Goal: Transaction & Acquisition: Purchase product/service

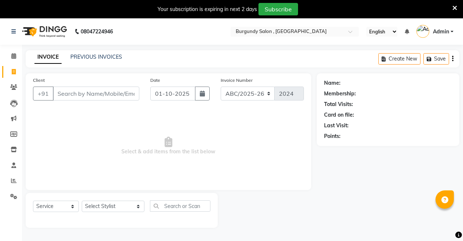
select select "service"
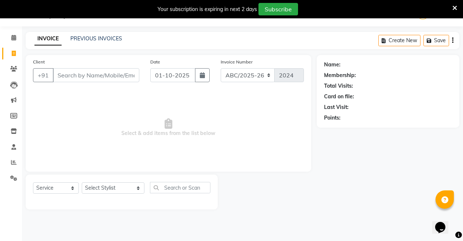
click at [90, 74] on input "Client" at bounding box center [96, 75] width 86 height 14
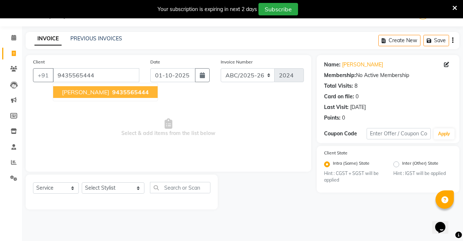
click at [99, 93] on span "SOURABH AGARWAL" at bounding box center [85, 91] width 47 height 7
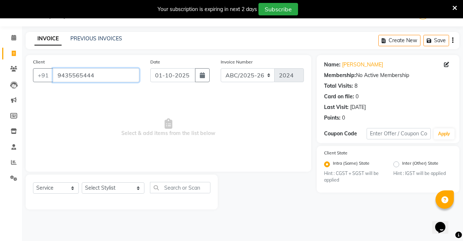
click at [104, 77] on input "9435565444" at bounding box center [96, 75] width 86 height 14
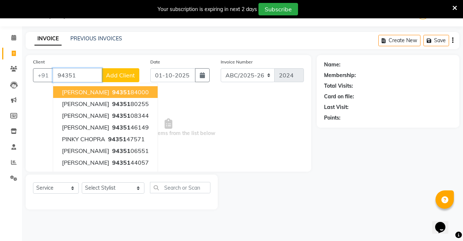
click at [109, 89] on span "NUPUR AGARWAL" at bounding box center [85, 91] width 47 height 7
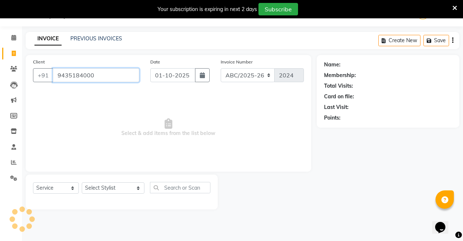
type input "9435184000"
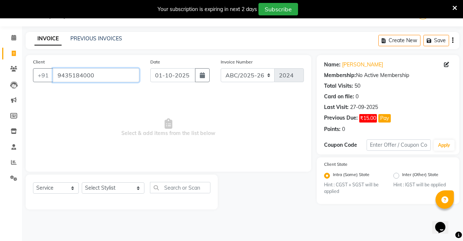
click at [59, 78] on input "9435184000" at bounding box center [96, 75] width 86 height 14
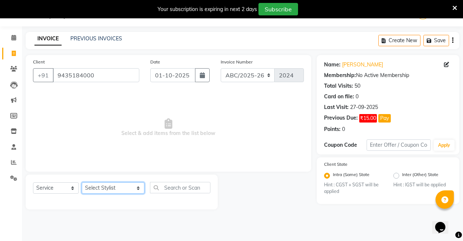
click at [115, 187] on select "Select Stylist ANIL ANJANA BARSHA DEEPSHIKHA DHON DAS DHON / NITUMONI EDWARD ED…" at bounding box center [113, 187] width 63 height 11
select select "32568"
click at [82, 182] on select "Select Stylist ANIL ANJANA BARSHA DEEPSHIKHA DHON DAS DHON / NITUMONI EDWARD ED…" at bounding box center [113, 187] width 63 height 11
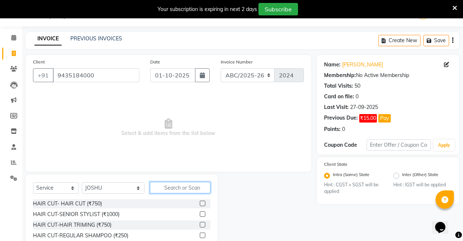
click at [160, 188] on input "text" at bounding box center [180, 187] width 61 height 11
type input "h"
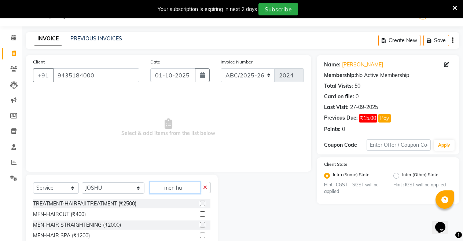
type input "men ha"
click at [201, 212] on label at bounding box center [202, 213] width 5 height 5
click at [201, 212] on input "checkbox" at bounding box center [202, 214] width 5 height 5
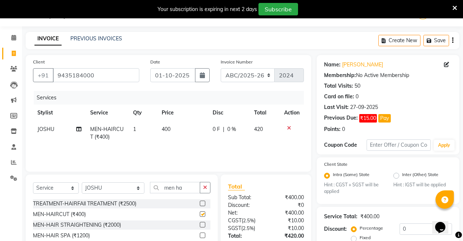
checkbox input "false"
click at [289, 96] on div "Services" at bounding box center [171, 98] width 275 height 14
click at [230, 130] on span "0 %" at bounding box center [231, 129] width 9 height 8
select select "32568"
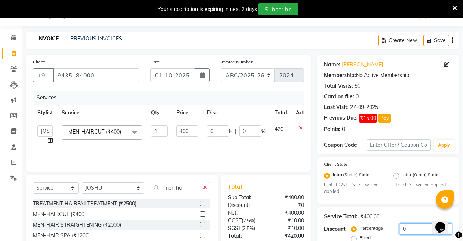
click at [405, 231] on input "0" at bounding box center [425, 228] width 52 height 11
type input "3"
type input "12"
type input "3"
type input "30"
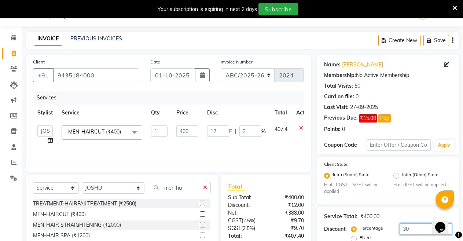
type input "120"
type input "30"
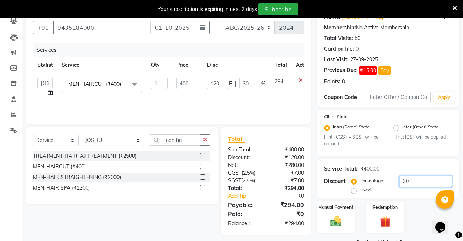
scroll to position [84, 0]
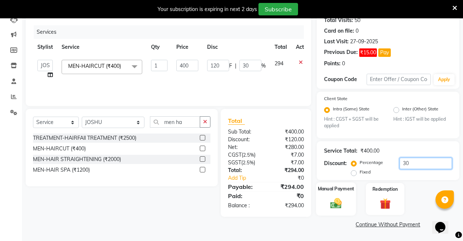
type input "30"
click at [329, 203] on img at bounding box center [335, 203] width 19 height 13
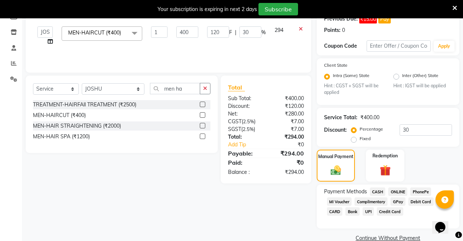
scroll to position [131, 0]
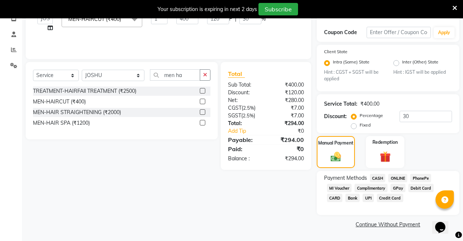
click at [375, 175] on span "CASH" at bounding box center [378, 178] width 16 height 8
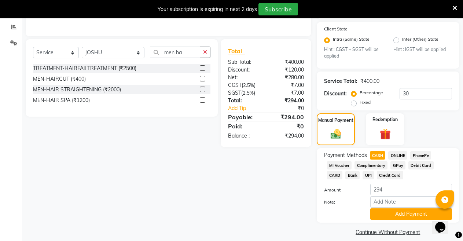
scroll to position [161, 0]
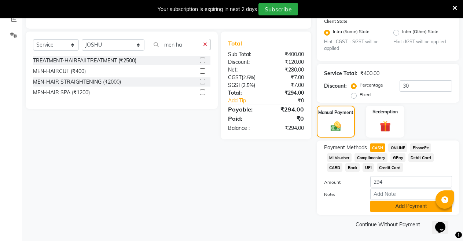
click at [401, 204] on button "Add Payment" at bounding box center [411, 205] width 82 height 11
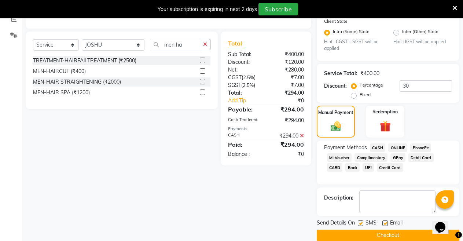
click at [358, 224] on label at bounding box center [360, 222] width 5 height 5
click at [358, 224] on input "checkbox" at bounding box center [360, 223] width 5 height 5
checkbox input "false"
click at [384, 223] on label at bounding box center [384, 222] width 5 height 5
click at [384, 223] on input "checkbox" at bounding box center [384, 223] width 5 height 5
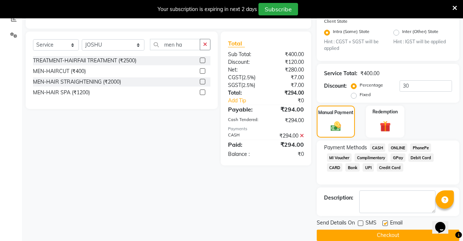
checkbox input "false"
click at [373, 148] on span "CASH" at bounding box center [378, 147] width 16 height 8
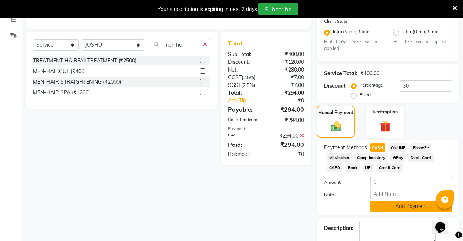
click at [395, 203] on button "Add Payment" at bounding box center [411, 205] width 82 height 11
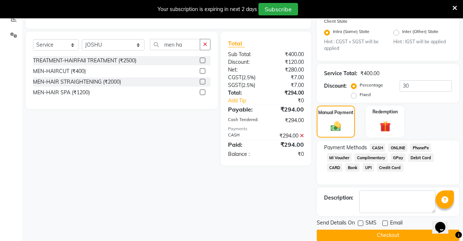
click at [390, 231] on button "Checkout" at bounding box center [387, 234] width 142 height 11
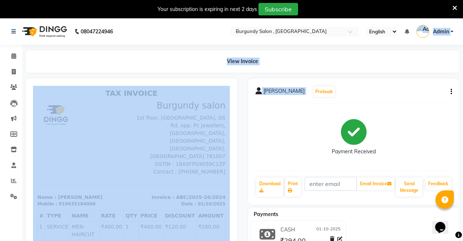
drag, startPoint x: 422, startPoint y: 33, endPoint x: 423, endPoint y: -6, distance: 38.8
click at [423, 0] on html "08047224946 Select Location × Burgundy Salon , Ulubari English ENGLISH Español …" at bounding box center [231, 120] width 463 height 241
click at [275, 60] on div "View Invoice" at bounding box center [242, 61] width 433 height 22
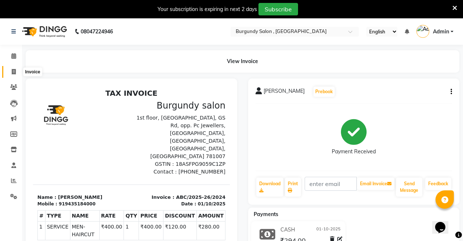
click at [10, 71] on span at bounding box center [13, 72] width 13 height 8
select select "service"
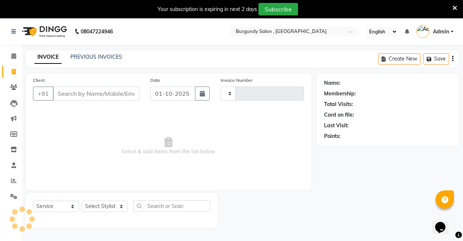
scroll to position [12, 0]
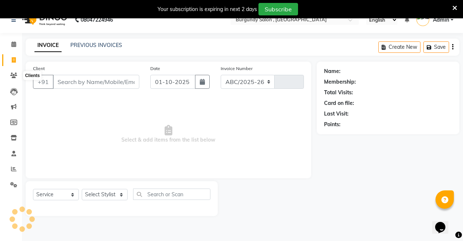
select select "5345"
type input "2025"
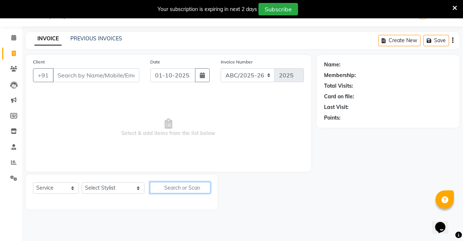
click at [162, 185] on input "text" at bounding box center [180, 187] width 61 height 11
type input "hair sett"
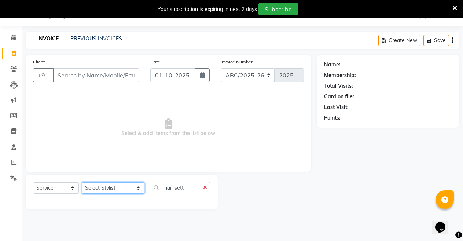
click at [123, 185] on select "Select Stylist ANIL ANJANA BARSHA DEEPSHIKHA DHON DAS DHON / NITUMONI EDWARD ED…" at bounding box center [113, 187] width 63 height 11
select select "80179"
click at [82, 182] on select "Select Stylist ANIL ANJANA BARSHA DEEPSHIKHA DHON DAS DHON / NITUMONI EDWARD ED…" at bounding box center [113, 187] width 63 height 11
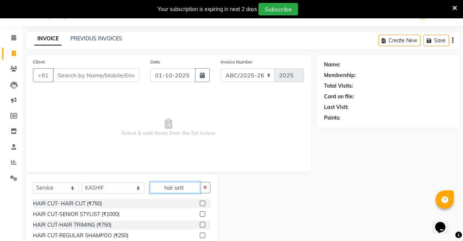
click at [174, 186] on input "hair sett" at bounding box center [175, 187] width 51 height 11
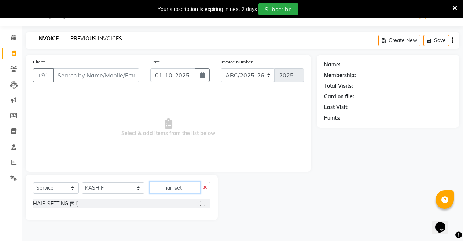
type input "hair set"
click at [94, 37] on link "PREVIOUS INVOICES" at bounding box center [96, 38] width 52 height 7
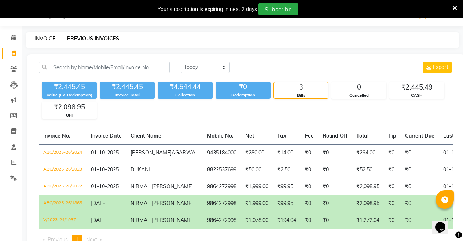
click at [44, 38] on link "INVOICE" at bounding box center [44, 38] width 21 height 7
select select "service"
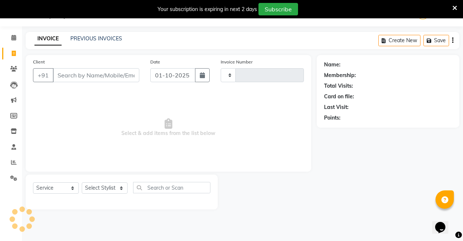
type input "2025"
select select "5345"
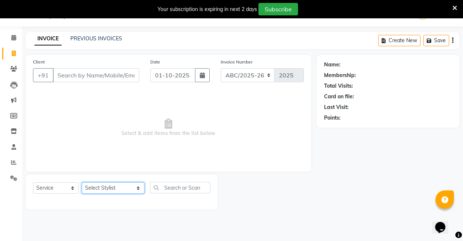
click at [122, 188] on select "Select Stylist ANIL ANJANA BARSHA DEEPSHIKHA DHON DAS DHON / NITUMONI EDWARD ED…" at bounding box center [113, 187] width 63 height 11
select select "80179"
click at [82, 182] on select "Select Stylist ANIL ANJANA BARSHA DEEPSHIKHA DHON DAS DHON / NITUMONI EDWARD ED…" at bounding box center [113, 187] width 63 height 11
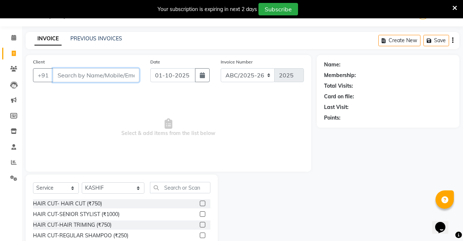
click at [100, 74] on input "Client" at bounding box center [96, 75] width 86 height 14
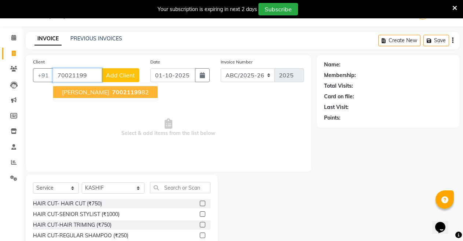
click at [90, 93] on span "AKSHYA JAIN" at bounding box center [85, 91] width 47 height 7
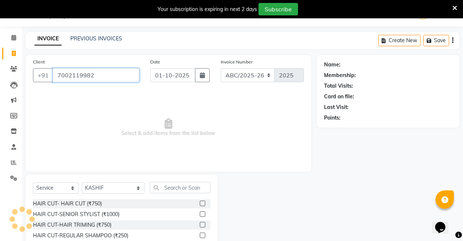
type input "7002119982"
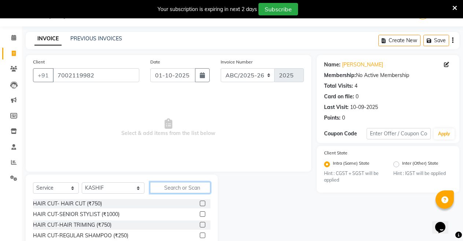
click at [169, 187] on input "text" at bounding box center [180, 187] width 61 height 11
type input "h"
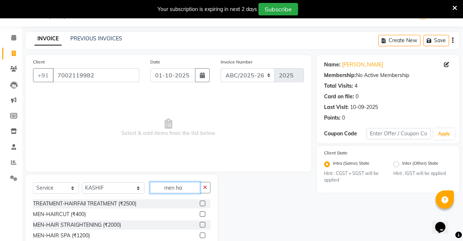
type input "men ha"
click at [204, 212] on label at bounding box center [202, 213] width 5 height 5
click at [204, 212] on input "checkbox" at bounding box center [202, 214] width 5 height 5
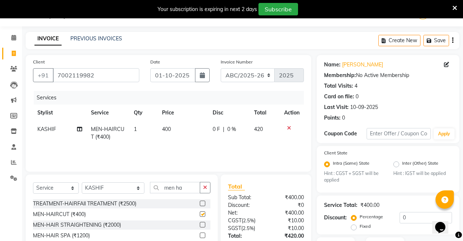
checkbox input "false"
click at [179, 188] on input "men ha" at bounding box center [175, 187] width 51 height 11
type input "m"
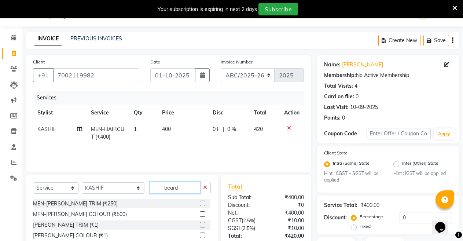
type input "beard"
click at [204, 204] on label at bounding box center [202, 202] width 5 height 5
click at [204, 204] on input "checkbox" at bounding box center [202, 203] width 5 height 5
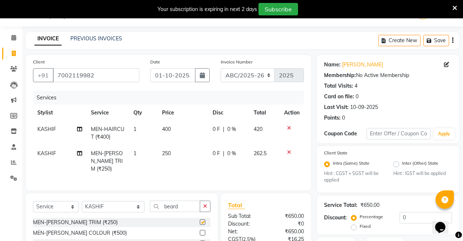
checkbox input "false"
click at [164, 204] on input "beard" at bounding box center [175, 205] width 51 height 11
type input "b"
click at [171, 209] on input "blow" at bounding box center [175, 205] width 51 height 11
type input "blow"
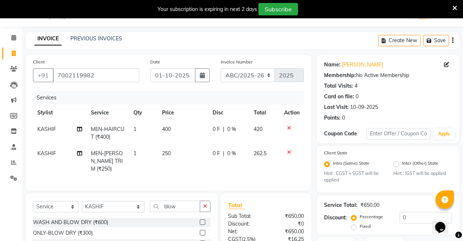
click at [203, 220] on label at bounding box center [202, 221] width 5 height 5
click at [203, 220] on input "checkbox" at bounding box center [202, 222] width 5 height 5
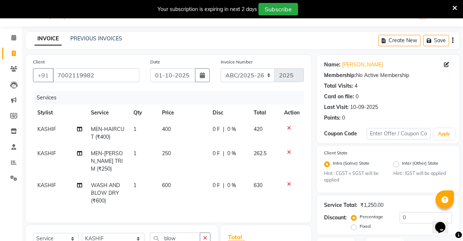
checkbox input "false"
click at [166, 129] on span "400" at bounding box center [166, 129] width 9 height 7
select select "80179"
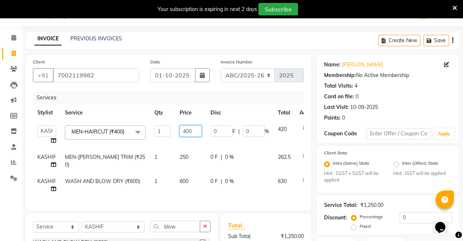
click at [186, 129] on input "400" at bounding box center [190, 130] width 22 height 11
type input "500"
click at [182, 179] on td "600" at bounding box center [190, 185] width 31 height 24
select select "80179"
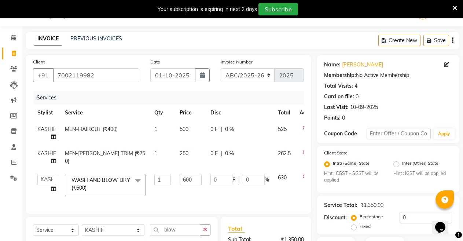
click at [182, 154] on span "250" at bounding box center [183, 153] width 9 height 7
select select "80179"
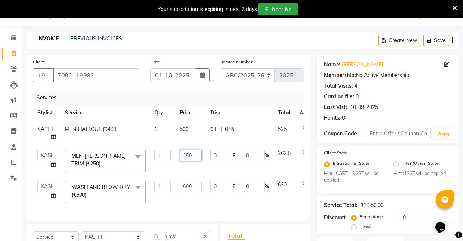
click at [186, 155] on input "250" at bounding box center [190, 154] width 22 height 11
type input "350"
click at [189, 186] on td "600" at bounding box center [190, 191] width 31 height 31
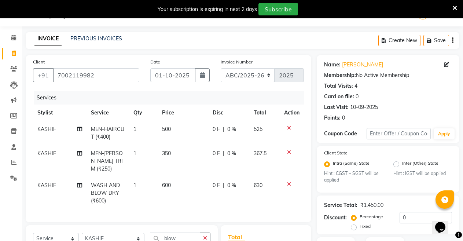
click at [186, 152] on td "350" at bounding box center [183, 161] width 51 height 32
select select "80179"
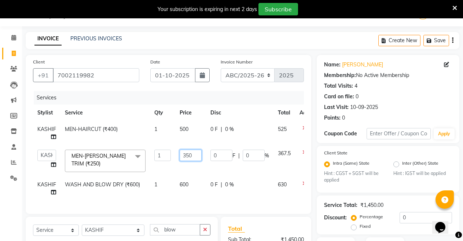
click at [191, 155] on input "350" at bounding box center [190, 154] width 22 height 11
type input "300"
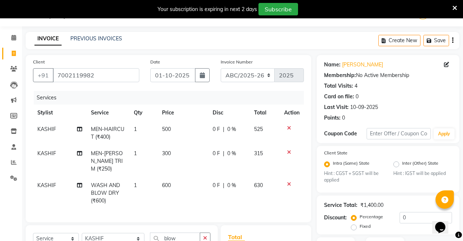
click at [188, 182] on td "600" at bounding box center [183, 193] width 51 height 32
select select "80179"
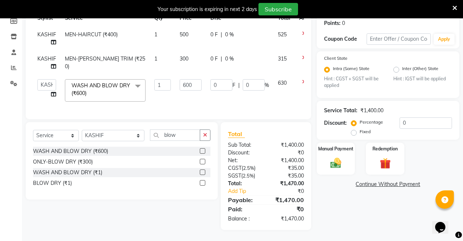
scroll to position [119, 0]
click at [334, 158] on img at bounding box center [335, 162] width 19 height 13
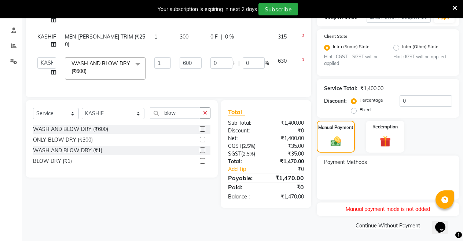
scroll to position [136, 0]
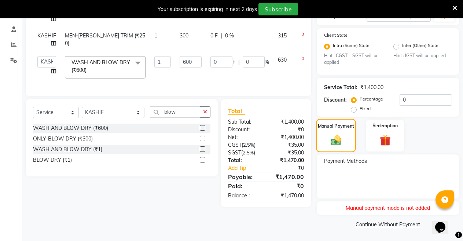
click at [340, 131] on div "Manual Payment" at bounding box center [336, 135] width 40 height 33
click at [351, 174] on div "Payment Methods" at bounding box center [387, 176] width 142 height 44
click at [335, 133] on div "Manual Payment" at bounding box center [336, 135] width 40 height 33
click at [342, 129] on label "Manual Payment" at bounding box center [335, 126] width 37 height 7
click at [405, 100] on input "0" at bounding box center [425, 99] width 52 height 11
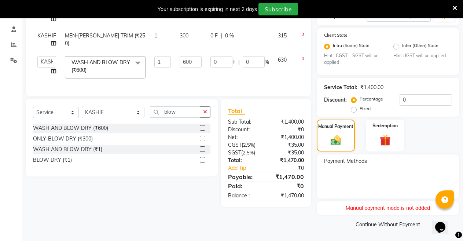
click at [363, 174] on div "Payment Methods" at bounding box center [387, 176] width 142 height 44
click at [416, 171] on div "Payment Methods" at bounding box center [387, 176] width 142 height 44
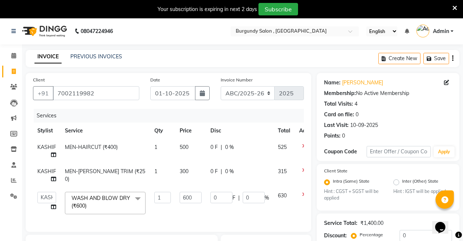
scroll to position [0, 0]
click at [82, 93] on input "7002119982" at bounding box center [96, 93] width 86 height 14
click at [102, 60] on link "PREVIOUS INVOICES" at bounding box center [96, 56] width 52 height 7
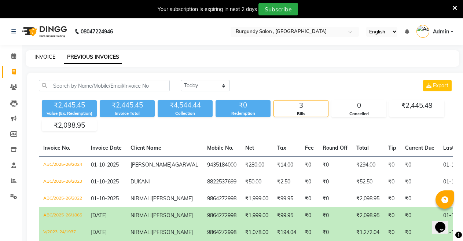
click at [51, 59] on link "INVOICE" at bounding box center [44, 56] width 21 height 7
select select "service"
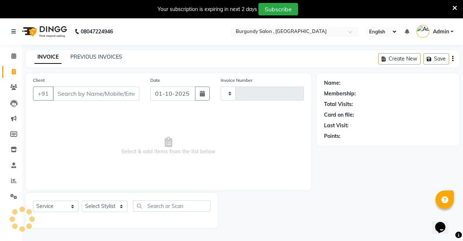
type input "2025"
select select "5345"
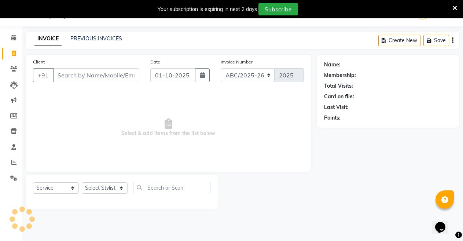
drag, startPoint x: 53, startPoint y: 62, endPoint x: 67, endPoint y: 76, distance: 20.0
click at [67, 77] on div "Client +91" at bounding box center [85, 73] width 117 height 30
click at [67, 76] on input "Client" at bounding box center [96, 75] width 86 height 14
type input "v"
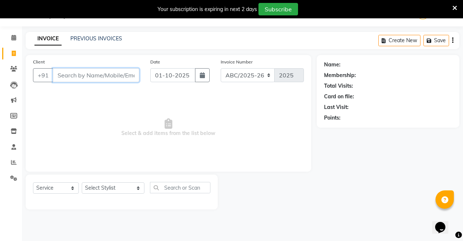
paste input "7002119982"
type input "7002119982"
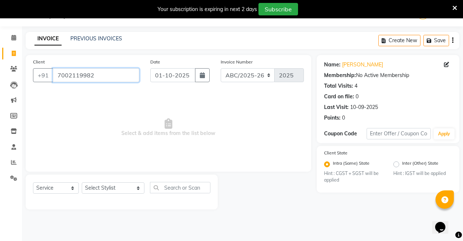
click at [105, 76] on input "7002119982" at bounding box center [96, 75] width 86 height 14
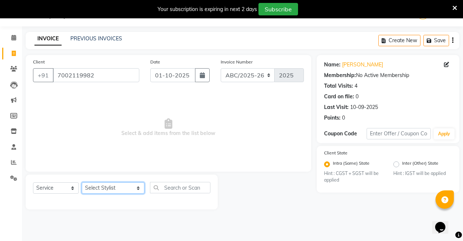
click at [119, 190] on select "Select Stylist ANIL ANJANA BARSHA DEEPSHIKHA DHON DAS DHON / NITUMONI EDWARD ED…" at bounding box center [113, 187] width 63 height 11
select select "80179"
click at [82, 182] on select "Select Stylist ANIL ANJANA BARSHA DEEPSHIKHA DHON DAS DHON / NITUMONI EDWARD ED…" at bounding box center [113, 187] width 63 height 11
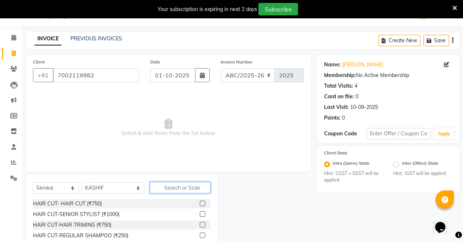
click at [151, 184] on input "text" at bounding box center [180, 187] width 61 height 11
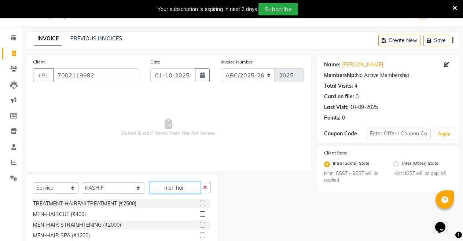
type input "men hai"
click at [201, 214] on label at bounding box center [202, 213] width 5 height 5
click at [201, 214] on input "checkbox" at bounding box center [202, 214] width 5 height 5
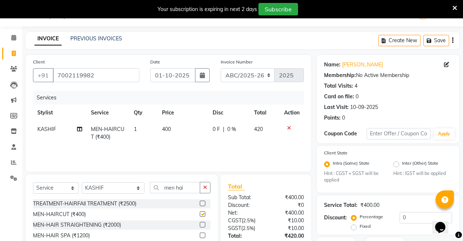
checkbox input "false"
click at [170, 129] on span "400" at bounding box center [166, 129] width 9 height 7
select select "80179"
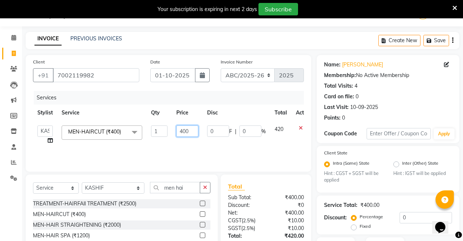
click at [182, 132] on input "400" at bounding box center [187, 130] width 22 height 11
type input "500"
click at [182, 188] on input "men hai" at bounding box center [175, 187] width 51 height 11
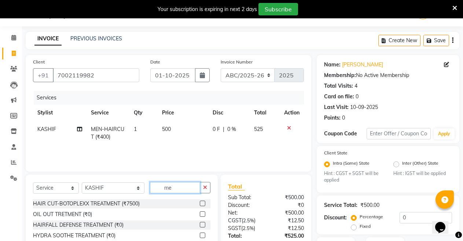
type input "m"
type input "beard"
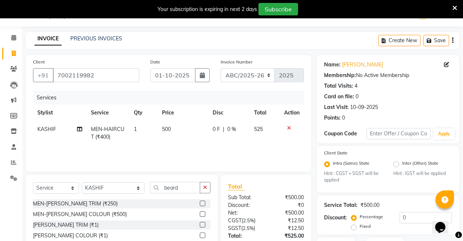
click at [203, 201] on label at bounding box center [202, 202] width 5 height 5
click at [203, 201] on input "checkbox" at bounding box center [202, 203] width 5 height 5
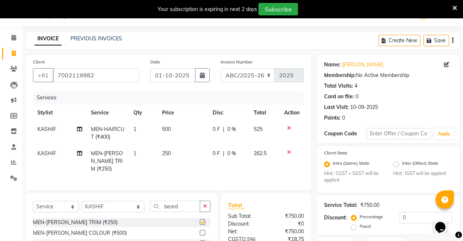
checkbox input "false"
click at [168, 152] on span "250" at bounding box center [166, 153] width 9 height 7
select select "80179"
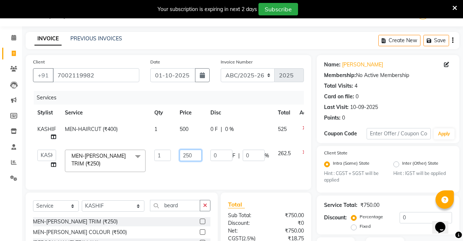
click at [189, 155] on input "250" at bounding box center [190, 154] width 22 height 11
type input "300"
click at [183, 214] on div "Select Service Product Membership Package Voucher Prepaid Gift Card Select Styl…" at bounding box center [121, 208] width 177 height 17
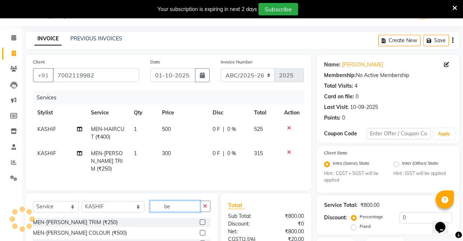
type input "b"
type input "blow"
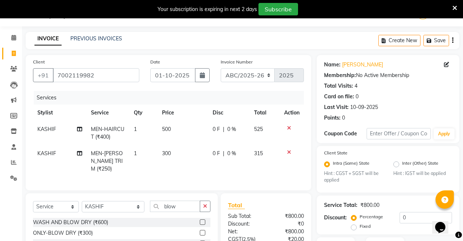
click at [204, 220] on label at bounding box center [202, 221] width 5 height 5
click at [204, 220] on input "checkbox" at bounding box center [202, 222] width 5 height 5
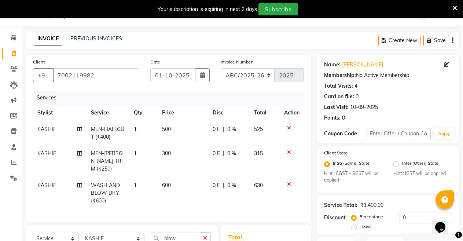
checkbox input "false"
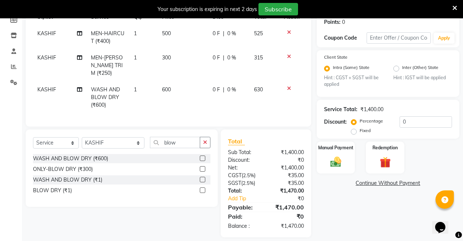
scroll to position [120, 0]
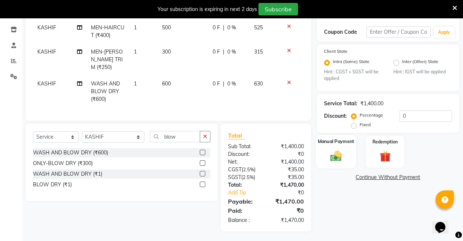
click at [342, 152] on img at bounding box center [335, 155] width 19 height 13
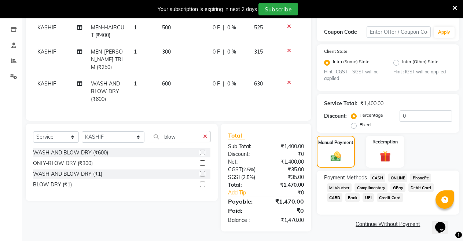
click at [375, 177] on span "CASH" at bounding box center [378, 177] width 16 height 8
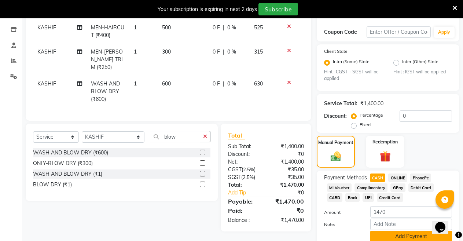
click at [401, 233] on button "Add Payment" at bounding box center [411, 235] width 82 height 11
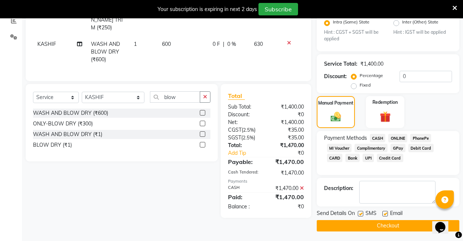
scroll to position [161, 0]
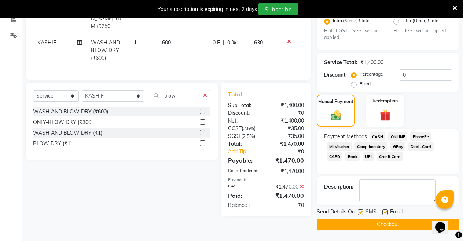
click at [362, 212] on label at bounding box center [360, 211] width 5 height 5
click at [362, 212] on input "checkbox" at bounding box center [360, 212] width 5 height 5
checkbox input "false"
click at [384, 212] on label at bounding box center [384, 211] width 5 height 5
click at [384, 212] on input "checkbox" at bounding box center [384, 212] width 5 height 5
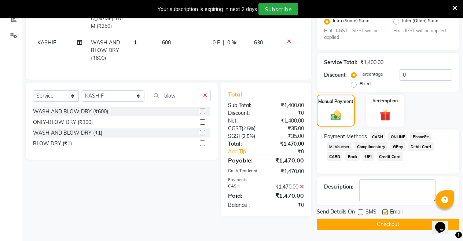
checkbox input "false"
click at [375, 222] on button "Checkout" at bounding box center [387, 223] width 142 height 11
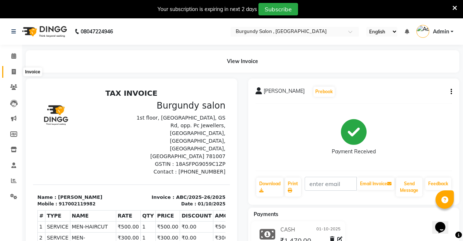
click at [12, 74] on span at bounding box center [13, 72] width 13 height 8
select select "service"
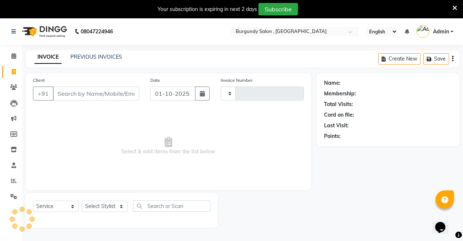
type input "2026"
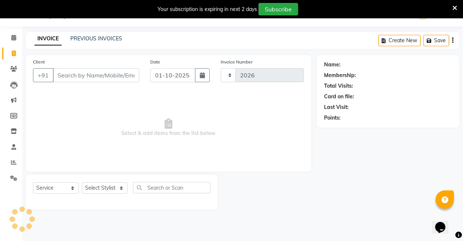
select select "5345"
click at [111, 71] on input "Client" at bounding box center [96, 75] width 86 height 14
click at [110, 75] on input "Client" at bounding box center [96, 75] width 86 height 14
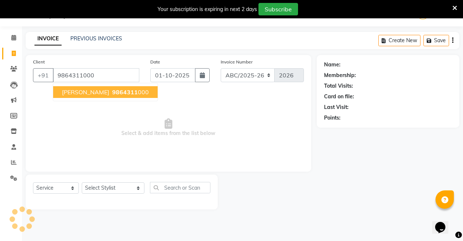
type input "9864311000"
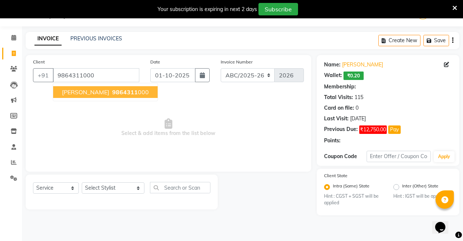
select select "1: Object"
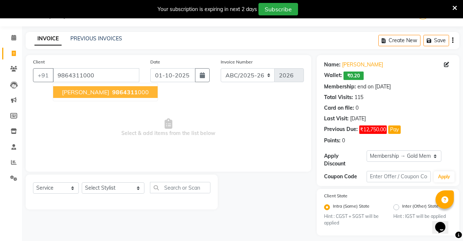
click at [117, 92] on button "MANISHA PODDAR 9864311 000" at bounding box center [105, 92] width 104 height 12
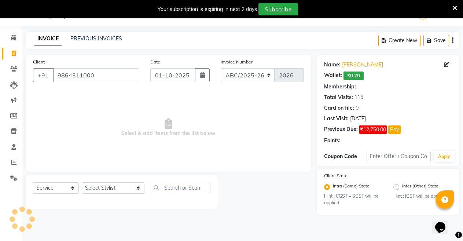
select select "1: Object"
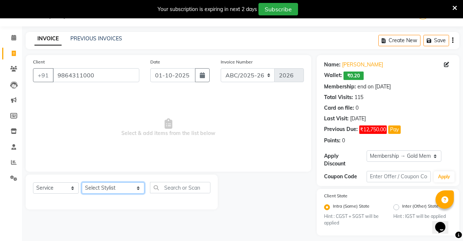
click at [115, 186] on select "Select Stylist ANIL ANJANA BARSHA DEEPSHIKHA DHON DAS DHON / NITUMONI EDWARD ED…" at bounding box center [113, 187] width 63 height 11
select select "80179"
click at [82, 182] on select "Select Stylist ANIL ANJANA BARSHA DEEPSHIKHA DHON DAS DHON / NITUMONI EDWARD ED…" at bounding box center [113, 187] width 63 height 11
click at [150, 186] on input "text" at bounding box center [180, 187] width 61 height 11
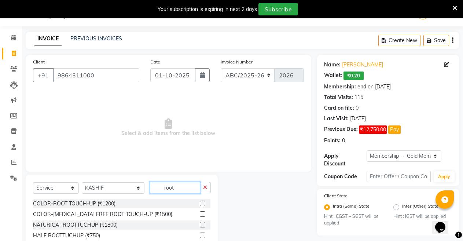
scroll to position [71, 0]
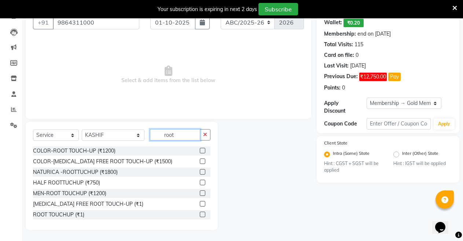
type input "root"
click at [200, 216] on label at bounding box center [202, 213] width 5 height 5
click at [200, 216] on input "checkbox" at bounding box center [202, 214] width 5 height 5
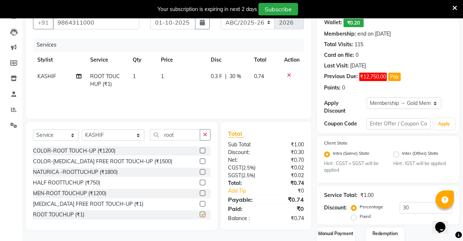
checkbox input "false"
click at [121, 135] on select "Select Stylist ANIL ANJANA BARSHA DEEPSHIKHA DHON DAS DHON / NITUMONI EDWARD ED…" at bounding box center [113, 134] width 63 height 11
select select "32576"
click at [82, 129] on select "Select Stylist ANIL ANJANA BARSHA DEEPSHIKHA DHON DAS DHON / NITUMONI EDWARD ED…" at bounding box center [113, 134] width 63 height 11
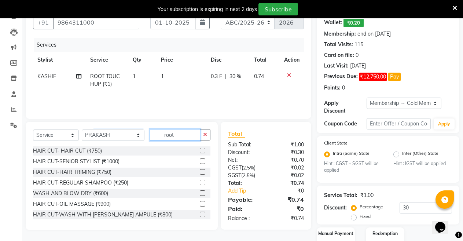
click at [161, 134] on input "root" at bounding box center [175, 134] width 51 height 11
type input "r"
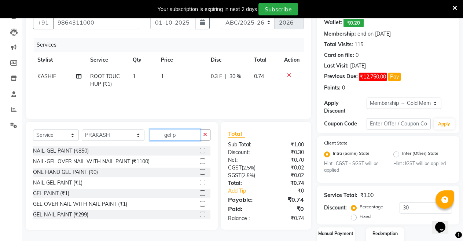
type input "gel p"
click at [200, 192] on label at bounding box center [202, 192] width 5 height 5
click at [200, 192] on input "checkbox" at bounding box center [202, 193] width 5 height 5
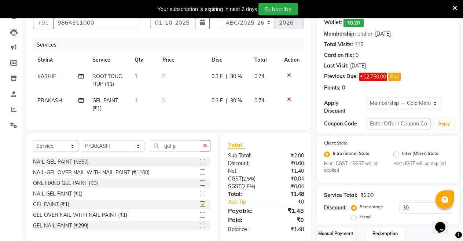
checkbox input "false"
click at [120, 152] on select "Select Stylist ANIL ANJANA BARSHA DEEPSHIKHA DHON DAS DHON / NITUMONI EDWARD ED…" at bounding box center [113, 145] width 63 height 11
select select "47575"
click at [82, 147] on select "Select Stylist ANIL ANJANA BARSHA DEEPSHIKHA DHON DAS DHON / NITUMONI EDWARD ED…" at bounding box center [113, 145] width 63 height 11
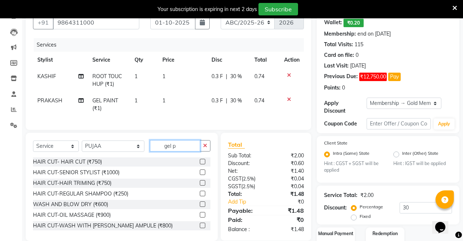
click at [189, 150] on input "gel p" at bounding box center [175, 145] width 51 height 11
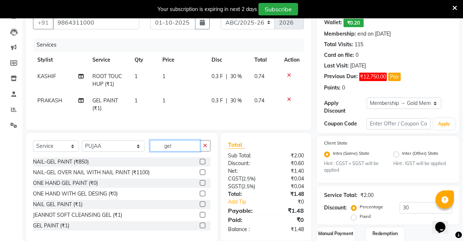
drag, startPoint x: 189, startPoint y: 150, endPoint x: 232, endPoint y: 196, distance: 63.0
click at [232, 196] on div "Select Service Product Membership Package Voucher Prepaid Gift Card Select Styl…" at bounding box center [168, 187] width 296 height 108
type input "gel"
click at [200, 207] on label at bounding box center [202, 203] width 5 height 5
click at [200, 207] on input "checkbox" at bounding box center [202, 204] width 5 height 5
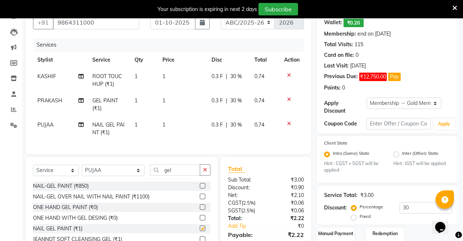
checkbox input "false"
click at [165, 75] on span "1" at bounding box center [163, 76] width 3 height 7
select select "80179"
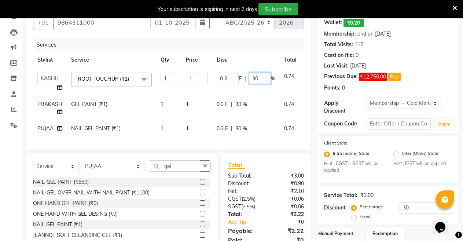
click at [264, 78] on input "30" at bounding box center [260, 78] width 22 height 11
drag, startPoint x: 264, startPoint y: 78, endPoint x: 228, endPoint y: 73, distance: 37.0
click at [228, 73] on div "0.3 F | 30 %" at bounding box center [245, 78] width 59 height 11
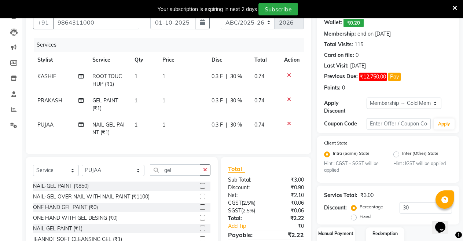
click at [288, 77] on icon at bounding box center [289, 75] width 4 height 5
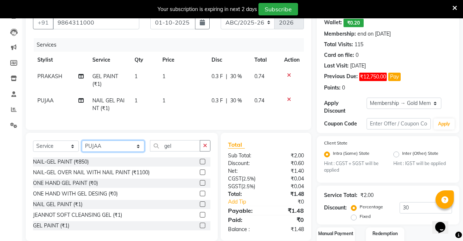
click at [120, 152] on select "Select Stylist ANIL ANJANA BARSHA DEEPSHIKHA DHON DAS DHON / NITUMONI EDWARD ED…" at bounding box center [113, 145] width 63 height 11
select select "80179"
click at [82, 147] on select "Select Stylist ANIL ANJANA BARSHA DEEPSHIKHA DHON DAS DHON / NITUMONI EDWARD ED…" at bounding box center [113, 145] width 63 height 11
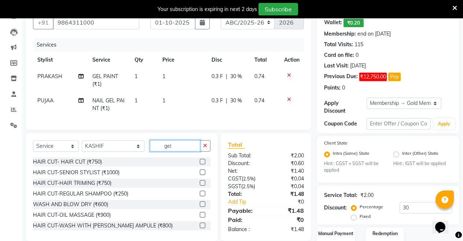
click at [178, 150] on input "gel" at bounding box center [175, 145] width 51 height 11
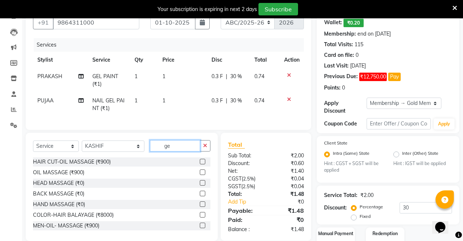
type input "g"
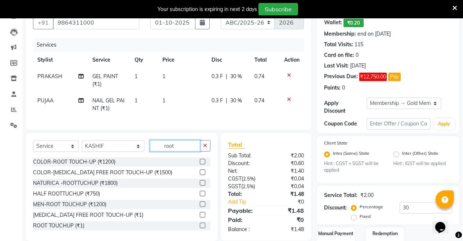
type input "root"
click at [200, 228] on label at bounding box center [202, 224] width 5 height 5
click at [200, 228] on input "checkbox" at bounding box center [202, 225] width 5 height 5
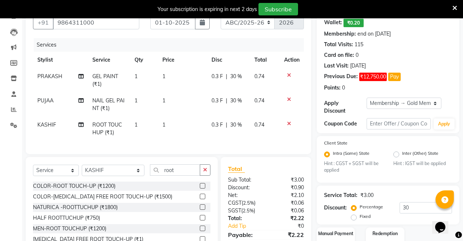
checkbox input "false"
click at [168, 74] on td "1" at bounding box center [182, 80] width 49 height 24
select select "32576"
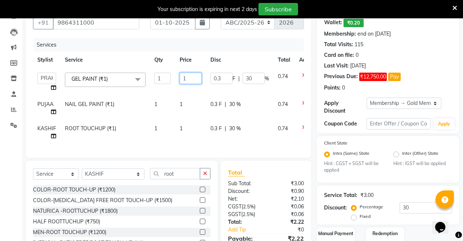
click at [187, 77] on input "1" at bounding box center [190, 78] width 22 height 11
type input "800"
click at [183, 103] on td "1" at bounding box center [190, 108] width 31 height 24
select select "47575"
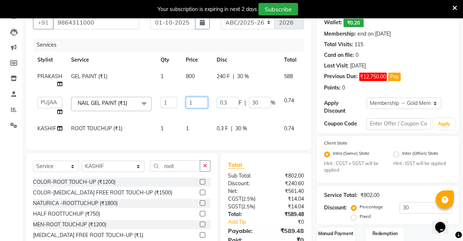
click at [197, 103] on input "1" at bounding box center [197, 102] width 22 height 11
type input "800"
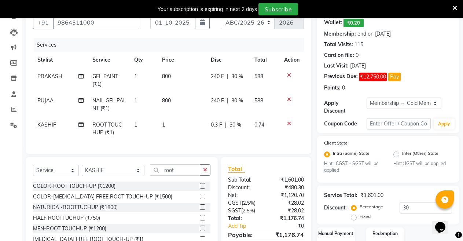
click at [189, 128] on td "1" at bounding box center [182, 128] width 49 height 24
select select "80179"
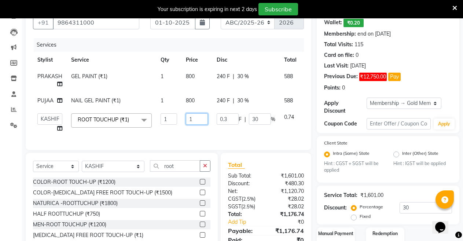
click at [201, 119] on input "1" at bounding box center [197, 118] width 22 height 11
type input "1099"
click at [236, 135] on td "0.3 F | 30 %" at bounding box center [245, 123] width 67 height 28
select select "80179"
click at [414, 204] on input "30" at bounding box center [425, 207] width 52 height 11
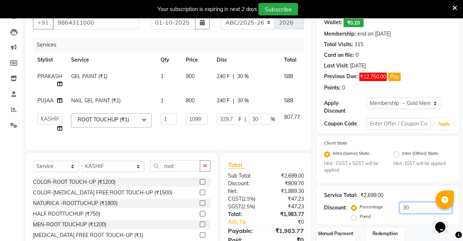
type input "3"
type input "32.97"
type input "3"
type input "0"
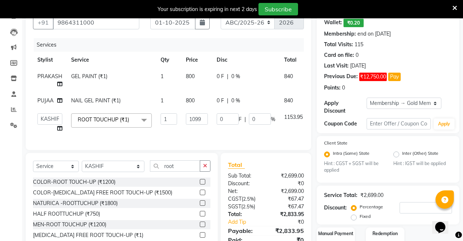
click at [279, 131] on td "1153.95" at bounding box center [292, 123] width 27 height 28
click at [201, 122] on input "1099" at bounding box center [197, 118] width 22 height 11
type input "1000"
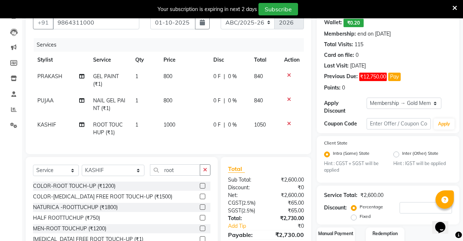
click at [307, 154] on div "Client +91 9864311000 Date 01-10-2025 Invoice Number ABC/2025-26 SER/24-25 V/20…" at bounding box center [168, 78] width 285 height 152
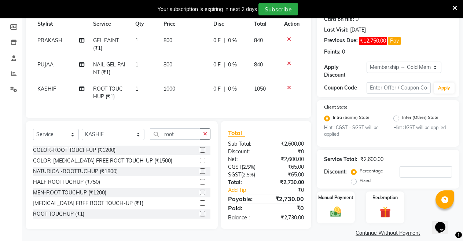
scroll to position [115, 0]
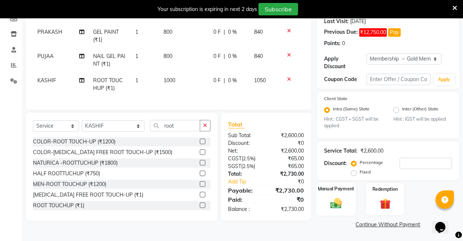
click at [337, 201] on img at bounding box center [335, 203] width 19 height 13
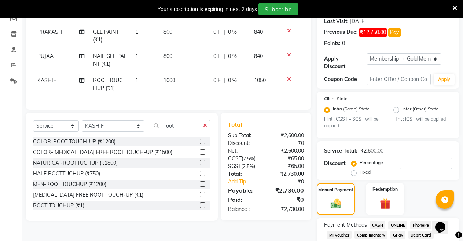
click at [379, 223] on span "CASH" at bounding box center [378, 225] width 16 height 8
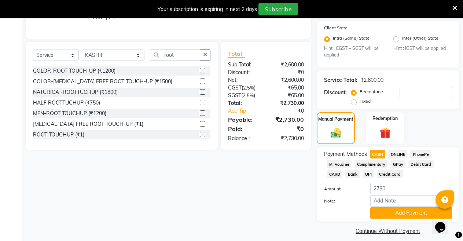
scroll to position [193, 0]
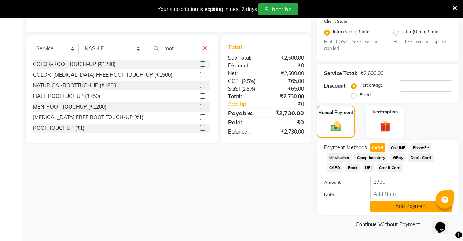
click at [424, 204] on button "Add Payment" at bounding box center [411, 205] width 82 height 11
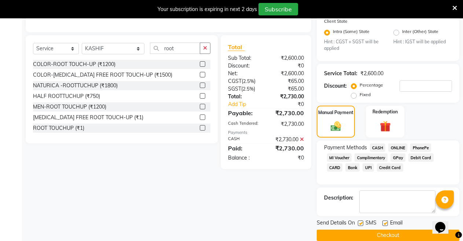
click at [384, 223] on label at bounding box center [384, 222] width 5 height 5
click at [384, 223] on input "checkbox" at bounding box center [384, 223] width 5 height 5
checkbox input "false"
click at [361, 222] on label at bounding box center [360, 222] width 5 height 5
click at [361, 222] on input "checkbox" at bounding box center [360, 223] width 5 height 5
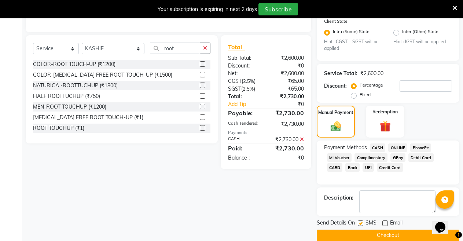
checkbox input "false"
click at [367, 233] on button "Checkout" at bounding box center [387, 234] width 142 height 11
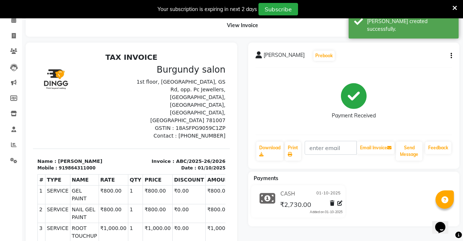
scroll to position [32, 0]
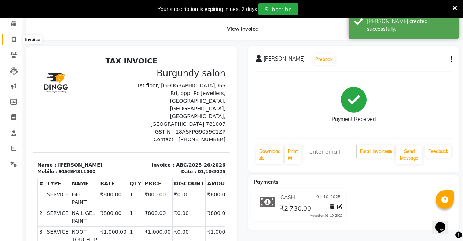
click at [15, 38] on icon at bounding box center [14, 39] width 4 height 5
select select "service"
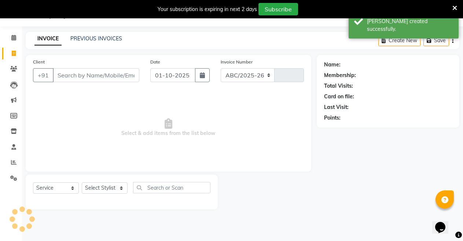
select select "5345"
type input "2027"
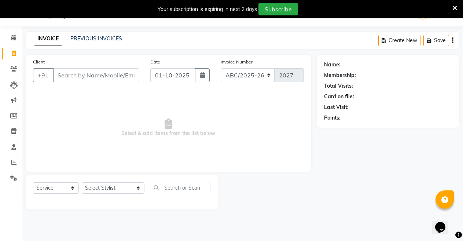
click at [175, 133] on span "Select & add items from the list below" at bounding box center [168, 127] width 271 height 73
click at [73, 188] on select "Select Service Product Membership Package Voucher Prepaid Gift Card" at bounding box center [56, 187] width 46 height 11
click at [148, 150] on span "Select & add items from the list below" at bounding box center [168, 127] width 271 height 73
click at [73, 187] on select "Select Service Product Membership Package Voucher Prepaid Gift Card" at bounding box center [56, 187] width 46 height 11
select select "product"
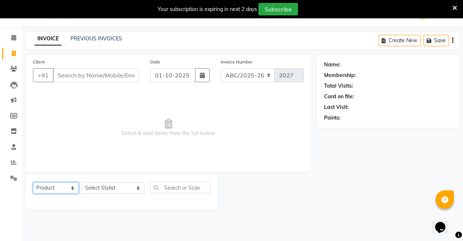
click at [33, 182] on select "Select Service Product Membership Package Voucher Prepaid Gift Card" at bounding box center [56, 187] width 46 height 11
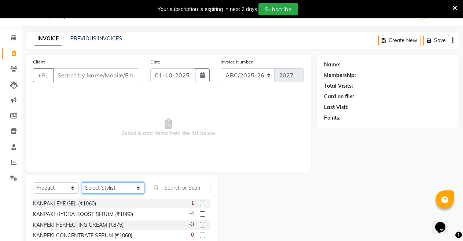
click at [120, 186] on select "Select Stylist ANIL ANJANA BARSHA DEEPSHIKHA DHON DAS DHON / NITUMONI EDWARD ED…" at bounding box center [113, 187] width 63 height 11
select select "92140"
click at [82, 182] on select "Select Stylist ANIL ANJANA BARSHA DEEPSHIKHA DHON DAS DHON / NITUMONI EDWARD ED…" at bounding box center [113, 187] width 63 height 11
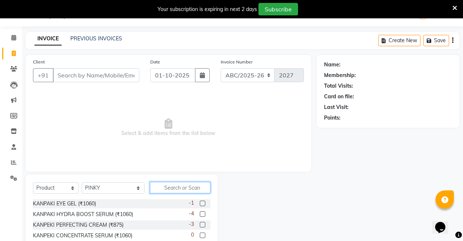
click at [150, 185] on input "text" at bounding box center [180, 187] width 61 height 11
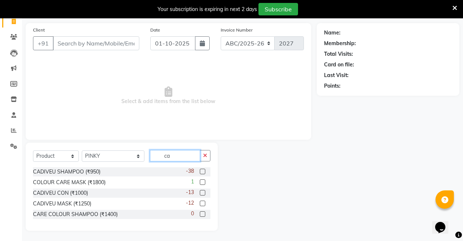
scroll to position [51, 0]
type input "ca"
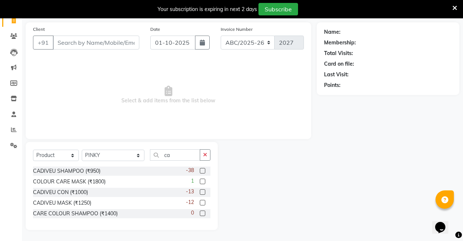
click at [202, 169] on label at bounding box center [202, 170] width 5 height 5
click at [202, 169] on input "checkbox" at bounding box center [202, 170] width 5 height 5
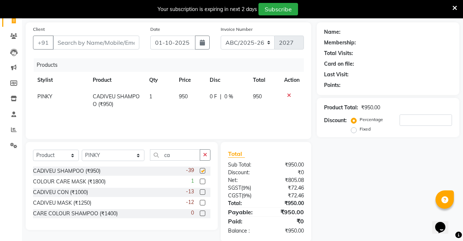
checkbox input "false"
click at [187, 95] on span "950" at bounding box center [183, 96] width 9 height 7
select select "92140"
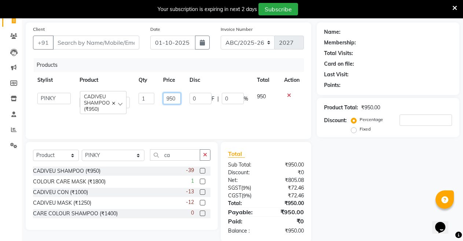
click at [177, 98] on input "950" at bounding box center [172, 98] width 18 height 11
type input "9"
type input "1350"
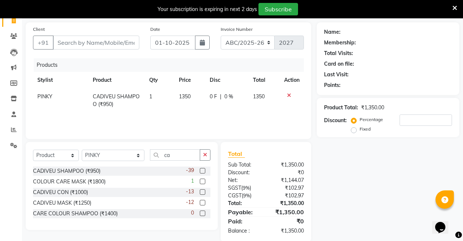
click at [229, 95] on span "0 %" at bounding box center [228, 97] width 9 height 8
select select "92140"
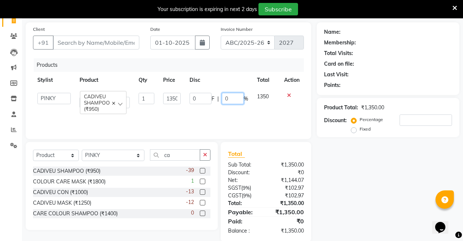
click at [232, 98] on input "0" at bounding box center [233, 98] width 22 height 11
type input "15"
click at [250, 115] on div "Products Stylist Product Qty Price Disc Total Action ANIL ANJANA BARSHA DEEPSHI…" at bounding box center [168, 94] width 271 height 73
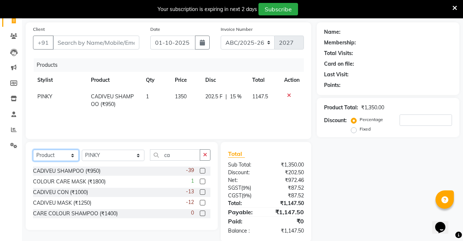
click at [71, 155] on select "Select Service Product Membership Package Voucher Prepaid Gift Card" at bounding box center [56, 154] width 46 height 11
select select "service"
click at [33, 149] on select "Select Service Product Membership Package Voucher Prepaid Gift Card" at bounding box center [56, 154] width 46 height 11
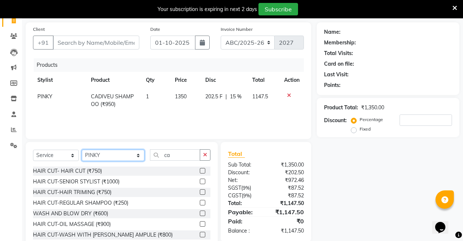
click at [121, 154] on select "Select Stylist ANIL ANJANA BARSHA DEEPSHIKHA DHON DAS DHON / NITUMONI EDWARD ED…" at bounding box center [113, 154] width 63 height 11
select select "71248"
click at [82, 149] on select "Select Stylist ANIL ANJANA BARSHA DEEPSHIKHA DHON DAS DHON / NITUMONI EDWARD ED…" at bounding box center [113, 154] width 63 height 11
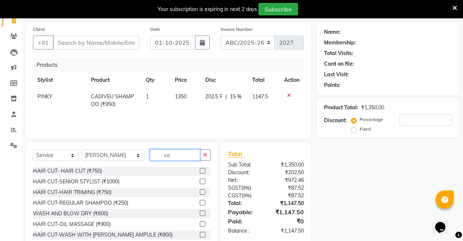
click at [178, 155] on input "ca" at bounding box center [175, 154] width 51 height 11
type input "c"
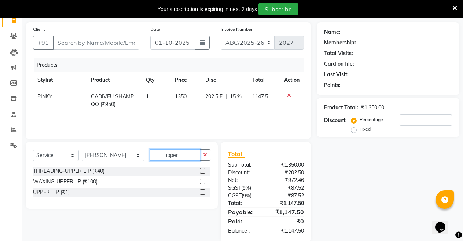
type input "upper"
click at [203, 169] on label at bounding box center [202, 170] width 5 height 5
click at [203, 169] on input "checkbox" at bounding box center [202, 170] width 5 height 5
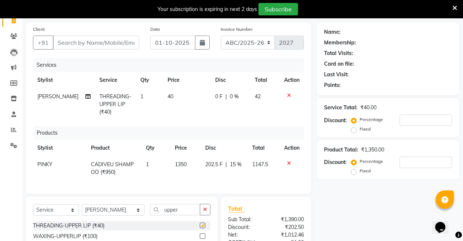
checkbox input "false"
click at [101, 41] on input "Client" at bounding box center [96, 43] width 86 height 14
type input "6"
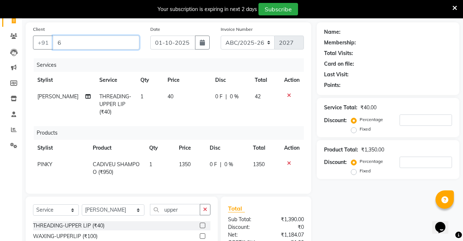
type input "0"
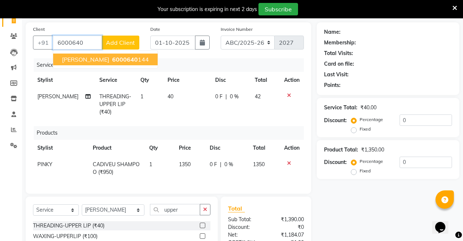
click at [125, 60] on span "6000640" at bounding box center [125, 59] width 26 height 7
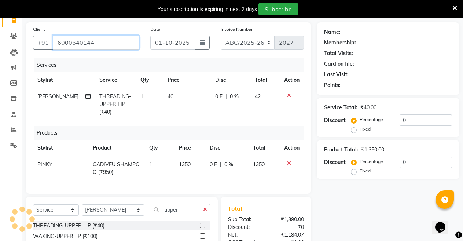
type input "6000640144"
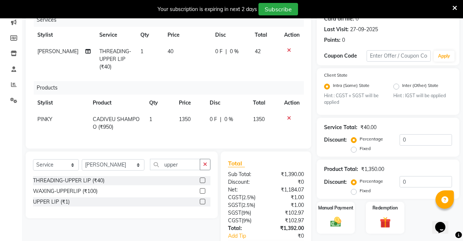
scroll to position [110, 0]
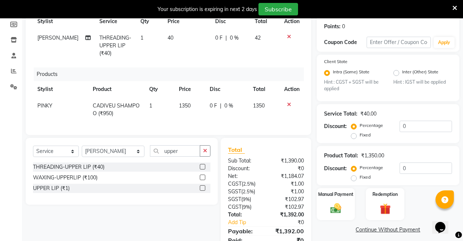
click at [227, 105] on span "0 %" at bounding box center [228, 106] width 9 height 8
select select "92140"
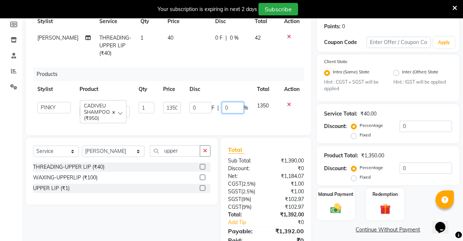
click at [231, 108] on input "0" at bounding box center [233, 107] width 22 height 11
type input "15"
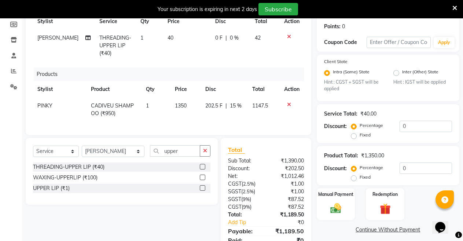
click at [261, 114] on td "1147.5" at bounding box center [264, 109] width 32 height 24
select select "92140"
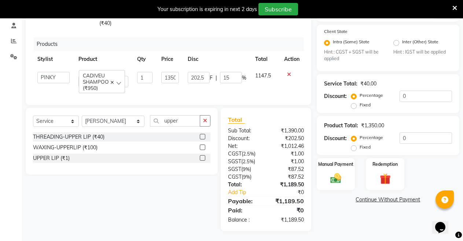
scroll to position [147, 0]
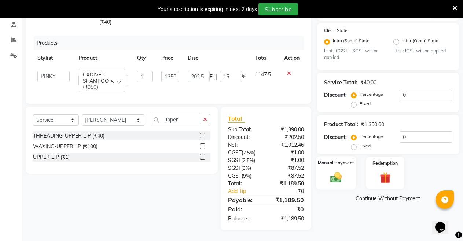
click at [330, 171] on img at bounding box center [335, 177] width 19 height 13
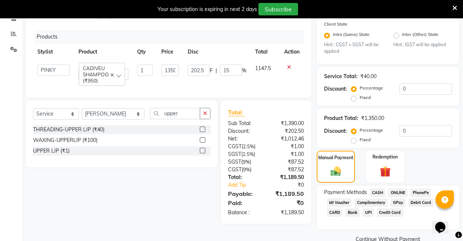
click at [368, 214] on span "UPI" at bounding box center [367, 212] width 11 height 8
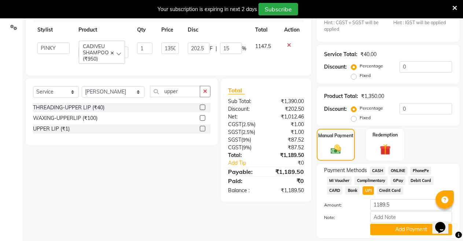
scroll to position [192, 0]
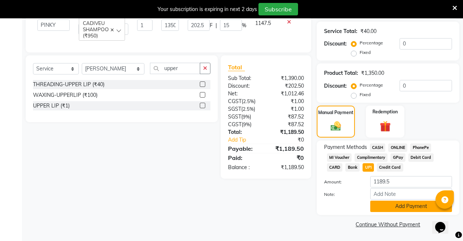
click at [395, 205] on button "Add Payment" at bounding box center [411, 205] width 82 height 11
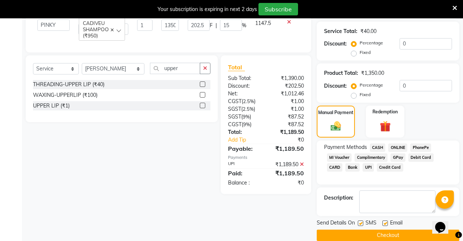
click at [359, 221] on label at bounding box center [360, 222] width 5 height 5
click at [359, 221] on input "checkbox" at bounding box center [360, 223] width 5 height 5
checkbox input "false"
click at [384, 224] on label at bounding box center [384, 222] width 5 height 5
click at [384, 224] on input "checkbox" at bounding box center [384, 223] width 5 height 5
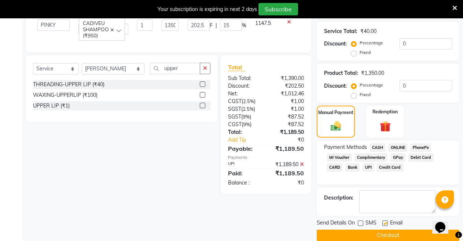
checkbox input "false"
click at [384, 231] on button "Checkout" at bounding box center [387, 234] width 142 height 11
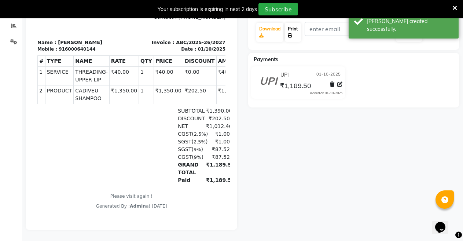
click at [295, 24] on link "Print" at bounding box center [293, 32] width 16 height 19
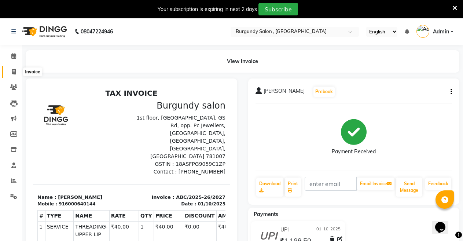
click at [17, 71] on span at bounding box center [13, 72] width 13 height 8
select select "service"
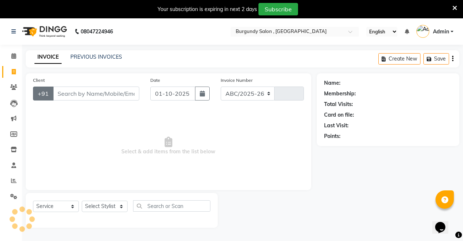
select select "5345"
type input "2028"
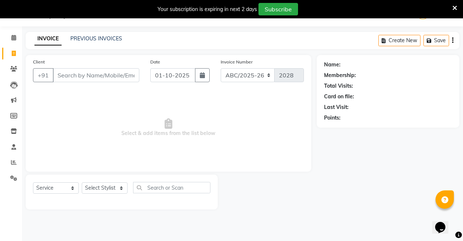
click at [64, 74] on input "Client" at bounding box center [96, 75] width 86 height 14
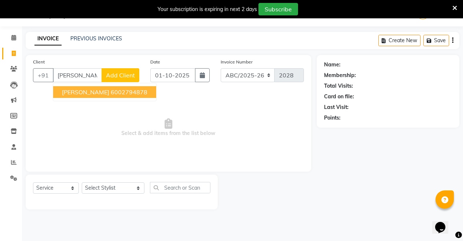
click at [85, 73] on input "sejal" at bounding box center [77, 75] width 49 height 14
type input "s"
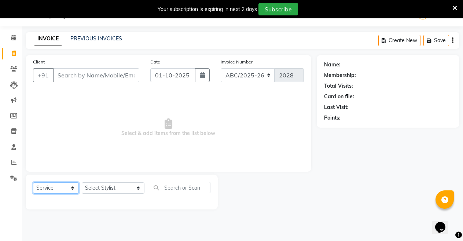
click at [71, 186] on select "Select Service Product Membership Package Voucher Prepaid Gift Card" at bounding box center [56, 187] width 46 height 11
select select "product"
click at [33, 182] on select "Select Service Product Membership Package Voucher Prepaid Gift Card" at bounding box center [56, 187] width 46 height 11
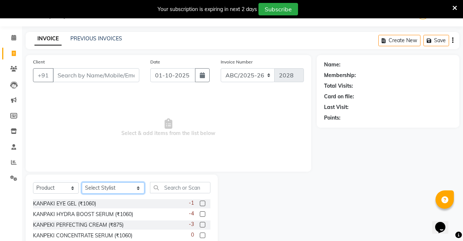
click at [106, 188] on select "Select Stylist ANIL ANJANA BARSHA DEEPSHIKHA DHON DAS DHON / NITUMONI EDWARD ED…" at bounding box center [113, 187] width 63 height 11
select select "92140"
click at [82, 182] on select "Select Stylist ANIL ANJANA BARSHA DEEPSHIKHA DHON DAS DHON / NITUMONI EDWARD ED…" at bounding box center [113, 187] width 63 height 11
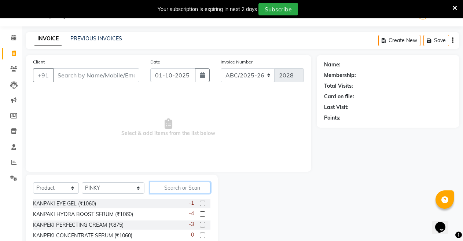
click at [158, 185] on input "text" at bounding box center [180, 187] width 61 height 11
type input "c"
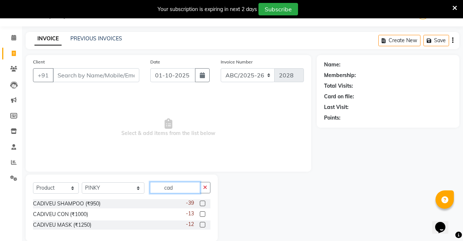
type input "cad"
click at [202, 214] on label at bounding box center [202, 213] width 5 height 5
click at [202, 214] on input "checkbox" at bounding box center [202, 214] width 5 height 5
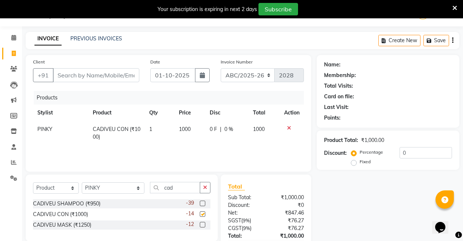
checkbox input "false"
click at [230, 127] on span "0 %" at bounding box center [228, 129] width 9 height 8
select select "92140"
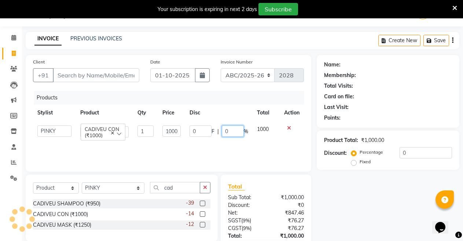
click at [230, 129] on input "0" at bounding box center [233, 130] width 22 height 11
type input "15"
click at [238, 143] on div "Products Stylist Product Qty Price Disc Total Action ANIL ANJANA BARSHA DEEPSHI…" at bounding box center [168, 127] width 271 height 73
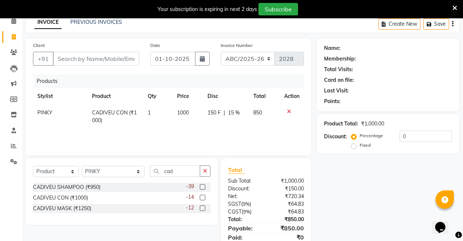
scroll to position [34, 0]
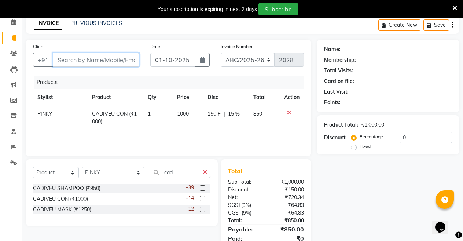
click at [114, 63] on input "Client" at bounding box center [96, 60] width 86 height 14
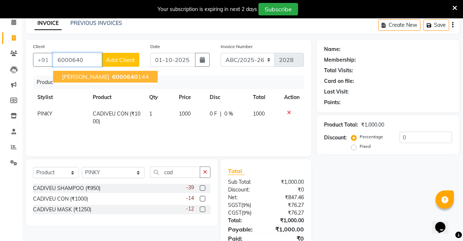
click at [130, 74] on span "6000640" at bounding box center [125, 76] width 26 height 7
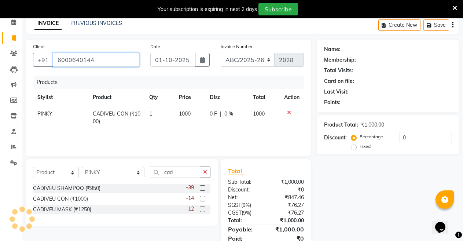
type input "6000640144"
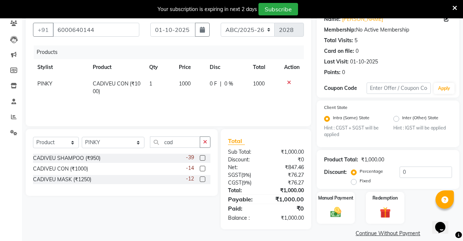
scroll to position [73, 0]
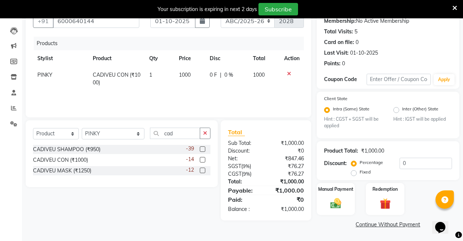
click at [227, 76] on span "0 %" at bounding box center [228, 75] width 9 height 8
select select "92140"
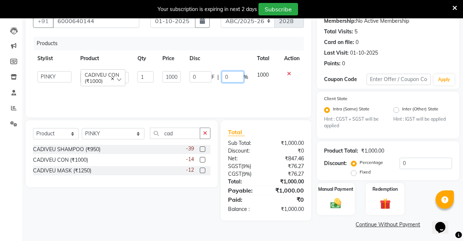
click at [227, 76] on input "0" at bounding box center [233, 76] width 22 height 11
type input "15"
click at [306, 220] on div "Total Sub Total: ₹1,000.00 Discount: ₹0 Net: ₹847.46 SGST ( 9% ) ₹76.27 CGST ( …" at bounding box center [266, 170] width 90 height 100
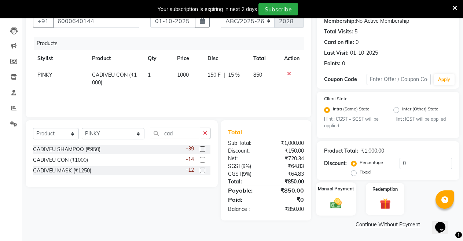
click at [335, 201] on img at bounding box center [335, 203] width 19 height 13
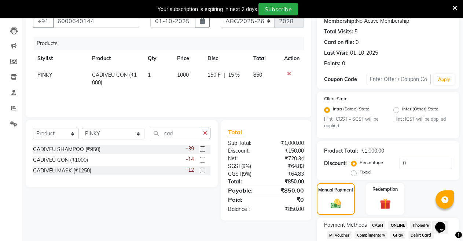
click at [380, 225] on span "CASH" at bounding box center [378, 225] width 16 height 8
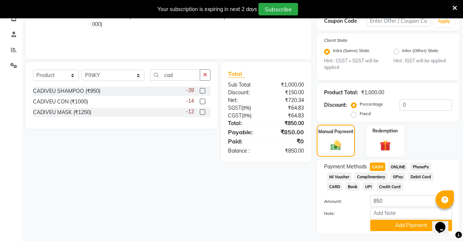
scroll to position [131, 0]
click at [370, 184] on span "UPI" at bounding box center [367, 186] width 11 height 8
click at [393, 224] on button "Add Payment" at bounding box center [411, 224] width 82 height 11
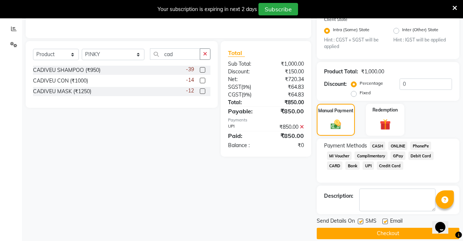
scroll to position [161, 0]
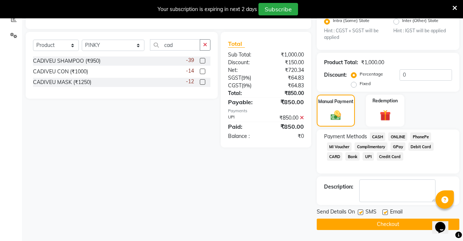
click at [359, 210] on label at bounding box center [360, 211] width 5 height 5
click at [359, 210] on input "checkbox" at bounding box center [360, 212] width 5 height 5
checkbox input "false"
click at [385, 214] on label at bounding box center [384, 211] width 5 height 5
click at [385, 214] on input "checkbox" at bounding box center [384, 212] width 5 height 5
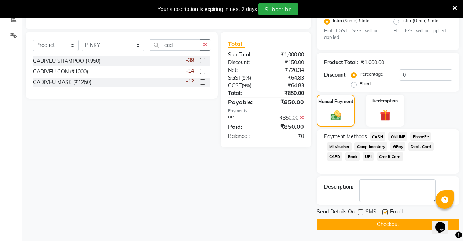
checkbox input "false"
click at [374, 222] on button "Checkout" at bounding box center [387, 223] width 142 height 11
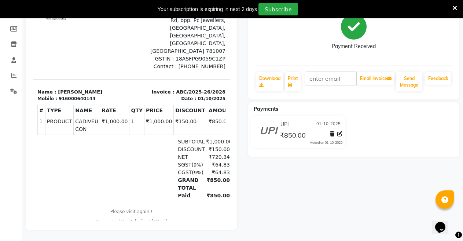
drag, startPoint x: 269, startPoint y: 48, endPoint x: 204, endPoint y: 117, distance: 94.8
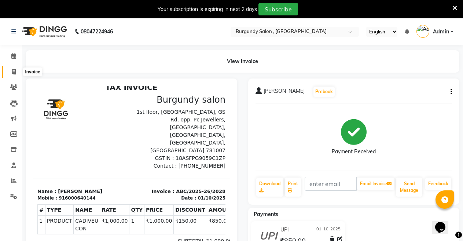
click at [14, 69] on icon at bounding box center [14, 71] width 4 height 5
select select "service"
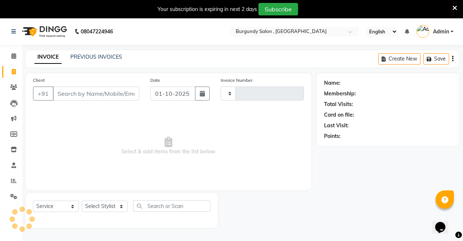
scroll to position [18, 0]
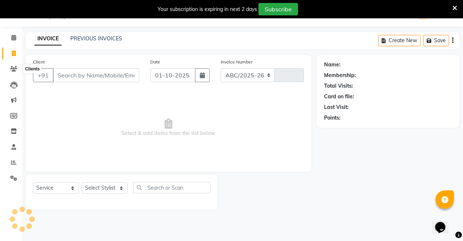
select select "5345"
type input "2029"
click at [93, 37] on link "PREVIOUS INVOICES" at bounding box center [96, 38] width 52 height 7
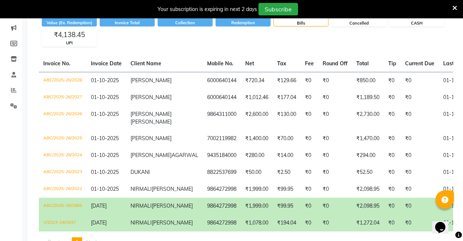
scroll to position [83, 0]
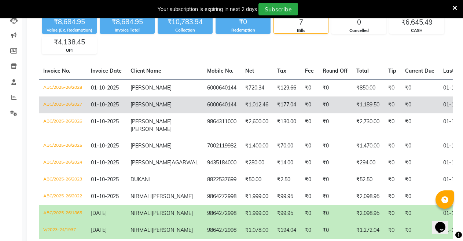
click at [273, 113] on td "₹177.04" at bounding box center [287, 104] width 28 height 17
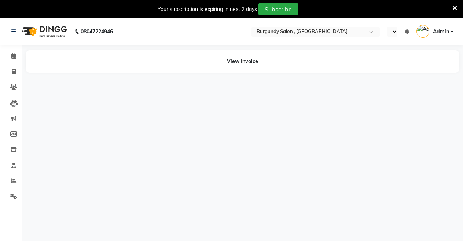
select select "en"
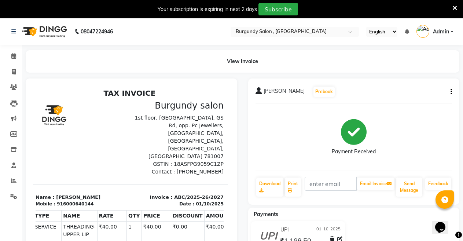
click at [247, 64] on div "View Invoice" at bounding box center [242, 61] width 433 height 22
click at [260, 61] on div "View Invoice" at bounding box center [242, 61] width 433 height 22
click at [17, 69] on span at bounding box center [13, 72] width 13 height 8
select select "service"
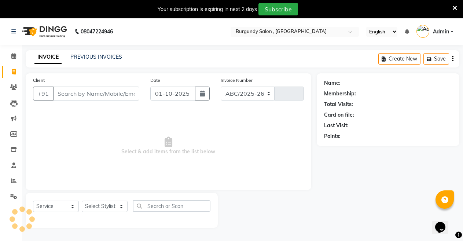
select select "5345"
type input "2029"
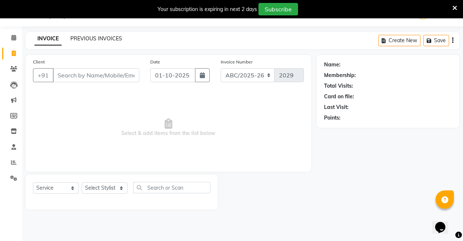
click at [90, 36] on link "PREVIOUS INVOICES" at bounding box center [96, 38] width 52 height 7
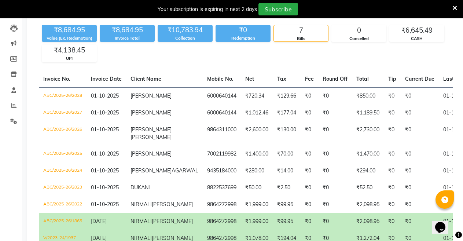
scroll to position [77, 0]
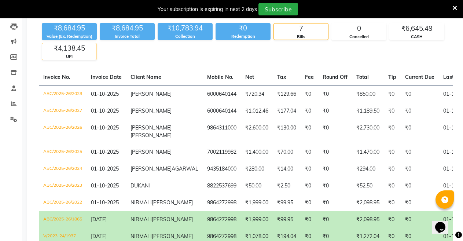
click at [76, 50] on div "₹4,138.45" at bounding box center [69, 48] width 54 height 10
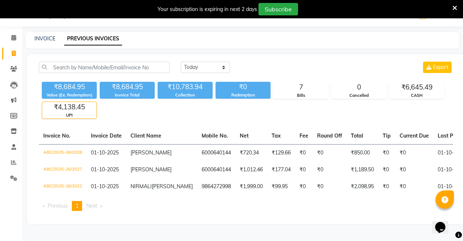
scroll to position [41, 0]
click at [73, 92] on div "Value (Ex. Redemption)" at bounding box center [69, 95] width 55 height 6
click at [184, 92] on div "Collection" at bounding box center [185, 95] width 55 height 6
click at [17, 65] on span at bounding box center [13, 69] width 13 height 8
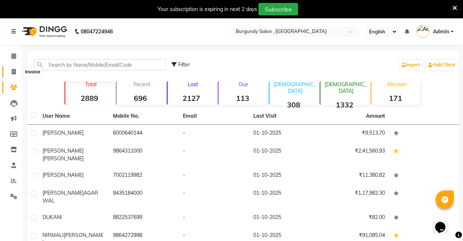
click at [15, 70] on icon at bounding box center [14, 71] width 4 height 5
select select "service"
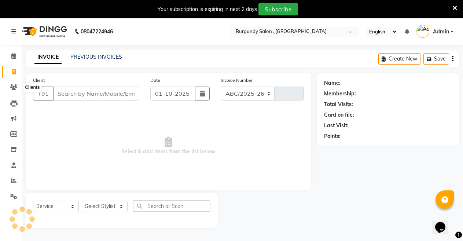
select select "5345"
type input "2029"
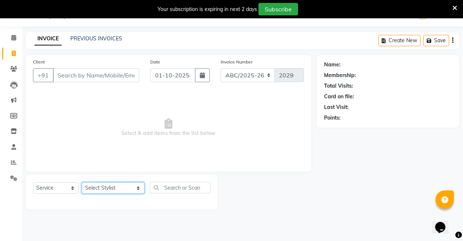
click at [116, 187] on select "Select Stylist ANIL ANJANA BARSHA DEEPSHIKHA DHON DAS DHON / NITUMONI EDWARD ED…" at bounding box center [113, 187] width 63 height 11
select select "32580"
click at [82, 182] on select "Select Stylist ANIL ANJANA BARSHA DEEPSHIKHA DHON DAS DHON / NITUMONI EDWARD ED…" at bounding box center [113, 187] width 63 height 11
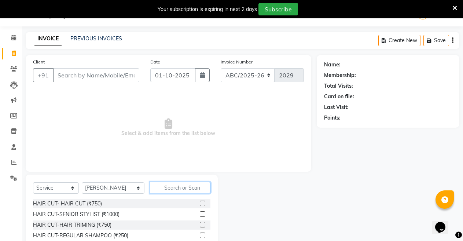
click at [159, 185] on input "text" at bounding box center [180, 187] width 61 height 11
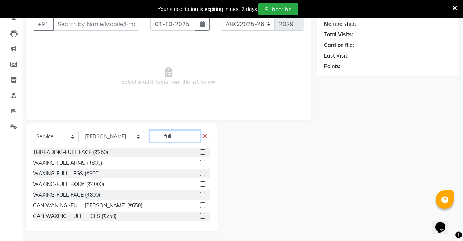
scroll to position [71, 0]
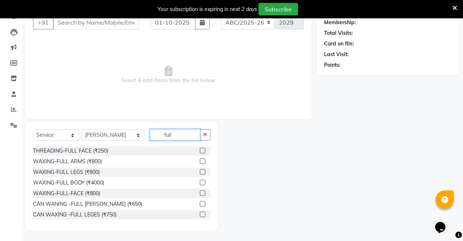
type input "full"
click at [200, 161] on label at bounding box center [202, 160] width 5 height 5
click at [200, 161] on input "checkbox" at bounding box center [202, 161] width 5 height 5
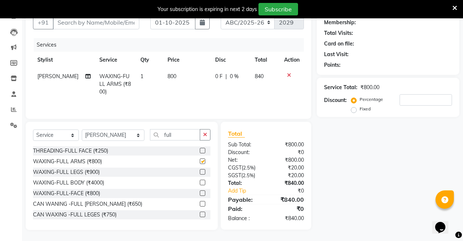
checkbox input "false"
click at [200, 171] on label at bounding box center [202, 171] width 5 height 5
click at [200, 171] on input "checkbox" at bounding box center [202, 172] width 5 height 5
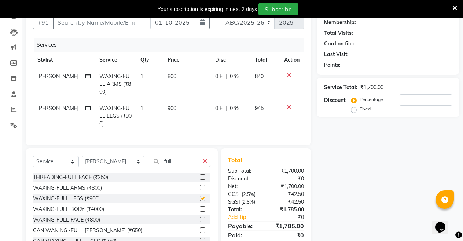
checkbox input "false"
click at [175, 157] on input "full" at bounding box center [175, 160] width 51 height 11
click at [327, 140] on div "Name: Membership: Total Visits: Card on file: Last Visit: Points: Service Total…" at bounding box center [390, 129] width 148 height 254
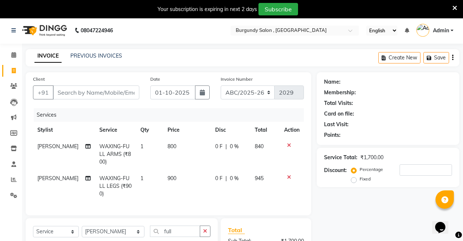
scroll to position [0, 0]
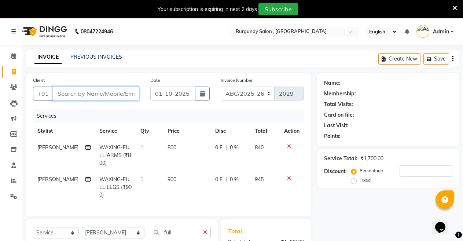
click at [110, 96] on input "Client" at bounding box center [96, 93] width 86 height 14
type input "a"
type input "0"
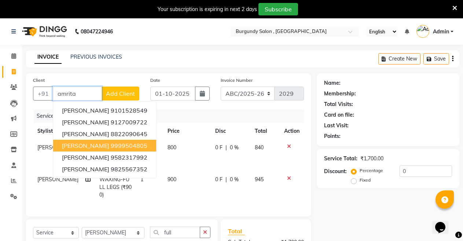
click at [133, 145] on ngb-highlight "9999504805" at bounding box center [129, 145] width 37 height 7
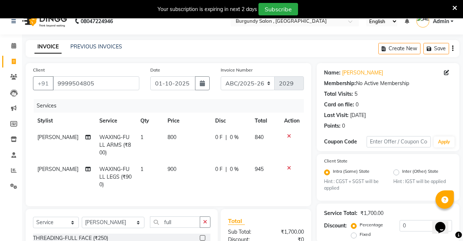
scroll to position [8, 0]
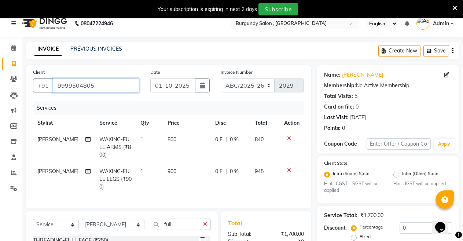
click at [126, 87] on input "9999504805" at bounding box center [96, 85] width 86 height 14
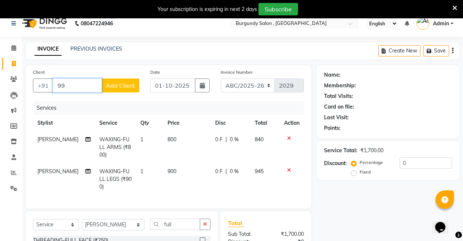
type input "9"
click at [98, 90] on input "Client" at bounding box center [96, 85] width 86 height 14
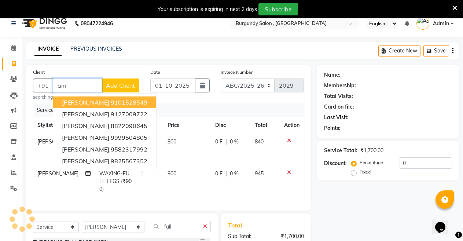
type input "a"
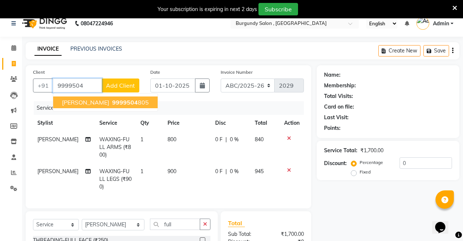
click at [134, 97] on button "AMRITA SHEDEV 9999504 805" at bounding box center [105, 102] width 104 height 12
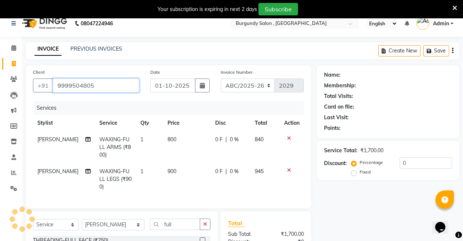
type input "9999504805"
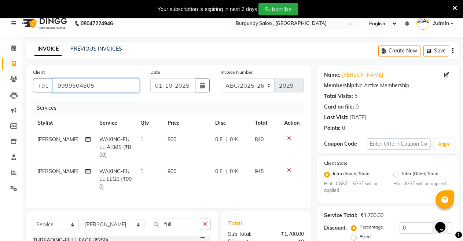
click at [68, 87] on input "9999504805" at bounding box center [96, 85] width 86 height 14
click at [105, 86] on input "9999504805" at bounding box center [96, 85] width 86 height 14
paste input "9911885127"
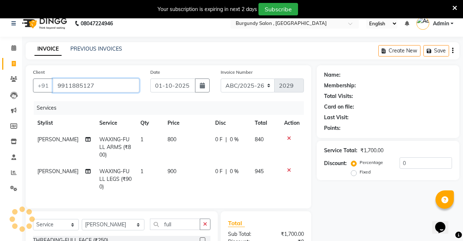
type input "9911885127"
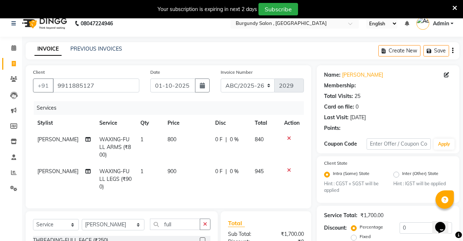
select select "1: Object"
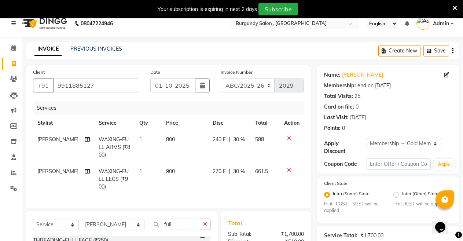
type input "30"
click at [105, 85] on input "9911885127" at bounding box center [96, 85] width 86 height 14
click at [115, 84] on input "9911885127" at bounding box center [96, 85] width 86 height 14
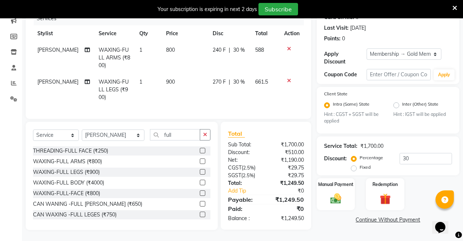
scroll to position [104, 0]
click at [168, 135] on input "full" at bounding box center [175, 134] width 51 height 11
type input "f"
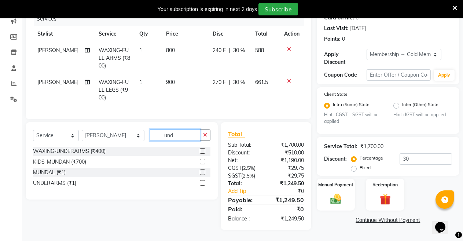
scroll to position [103, 0]
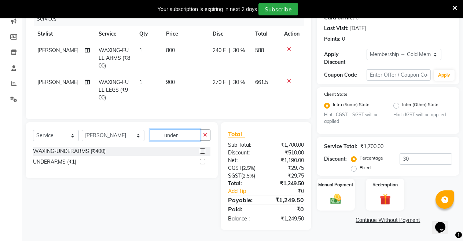
type input "under"
click at [200, 151] on label at bounding box center [202, 150] width 5 height 5
click at [200, 151] on input "checkbox" at bounding box center [202, 151] width 5 height 5
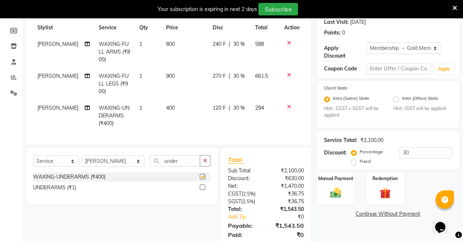
checkbox input "false"
click at [185, 163] on input "under" at bounding box center [175, 160] width 51 height 11
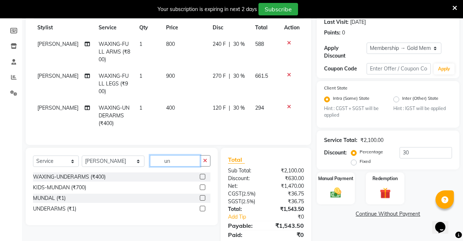
type input "u"
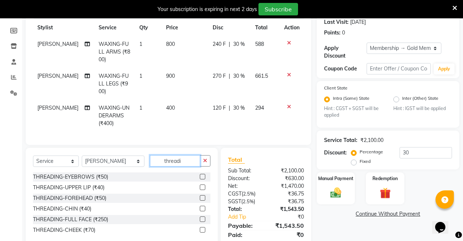
type input "threadi"
click at [202, 179] on label at bounding box center [202, 176] width 5 height 5
click at [202, 179] on input "checkbox" at bounding box center [202, 176] width 5 height 5
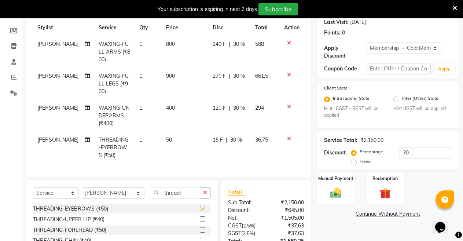
checkbox input "false"
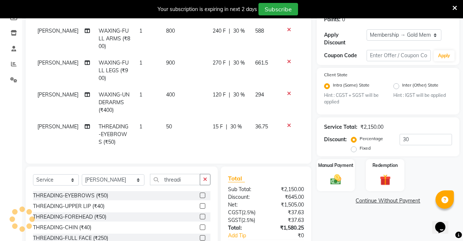
scroll to position [117, 0]
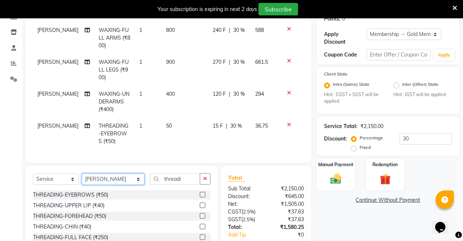
click at [121, 184] on select "Select Stylist ANIL ANJANA BARSHA DEEPSHIKHA DHON DAS DHON / NITUMONI EDWARD ED…" at bounding box center [113, 178] width 63 height 11
select select "32576"
click at [82, 179] on select "Select Stylist ANIL ANJANA BARSHA DEEPSHIKHA DHON DAS DHON / NITUMONI EDWARD ED…" at bounding box center [113, 178] width 63 height 11
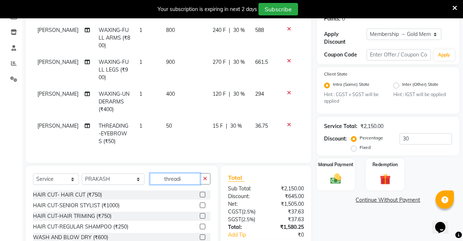
click at [172, 184] on input "threadi" at bounding box center [175, 178] width 51 height 11
type input "t"
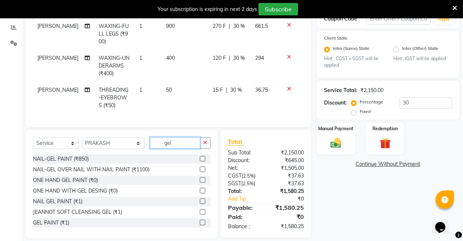
scroll to position [161, 0]
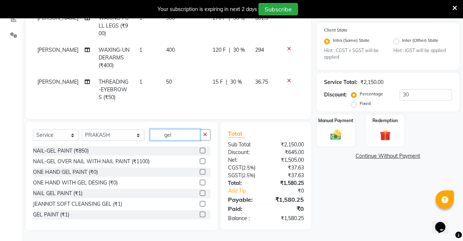
type input "gel"
click at [200, 196] on label at bounding box center [202, 192] width 5 height 5
click at [200, 196] on input "checkbox" at bounding box center [202, 193] width 5 height 5
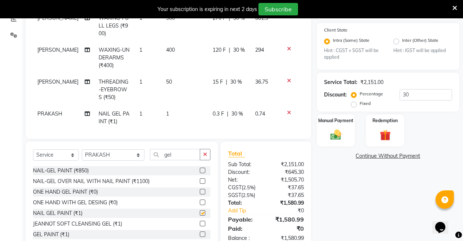
checkbox input "false"
click at [235, 111] on span "30 %" at bounding box center [237, 114] width 12 height 8
select select "32576"
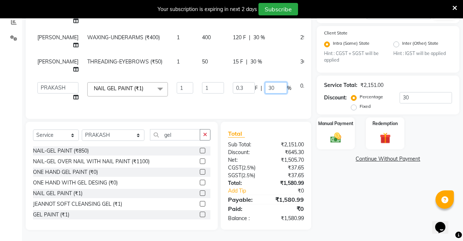
click at [266, 85] on input "30" at bounding box center [276, 87] width 22 height 11
type input "3"
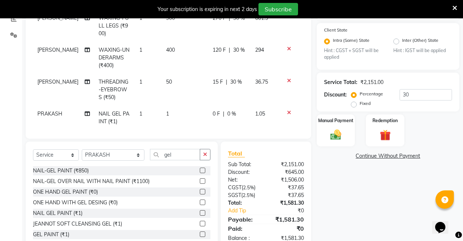
click at [166, 112] on span "1" at bounding box center [167, 113] width 3 height 7
select select "32576"
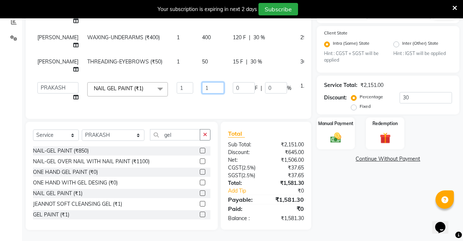
click at [202, 84] on input "1" at bounding box center [213, 87] width 22 height 11
type input "300"
click at [336, 190] on div "Name: Ramnee Kour Membership: end on 29-12-2025 Total Visits: 25 Card on file: …" at bounding box center [390, 72] width 148 height 315
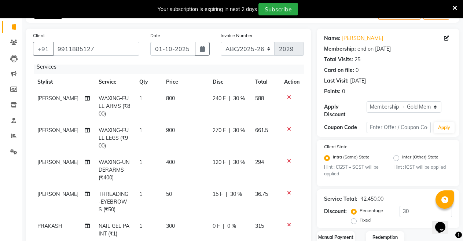
scroll to position [34, 0]
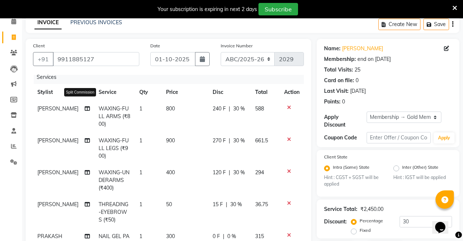
click at [85, 106] on icon at bounding box center [87, 108] width 5 height 5
select select "32580"
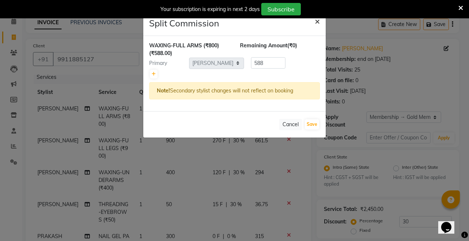
click at [317, 22] on span "×" at bounding box center [317, 20] width 5 height 11
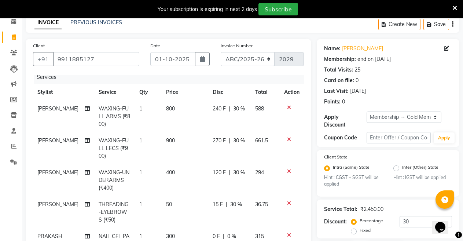
click at [287, 105] on icon at bounding box center [289, 107] width 4 height 5
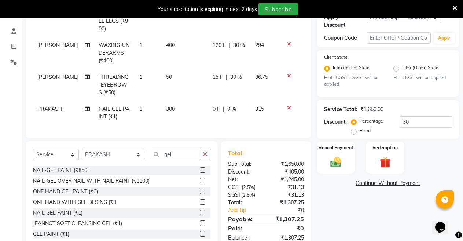
scroll to position [153, 0]
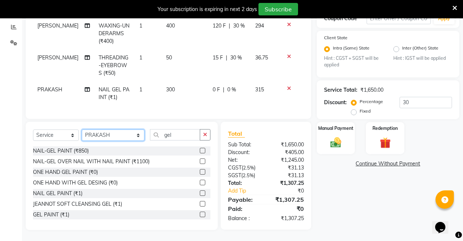
click at [120, 134] on select "Select Stylist ANIL ANJANA BARSHA DEEPSHIKHA DHON DAS DHON / NITUMONI EDWARD ED…" at bounding box center [113, 134] width 63 height 11
select select "47575"
click at [82, 129] on select "Select Stylist ANIL ANJANA BARSHA DEEPSHIKHA DHON DAS DHON / NITUMONI EDWARD ED…" at bounding box center [113, 134] width 63 height 11
click at [156, 133] on input "gel" at bounding box center [175, 134] width 51 height 11
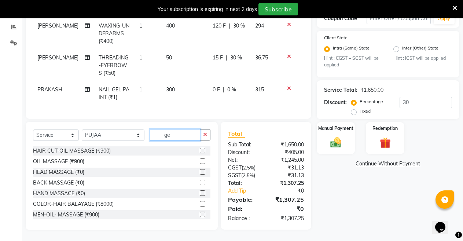
type input "g"
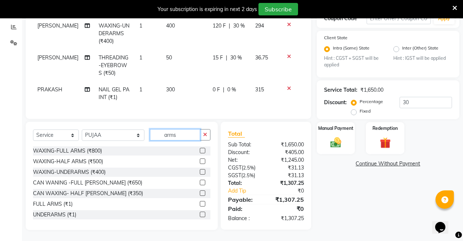
scroll to position [153, 0]
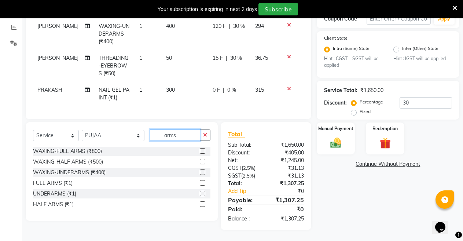
type input "arms"
click at [200, 151] on label at bounding box center [202, 150] width 5 height 5
click at [200, 151] on input "checkbox" at bounding box center [202, 151] width 5 height 5
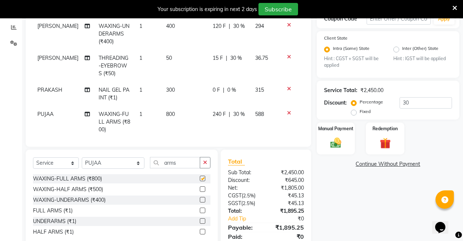
checkbox input "false"
click at [287, 87] on icon at bounding box center [289, 88] width 4 height 5
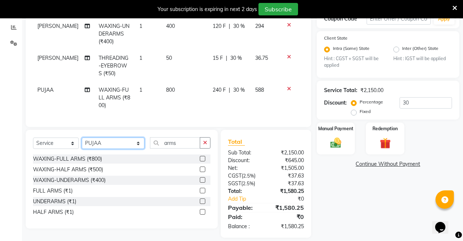
click at [122, 142] on select "Select Stylist ANIL ANJANA BARSHA DEEPSHIKHA DHON DAS DHON / NITUMONI EDWARD ED…" at bounding box center [113, 142] width 63 height 11
select select "32576"
click at [82, 137] on select "Select Stylist ANIL ANJANA BARSHA DEEPSHIKHA DHON DAS DHON / NITUMONI EDWARD ED…" at bounding box center [113, 142] width 63 height 11
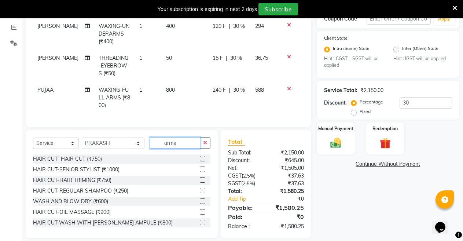
click at [175, 142] on input "arms" at bounding box center [175, 142] width 51 height 11
type input "a"
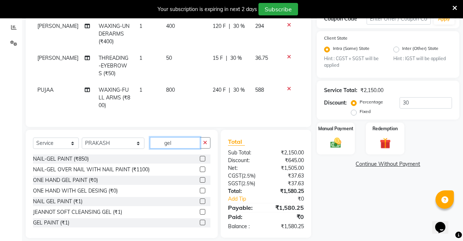
type input "gel"
click at [200, 199] on label at bounding box center [202, 200] width 5 height 5
click at [200, 199] on input "checkbox" at bounding box center [202, 201] width 5 height 5
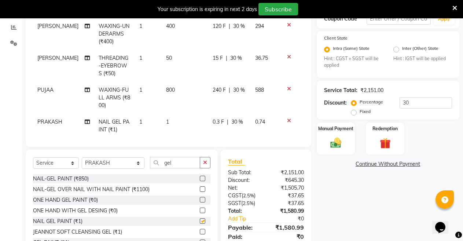
checkbox input "false"
click at [164, 119] on td "1" at bounding box center [185, 126] width 47 height 24
select select "32576"
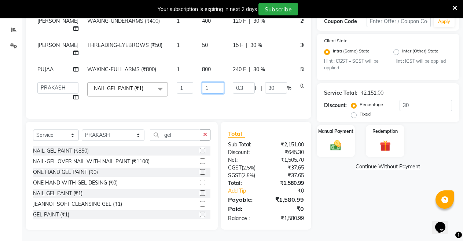
click at [202, 84] on input "1" at bounding box center [213, 87] width 22 height 11
type input "300"
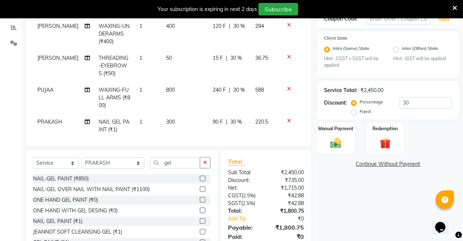
click at [230, 122] on span "30 %" at bounding box center [236, 122] width 12 height 8
select select "32576"
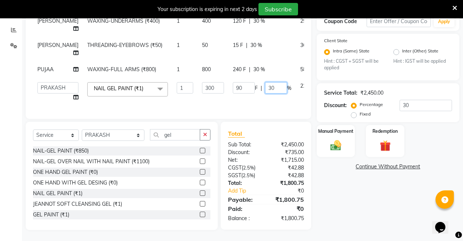
click at [265, 84] on input "30" at bounding box center [276, 87] width 22 height 11
type input "3"
click at [331, 178] on div "Name: Ramnee Kour Membership: end on 29-12-2025 Total Visits: 25 Card on file: …" at bounding box center [390, 76] width 148 height 307
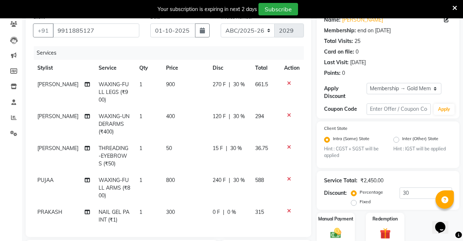
scroll to position [51, 0]
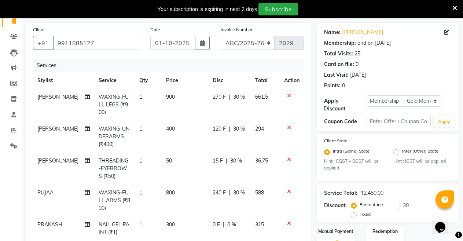
click at [287, 127] on icon at bounding box center [289, 127] width 4 height 5
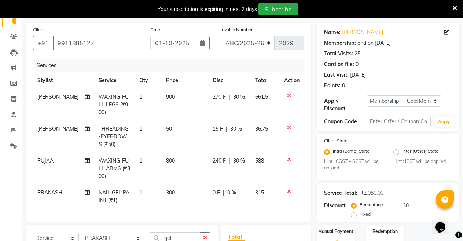
click at [289, 126] on icon at bounding box center [289, 127] width 4 height 5
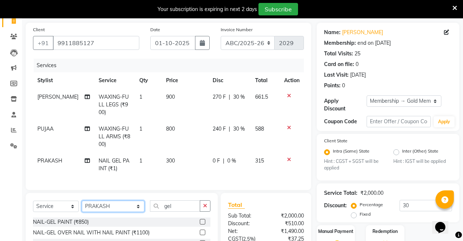
click at [119, 212] on select "Select Stylist ANIL ANJANA BARSHA DEEPSHIKHA DHON DAS DHON / NITUMONI EDWARD ED…" at bounding box center [113, 205] width 63 height 11
select select "32580"
click at [82, 207] on select "Select Stylist ANIL ANJANA BARSHA DEEPSHIKHA DHON DAS DHON / NITUMONI EDWARD ED…" at bounding box center [113, 205] width 63 height 11
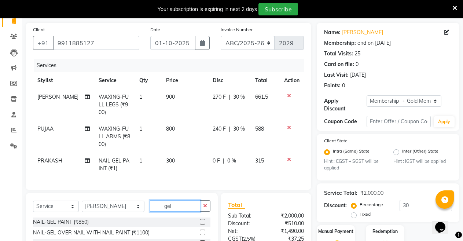
click at [185, 210] on input "gel" at bounding box center [175, 205] width 51 height 11
type input "g"
type input "under"
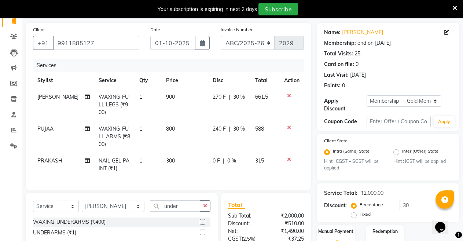
click at [202, 224] on label at bounding box center [202, 221] width 5 height 5
click at [202, 224] on input "checkbox" at bounding box center [202, 221] width 5 height 5
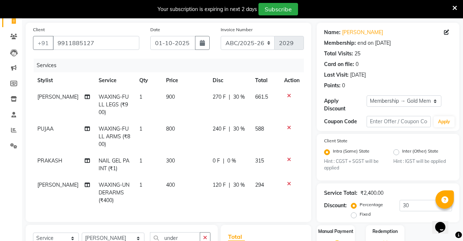
checkbox input "false"
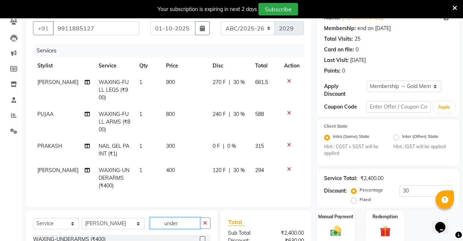
click at [166, 229] on input "under" at bounding box center [175, 222] width 51 height 11
type input "u"
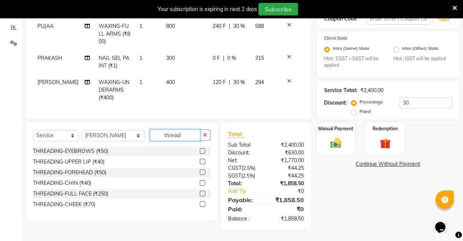
type input "threadi"
drag, startPoint x: 16, startPoint y: 6, endPoint x: 233, endPoint y: 129, distance: 249.7
click at [233, 129] on div "Client +91 9911885127 Date 01-10-2025 Invoice Number ABC/2025-26 SER/24-25 V/20…" at bounding box center [242, 75] width 444 height 310
click at [202, 148] on div at bounding box center [205, 151] width 11 height 9
click at [201, 150] on label at bounding box center [202, 150] width 5 height 5
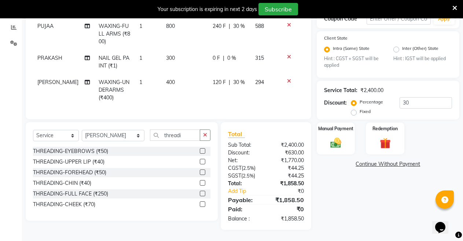
click at [201, 150] on input "checkbox" at bounding box center [202, 151] width 5 height 5
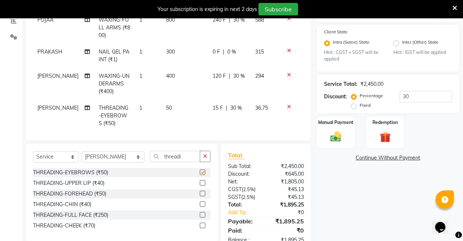
checkbox input "false"
click at [287, 49] on icon at bounding box center [289, 50] width 4 height 5
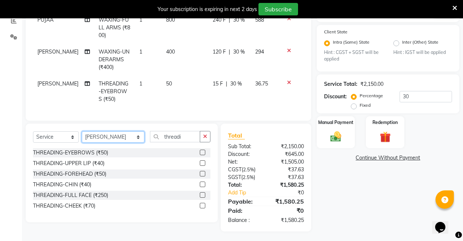
click at [121, 137] on select "Select Stylist ANIL ANJANA BARSHA DEEPSHIKHA DHON DAS DHON / NITUMONI EDWARD ED…" at bounding box center [113, 136] width 63 height 11
select select "32576"
click at [82, 131] on select "Select Stylist ANIL ANJANA BARSHA DEEPSHIKHA DHON DAS DHON / NITUMONI EDWARD ED…" at bounding box center [113, 136] width 63 height 11
click at [184, 134] on input "threadi" at bounding box center [175, 136] width 51 height 11
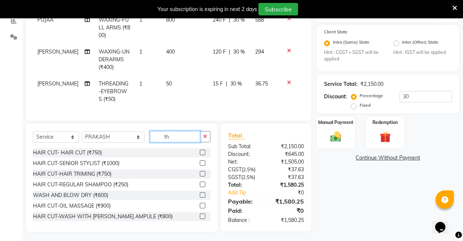
type input "t"
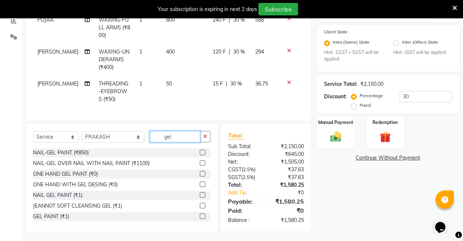
type input "gel"
click at [200, 193] on label at bounding box center [202, 194] width 5 height 5
click at [200, 193] on input "checkbox" at bounding box center [202, 195] width 5 height 5
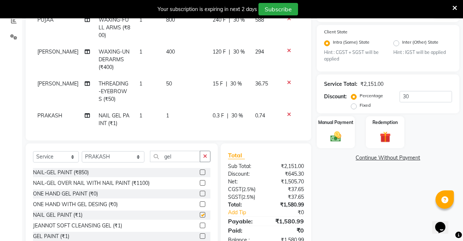
checkbox input "false"
click at [235, 115] on span "30 %" at bounding box center [237, 116] width 12 height 8
select select "32576"
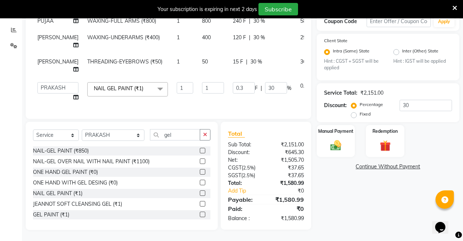
scroll to position [157, 0]
click at [265, 82] on input "30" at bounding box center [276, 87] width 22 height 11
type input "3"
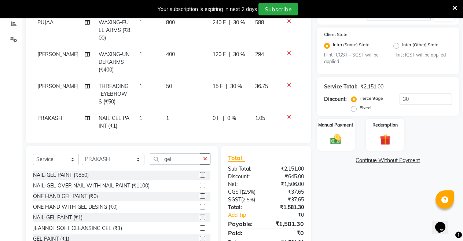
click at [166, 117] on span "1" at bounding box center [167, 118] width 3 height 7
select select "32576"
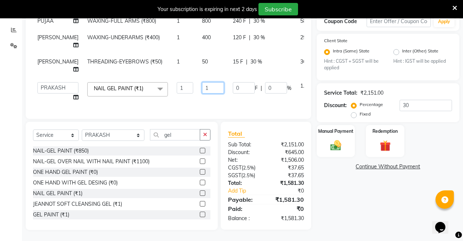
click at [202, 83] on input "1" at bounding box center [213, 87] width 22 height 11
type input "300"
click at [324, 180] on div "Name: Ramnee Kour Membership: end on 29-12-2025 Total Visits: 25 Card on file: …" at bounding box center [390, 76] width 148 height 307
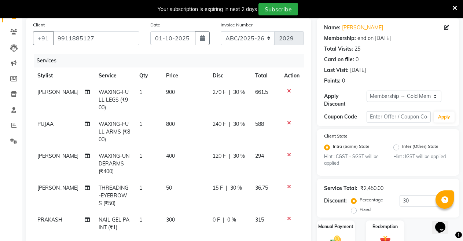
scroll to position [49, 0]
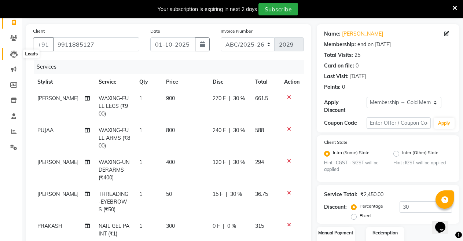
click at [11, 50] on span at bounding box center [13, 54] width 13 height 8
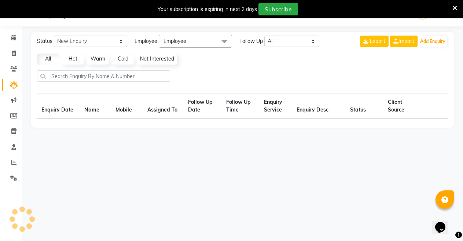
scroll to position [18, 0]
select select "10"
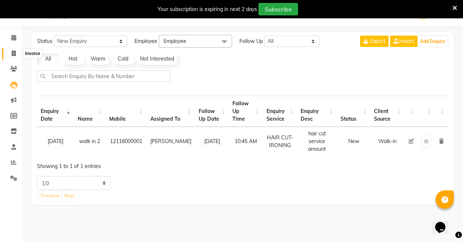
click at [16, 53] on icon at bounding box center [14, 53] width 4 height 5
select select "service"
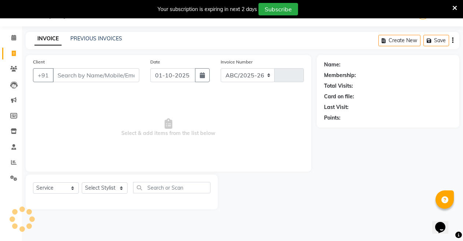
select select "5345"
type input "2029"
click at [82, 71] on input "Client" at bounding box center [96, 75] width 86 height 14
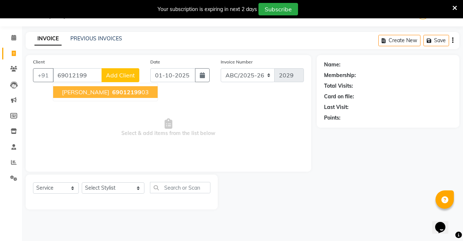
click at [122, 94] on span "69012199" at bounding box center [126, 91] width 29 height 7
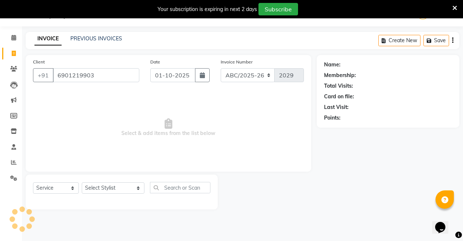
type input "6901219903"
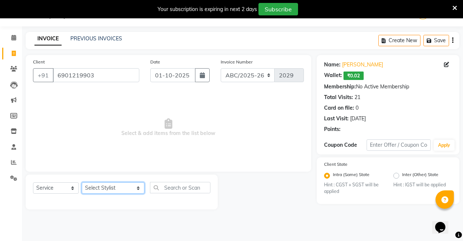
click at [116, 187] on select "Select Stylist ANIL ANJANA BARSHA DEEPSHIKHA DHON DAS DHON / NITUMONI EDWARD ED…" at bounding box center [113, 187] width 63 height 11
select select "32580"
click at [82, 182] on select "Select Stylist ANIL ANJANA BARSHA DEEPSHIKHA DHON DAS DHON / NITUMONI EDWARD ED…" at bounding box center [113, 187] width 63 height 11
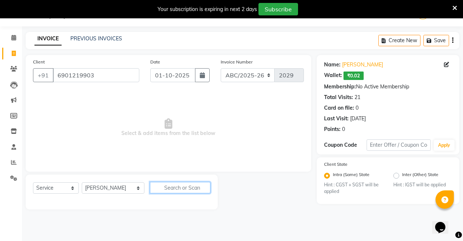
click at [150, 188] on input "text" at bounding box center [180, 187] width 61 height 11
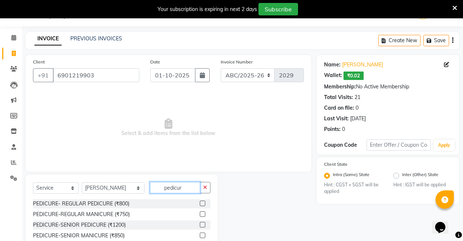
type input "pedicur"
drag, startPoint x: 262, startPoint y: 197, endPoint x: 331, endPoint y: 195, distance: 70.0
click at [331, 195] on div "Client +91 6901219903 Date 01-10-2025 Invoice Number ABC/2025-26 SER/24-25 V/20…" at bounding box center [242, 168] width 444 height 227
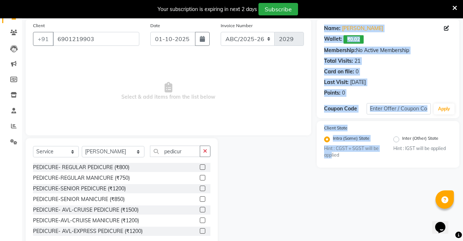
scroll to position [71, 0]
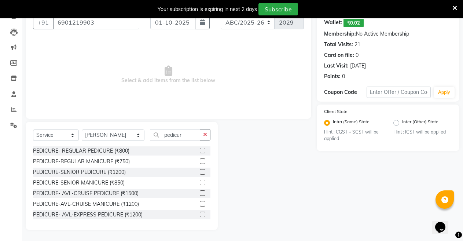
click at [200, 148] on label at bounding box center [202, 150] width 5 height 5
click at [200, 148] on input "checkbox" at bounding box center [202, 150] width 5 height 5
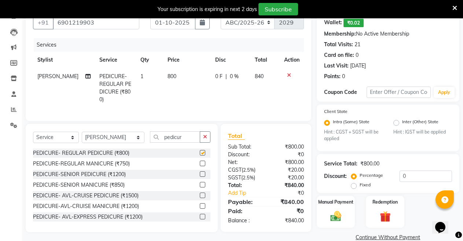
checkbox input "false"
click at [175, 136] on input "pedicur" at bounding box center [175, 136] width 51 height 11
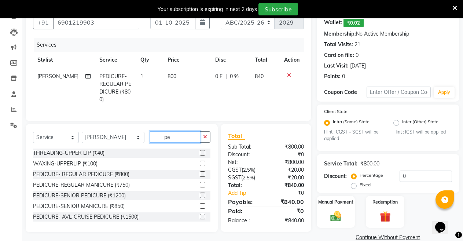
type input "p"
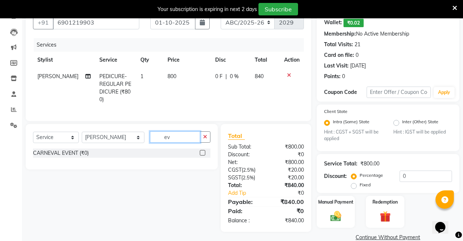
type input "e"
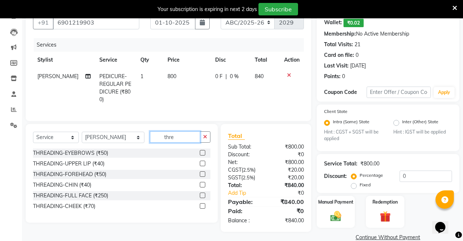
type input "thre"
click at [203, 152] on label at bounding box center [202, 152] width 5 height 5
click at [203, 152] on input "checkbox" at bounding box center [202, 153] width 5 height 5
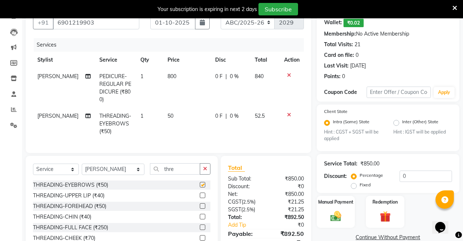
checkbox input "false"
click at [121, 167] on select "Select Stylist ANIL ANJANA BARSHA DEEPSHIKHA DHON DAS DHON / NITUMONI EDWARD ED…" at bounding box center [113, 168] width 63 height 11
select select "71248"
click at [82, 163] on select "Select Stylist ANIL ANJANA BARSHA DEEPSHIKHA DHON DAS DHON / NITUMONI EDWARD ED…" at bounding box center [113, 168] width 63 height 11
click at [162, 165] on input "thre" at bounding box center [175, 168] width 51 height 11
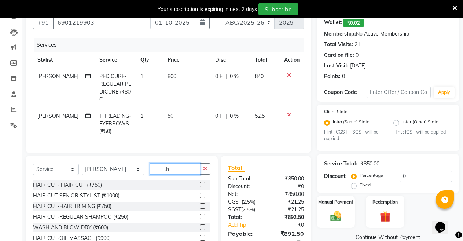
type input "t"
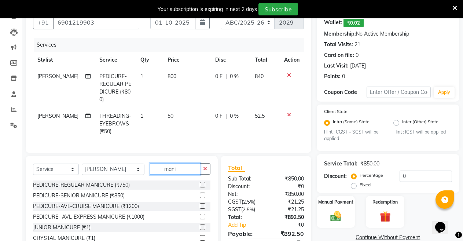
type input "mani"
click at [200, 182] on label at bounding box center [202, 184] width 5 height 5
click at [200, 182] on input "checkbox" at bounding box center [202, 184] width 5 height 5
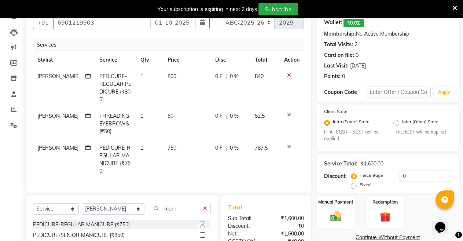
checkbox input "false"
click at [121, 207] on select "Select Stylist ANIL ANJANA BARSHA DEEPSHIKHA DHON DAS DHON / NITUMONI EDWARD ED…" at bounding box center [113, 208] width 63 height 11
select select "32568"
click at [82, 203] on select "Select Stylist ANIL ANJANA BARSHA DEEPSHIKHA DHON DAS DHON / NITUMONI EDWARD ED…" at bounding box center [113, 208] width 63 height 11
click at [183, 204] on input "mani" at bounding box center [175, 208] width 51 height 11
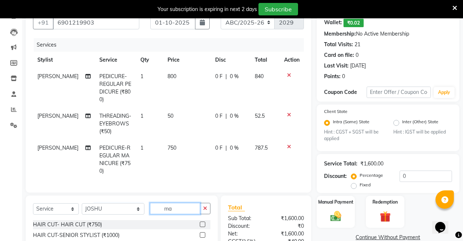
type input "m"
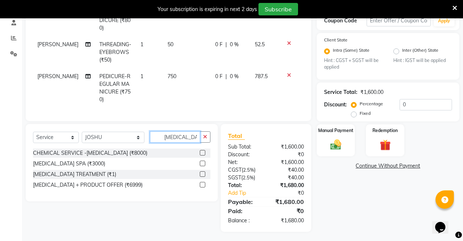
scroll to position [143, 0]
type input "botox"
click at [200, 171] on label at bounding box center [202, 173] width 5 height 5
click at [200, 171] on input "checkbox" at bounding box center [202, 173] width 5 height 5
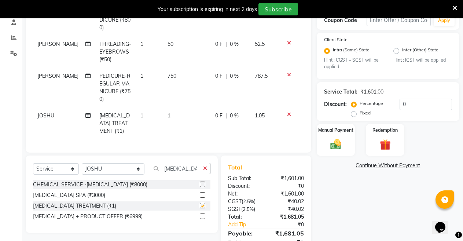
checkbox input "false"
click at [169, 107] on td "1" at bounding box center [187, 123] width 48 height 32
select select "32568"
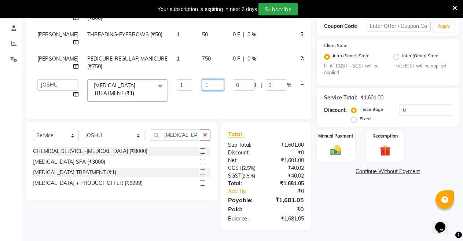
click at [202, 79] on input "1" at bounding box center [213, 84] width 22 height 11
type input "3500"
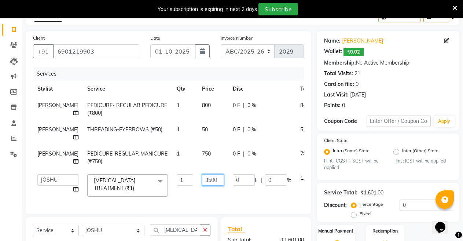
scroll to position [40, 0]
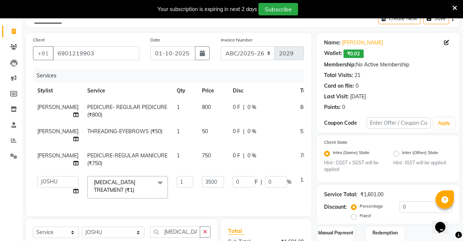
click at [197, 110] on td "800" at bounding box center [212, 111] width 31 height 24
select select "32580"
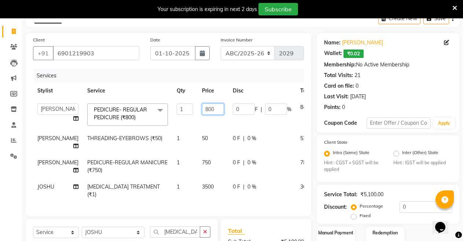
click at [202, 107] on input "800" at bounding box center [213, 108] width 22 height 11
type input "8"
type input "600"
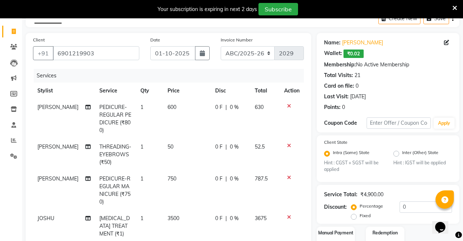
click at [189, 170] on td "750" at bounding box center [187, 190] width 48 height 40
select select "71248"
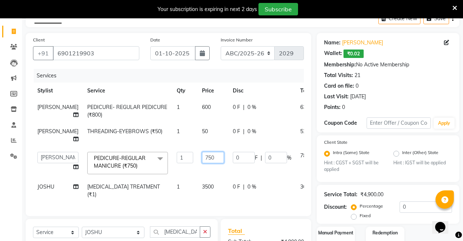
click at [202, 155] on input "750" at bounding box center [213, 157] width 22 height 11
type input "600"
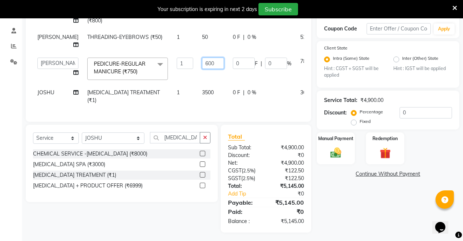
scroll to position [136, 0]
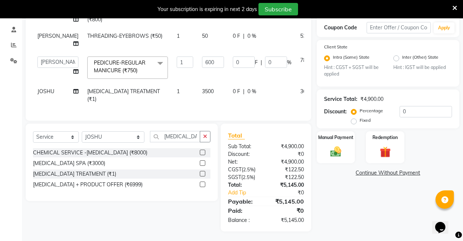
click at [340, 195] on div "Name: Devika Chokhani Wallet: ₹0.02 Membership: No Active Membership Total Visi…" at bounding box center [390, 84] width 148 height 293
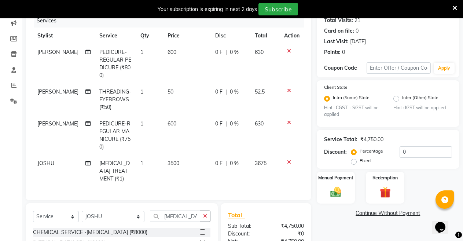
scroll to position [94, 0]
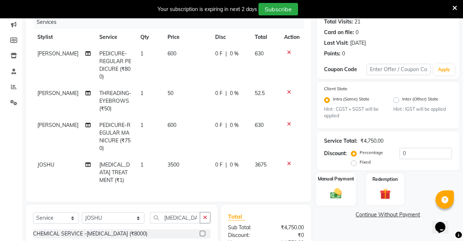
click at [336, 189] on img at bounding box center [335, 193] width 19 height 13
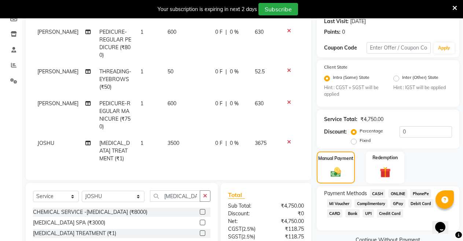
scroll to position [123, 0]
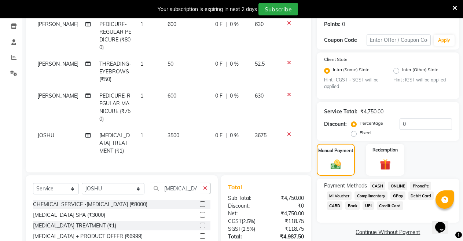
click at [379, 185] on span "CASH" at bounding box center [378, 185] width 16 height 8
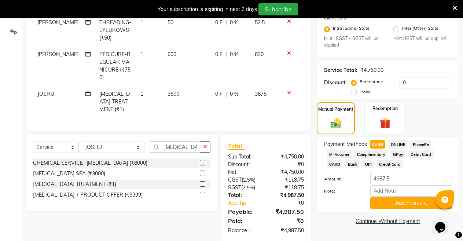
scroll to position [167, 0]
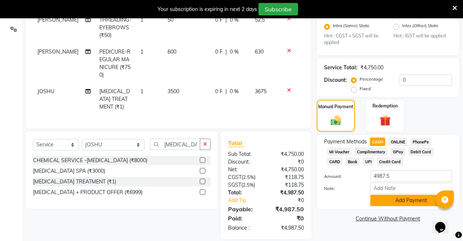
click at [412, 199] on button "Add Payment" at bounding box center [411, 200] width 82 height 11
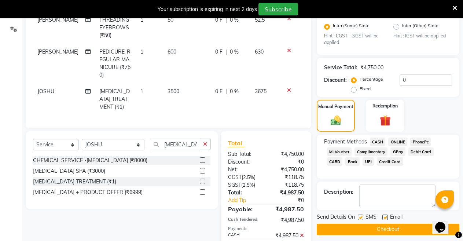
click at [361, 215] on label at bounding box center [360, 216] width 5 height 5
click at [361, 215] on input "checkbox" at bounding box center [360, 217] width 5 height 5
checkbox input "false"
click at [382, 216] on label at bounding box center [384, 216] width 5 height 5
click at [382, 216] on input "checkbox" at bounding box center [384, 217] width 5 height 5
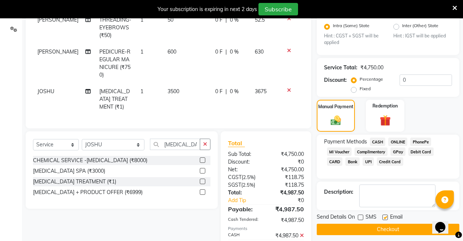
checkbox input "false"
click at [382, 223] on button "Checkout" at bounding box center [387, 228] width 142 height 11
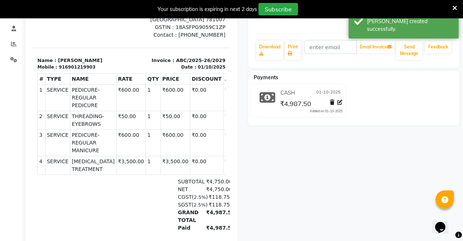
scroll to position [123, 0]
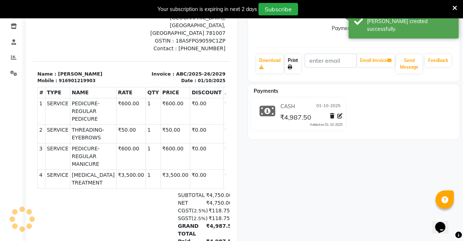
click at [289, 66] on icon at bounding box center [290, 67] width 4 height 4
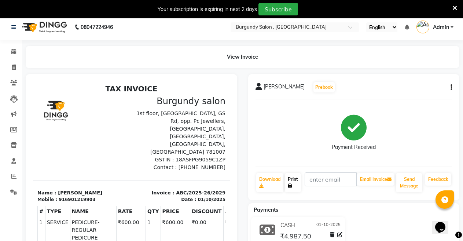
scroll to position [0, 0]
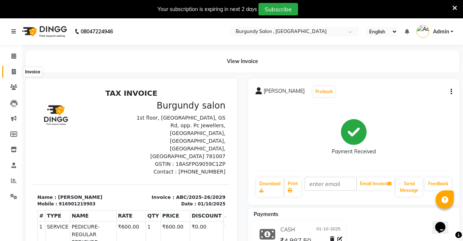
click at [14, 71] on icon at bounding box center [14, 71] width 4 height 5
select select "service"
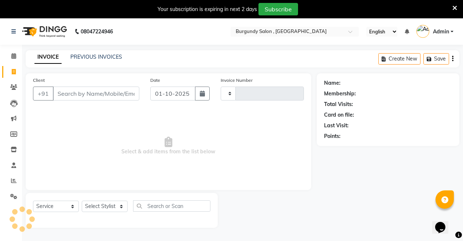
scroll to position [18, 0]
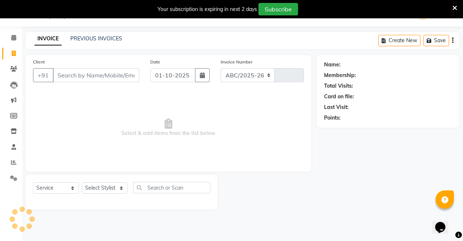
select select "5345"
type input "2030"
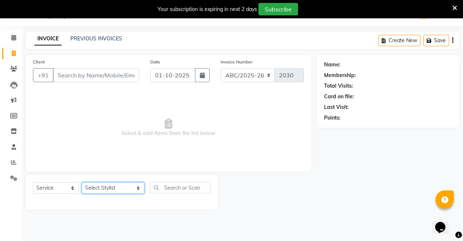
click at [122, 187] on select "Select Stylist ANIL ANJANA BARSHA DEEPSHIKHA DHON DAS DHON / NITUMONI EDWARD ED…" at bounding box center [113, 187] width 63 height 11
select select "80179"
click at [82, 182] on select "Select Stylist ANIL ANJANA BARSHA DEEPSHIKHA DHON DAS DHON / NITUMONI EDWARD ED…" at bounding box center [113, 187] width 63 height 11
click at [169, 188] on input "text" at bounding box center [180, 187] width 61 height 11
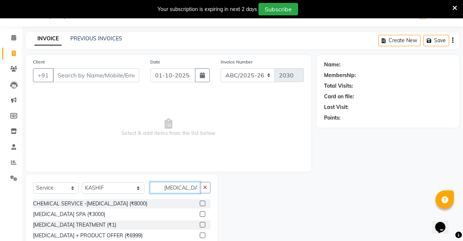
type input "botox"
click at [199, 222] on div "BOTOX TREATMENT (₹1)" at bounding box center [121, 224] width 177 height 9
click at [201, 223] on label at bounding box center [202, 224] width 5 height 5
click at [201, 223] on input "checkbox" at bounding box center [202, 224] width 5 height 5
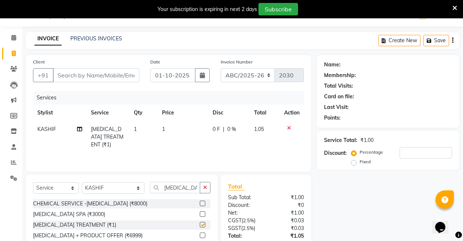
checkbox input "false"
click at [168, 126] on td "1" at bounding box center [183, 137] width 51 height 32
select select "80179"
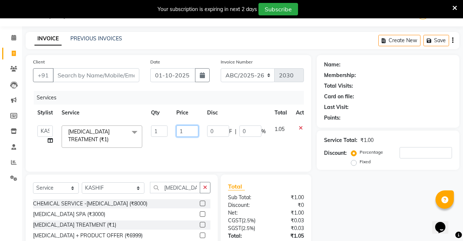
click at [194, 134] on input "1" at bounding box center [187, 130] width 22 height 11
type input "3500"
click at [329, 188] on div "Name: Membership: Total Visits: Card on file: Last Visit: Points: Service Total…" at bounding box center [390, 168] width 148 height 227
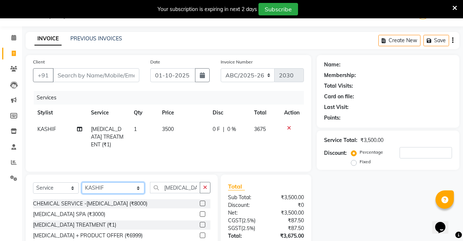
click at [119, 187] on select "Select Stylist ANIL ANJANA BARSHA DEEPSHIKHA DHON DAS DHON / NITUMONI EDWARD ED…" at bounding box center [113, 187] width 63 height 11
select select "71248"
click at [82, 182] on select "Select Stylist ANIL ANJANA BARSHA DEEPSHIKHA DHON DAS DHON / NITUMONI EDWARD ED…" at bounding box center [113, 187] width 63 height 11
click at [164, 184] on input "botox" at bounding box center [175, 187] width 51 height 11
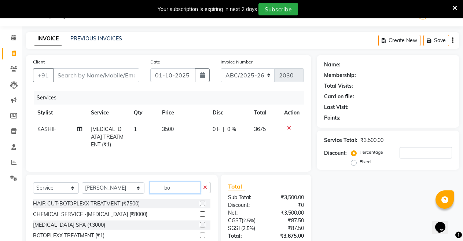
type input "b"
type input "threadin"
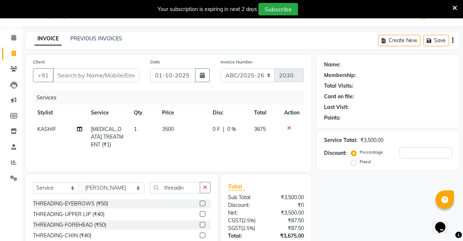
click at [202, 201] on label at bounding box center [202, 202] width 5 height 5
click at [202, 201] on input "checkbox" at bounding box center [202, 203] width 5 height 5
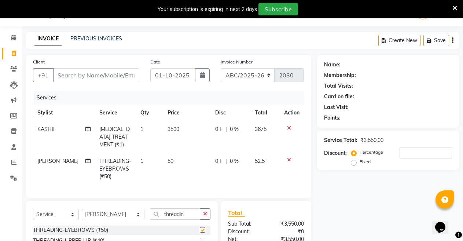
checkbox input "false"
click at [78, 76] on input "Client" at bounding box center [96, 75] width 86 height 14
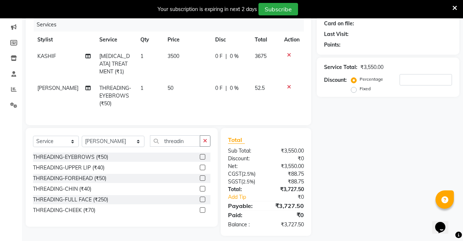
scroll to position [96, 0]
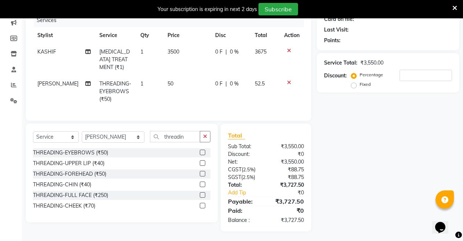
click at [462, 3] on div "Your subscription is expiring in next 2 days Subscribe" at bounding box center [231, 9] width 463 height 18
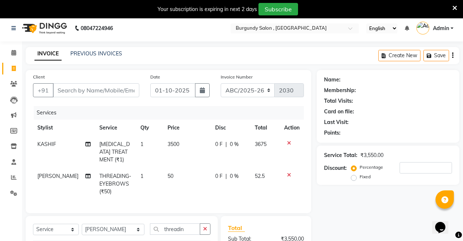
scroll to position [0, 0]
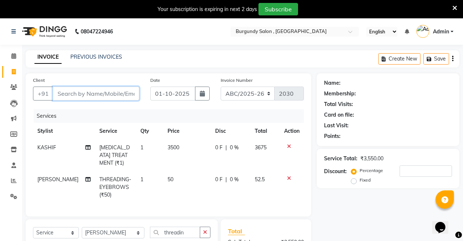
click at [106, 92] on input "Client" at bounding box center [96, 93] width 86 height 14
click at [111, 93] on input "Client" at bounding box center [96, 93] width 86 height 14
type input "9"
type input "0"
click at [65, 95] on input "9603634341" at bounding box center [77, 93] width 49 height 14
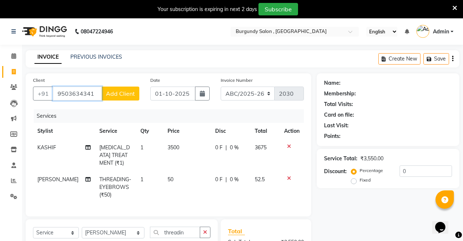
click at [72, 93] on input "9503634341" at bounding box center [77, 93] width 49 height 14
type input "9508634341"
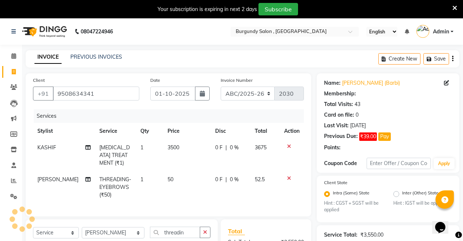
select select "1: Object"
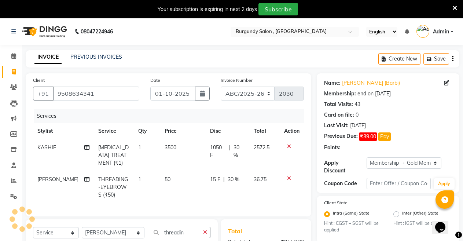
type input "30"
click at [94, 94] on input "9508634341" at bounding box center [96, 93] width 86 height 14
type input "950863434"
type input "0"
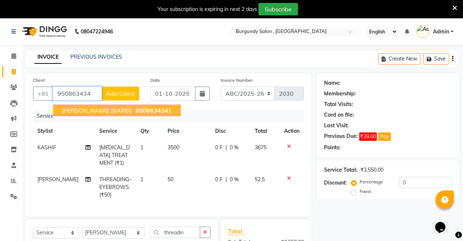
click at [105, 112] on span "NANDINI SARWAGI (BARBI)" at bounding box center [97, 110] width 70 height 7
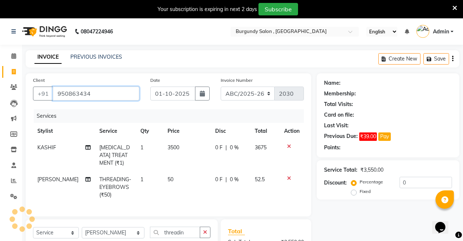
type input "9508634341"
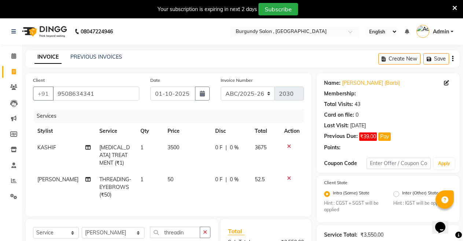
select select "1: Object"
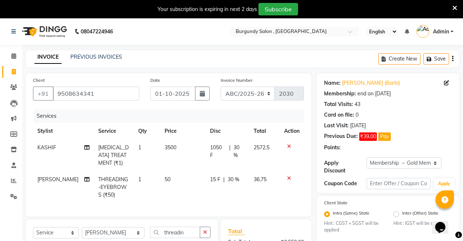
type input "30"
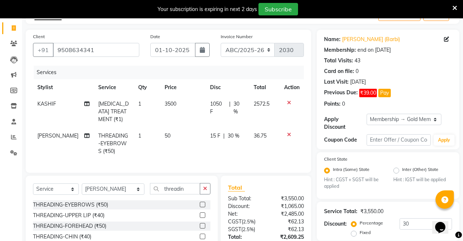
scroll to position [59, 0]
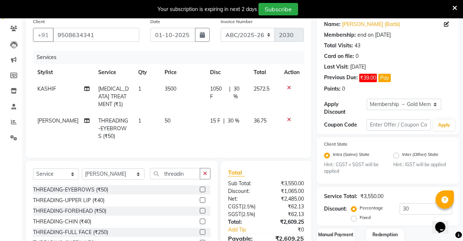
click at [235, 89] on span "30 %" at bounding box center [239, 92] width 12 height 15
select select "80179"
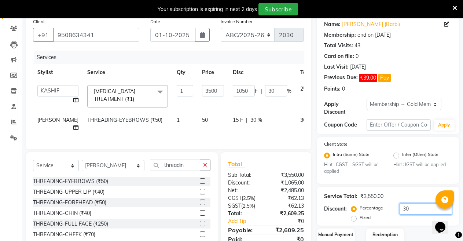
click at [409, 209] on input "30" at bounding box center [425, 208] width 52 height 11
type input "3"
type input "105"
type input "3"
type input "0"
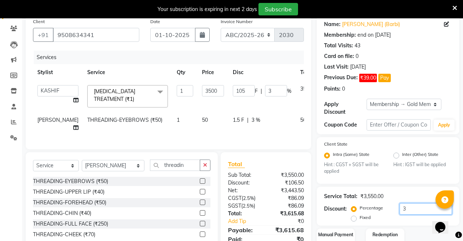
type input "0"
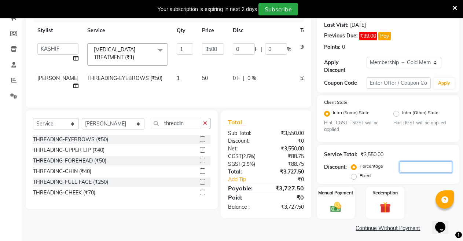
scroll to position [104, 0]
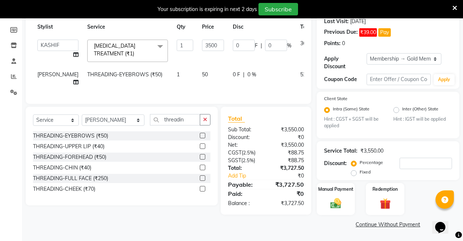
click at [328, 234] on main "INVOICE PREVIOUS INVOICES Create New Save Client +91 9508634341 Date 01-10-2025…" at bounding box center [242, 93] width 441 height 295
click at [247, 74] on span "0 %" at bounding box center [251, 75] width 9 height 8
select select "71248"
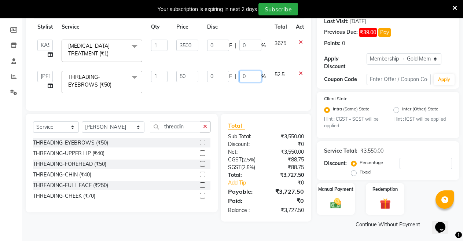
click at [249, 77] on input "0" at bounding box center [250, 76] width 22 height 11
type input "30"
click at [324, 221] on link "Continue Without Payment" at bounding box center [388, 225] width 140 height 8
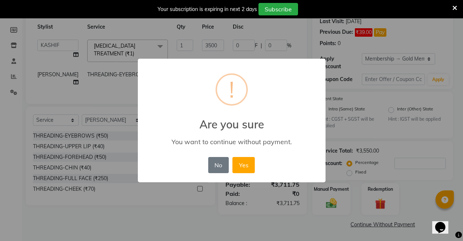
scroll to position [99, 0]
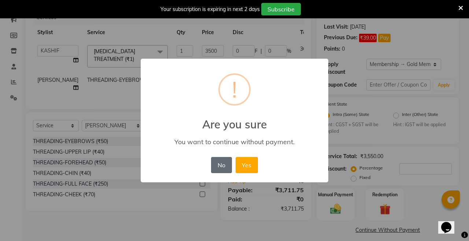
click at [226, 162] on button "No" at bounding box center [221, 165] width 21 height 16
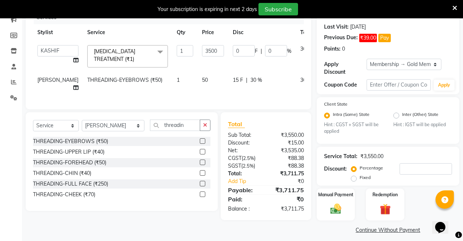
click at [314, 233] on div "Client +91 9508634341 Date 01-10-2025 Invoice Number ABC/2025-26 SER/24-25 V/20…" at bounding box center [168, 105] width 296 height 260
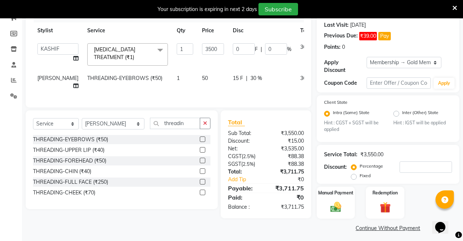
scroll to position [104, 0]
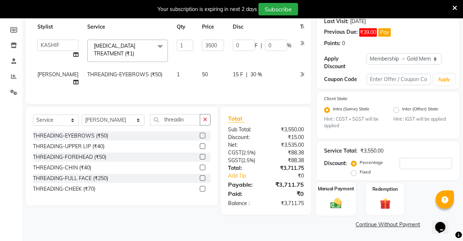
click at [339, 204] on img at bounding box center [335, 203] width 19 height 13
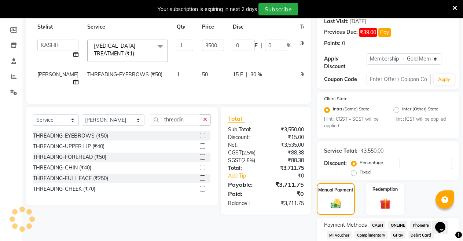
click at [376, 223] on span "CASH" at bounding box center [378, 225] width 16 height 8
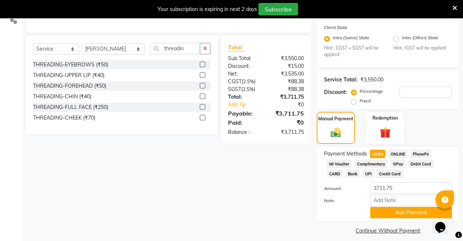
scroll to position [177, 0]
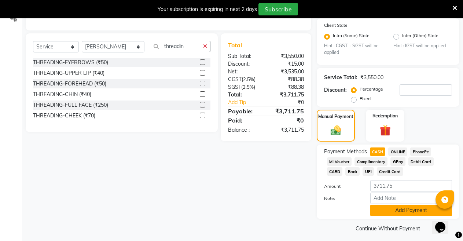
click at [406, 206] on button "Add Payment" at bounding box center [411, 209] width 82 height 11
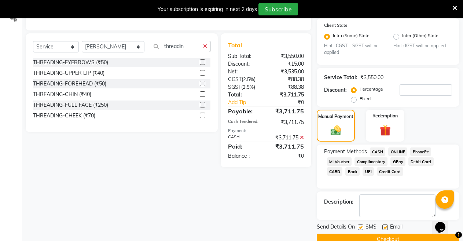
click at [385, 227] on label at bounding box center [384, 226] width 5 height 5
click at [385, 227] on input "checkbox" at bounding box center [384, 227] width 5 height 5
checkbox input "false"
click at [362, 229] on label at bounding box center [360, 226] width 5 height 5
click at [362, 229] on input "checkbox" at bounding box center [360, 227] width 5 height 5
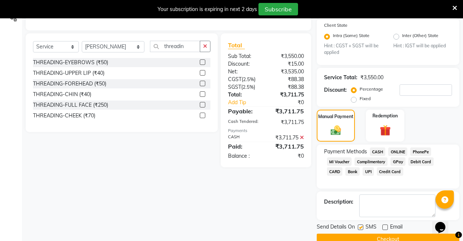
checkbox input "false"
click at [382, 237] on button "Checkout" at bounding box center [387, 238] width 142 height 11
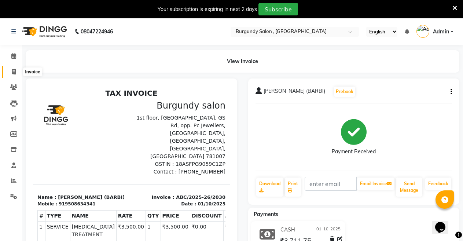
click at [15, 71] on icon at bounding box center [14, 71] width 4 height 5
select select "service"
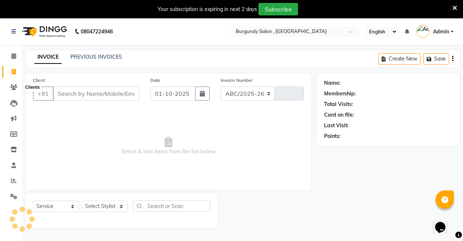
scroll to position [18, 0]
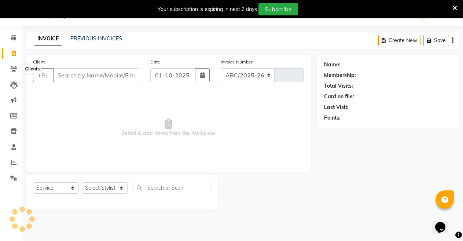
select select "5345"
type input "2031"
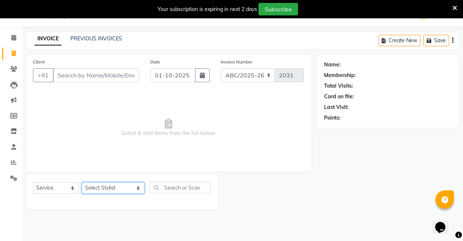
click at [121, 190] on select "Select Stylist ANIL ANJANA BARSHA DEEPSHIKHA DHON DAS DHON / NITUMONI EDWARD ED…" at bounding box center [113, 187] width 63 height 11
select select "32580"
click at [82, 182] on select "Select Stylist ANIL ANJANA BARSHA DEEPSHIKHA DHON DAS DHON / NITUMONI EDWARD ED…" at bounding box center [113, 187] width 63 height 11
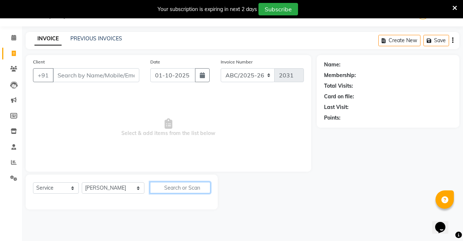
click at [161, 187] on input "text" at bounding box center [180, 187] width 61 height 11
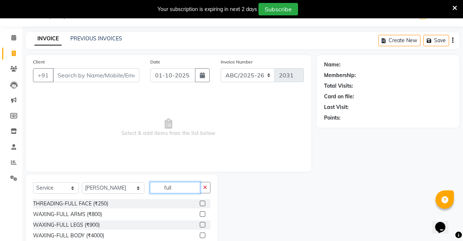
type input "full"
click at [200, 225] on label at bounding box center [202, 224] width 5 height 5
click at [200, 225] on input "checkbox" at bounding box center [202, 224] width 5 height 5
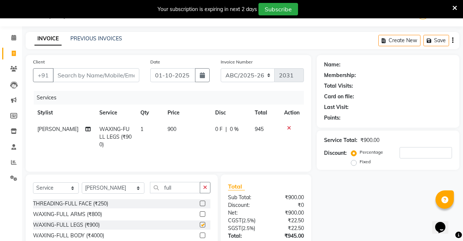
checkbox input "false"
click at [120, 186] on select "Select Stylist ANIL ANJANA BARSHA DEEPSHIKHA DHON DAS DHON / NITUMONI EDWARD ED…" at bounding box center [113, 187] width 63 height 11
select select "47575"
click at [82, 182] on select "Select Stylist ANIL ANJANA BARSHA DEEPSHIKHA DHON DAS DHON / NITUMONI EDWARD ED…" at bounding box center [113, 187] width 63 height 11
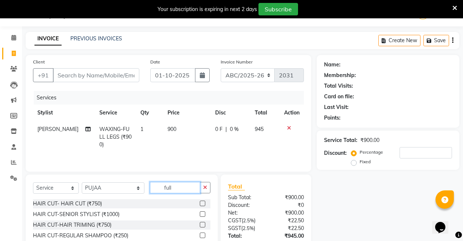
click at [176, 190] on input "full" at bounding box center [175, 187] width 51 height 11
type input "ful"
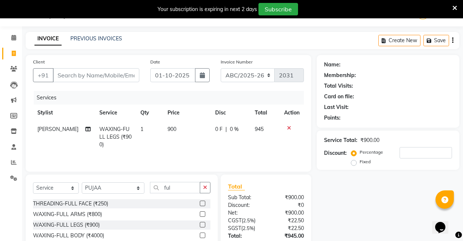
click at [200, 214] on label at bounding box center [202, 213] width 5 height 5
click at [200, 214] on input "checkbox" at bounding box center [202, 214] width 5 height 5
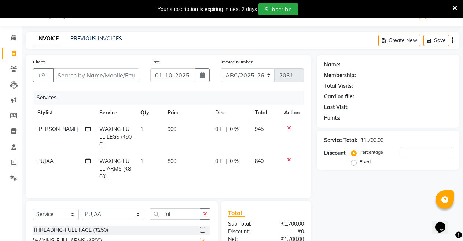
checkbox input "false"
click at [122, 214] on select "Select Stylist ANIL ANJANA BARSHA DEEPSHIKHA DHON DAS DHON / NITUMONI EDWARD ED…" at bounding box center [113, 213] width 63 height 11
select select "32580"
click at [82, 208] on select "Select Stylist ANIL ANJANA BARSHA DEEPSHIKHA DHON DAS DHON / NITUMONI EDWARD ED…" at bounding box center [113, 213] width 63 height 11
click at [160, 212] on input "ful" at bounding box center [175, 213] width 51 height 11
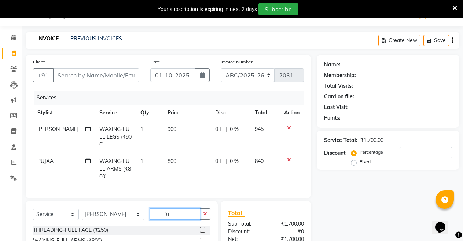
type input "f"
type input "under"
click at [201, 227] on label at bounding box center [202, 229] width 5 height 5
click at [201, 227] on input "checkbox" at bounding box center [202, 229] width 5 height 5
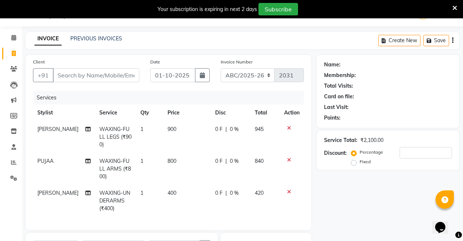
checkbox input "false"
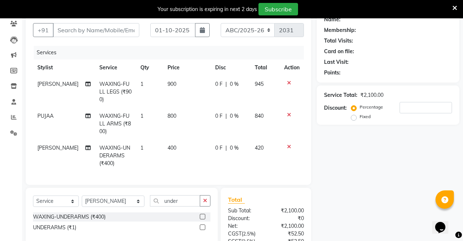
scroll to position [77, 0]
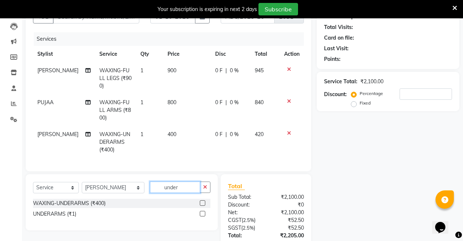
click at [180, 185] on input "under" at bounding box center [175, 186] width 51 height 11
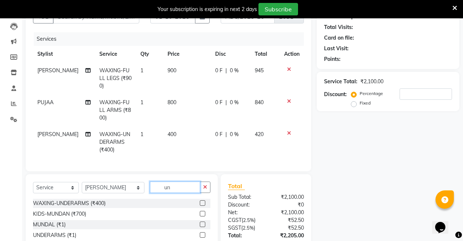
type input "u"
type input "thread"
click at [199, 201] on div "THREADING-EYEBROWS (₹50)" at bounding box center [121, 203] width 177 height 9
click at [201, 201] on label at bounding box center [202, 202] width 5 height 5
click at [201, 201] on input "checkbox" at bounding box center [202, 203] width 5 height 5
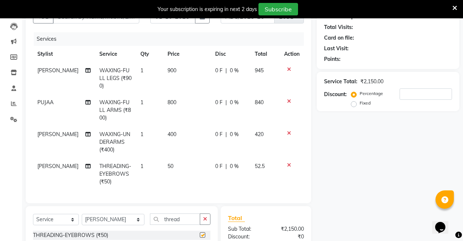
checkbox input "false"
click at [119, 216] on select "Select Stylist ANIL ANJANA BARSHA DEEPSHIKHA DHON DAS DHON / NITUMONI EDWARD ED…" at bounding box center [113, 219] width 63 height 11
select select "32576"
click at [82, 214] on select "Select Stylist ANIL ANJANA BARSHA DEEPSHIKHA DHON DAS DHON / NITUMONI EDWARD ED…" at bounding box center [113, 219] width 63 height 11
click at [165, 218] on input "thread" at bounding box center [175, 218] width 51 height 11
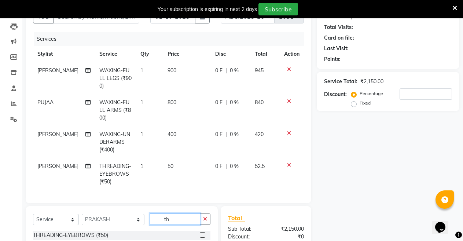
type input "t"
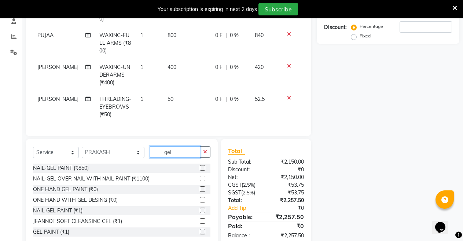
scroll to position [158, 0]
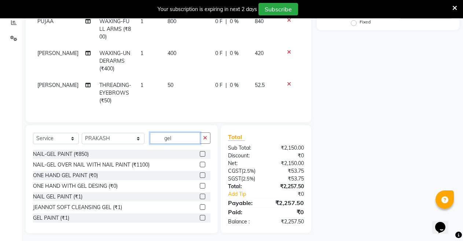
type input "gel"
click at [200, 193] on label at bounding box center [202, 195] width 5 height 5
click at [200, 194] on input "checkbox" at bounding box center [202, 196] width 5 height 5
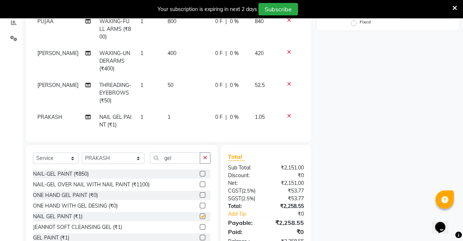
checkbox input "false"
click at [167, 118] on span "1" at bounding box center [168, 117] width 3 height 7
select select "32576"
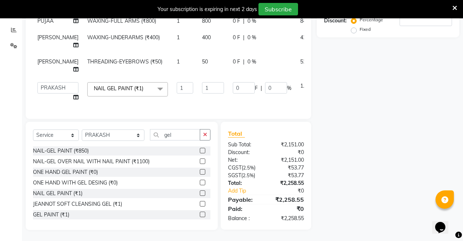
scroll to position [157, 0]
click at [166, 118] on div "Client +91 Date 01-10-2025 Invoice Number ABC/2025-26 SER/24-25 V/2025-26 2031 …" at bounding box center [168, 21] width 285 height 196
click at [202, 82] on input "1" at bounding box center [213, 87] width 22 height 11
type input "300"
click at [324, 112] on div "Name: Membership: Total Visits: Card on file: Last Visit: Points: Service Total…" at bounding box center [390, 76] width 148 height 307
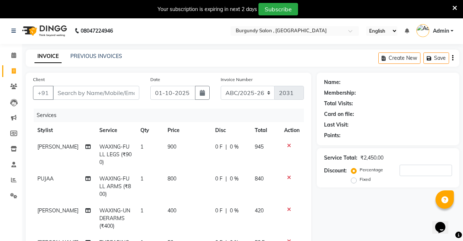
scroll to position [0, 0]
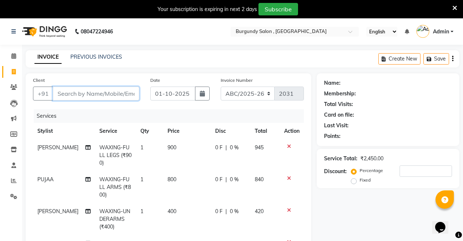
click at [117, 96] on input "Client" at bounding box center [96, 93] width 86 height 14
paste input "9911885127"
type input "9911885127"
type input "0"
type input "9911885127"
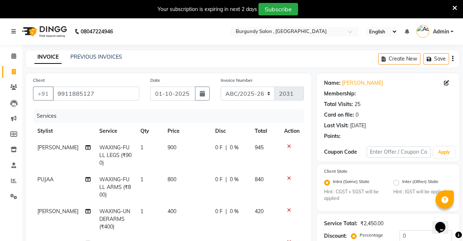
select select "1: Object"
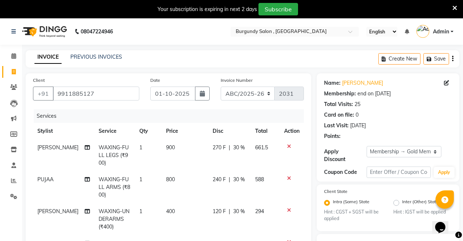
type input "30"
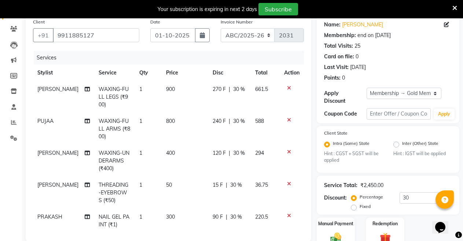
scroll to position [73, 0]
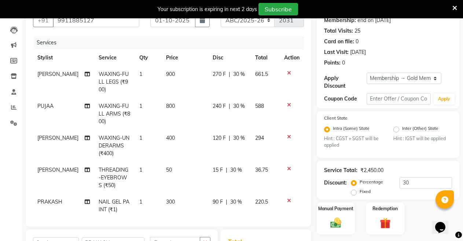
click at [234, 203] on span "30 %" at bounding box center [236, 202] width 12 height 8
select select "32576"
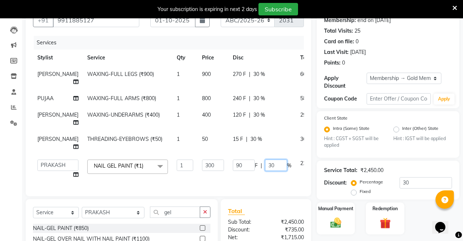
click at [265, 164] on input "30" at bounding box center [276, 164] width 22 height 11
type input "3"
click at [357, 232] on div "Manual Payment Redemption" at bounding box center [387, 218] width 153 height 32
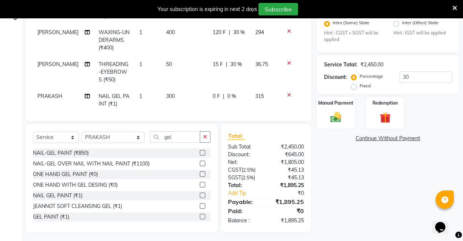
scroll to position [181, 0]
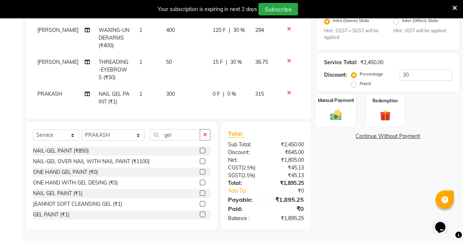
click at [333, 112] on img at bounding box center [335, 114] width 19 height 13
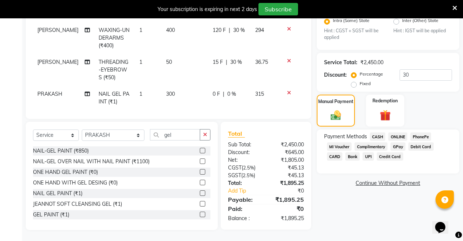
click at [370, 155] on span "UPI" at bounding box center [367, 156] width 11 height 8
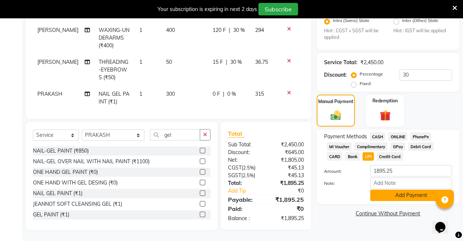
click at [396, 195] on button "Add Payment" at bounding box center [411, 194] width 82 height 11
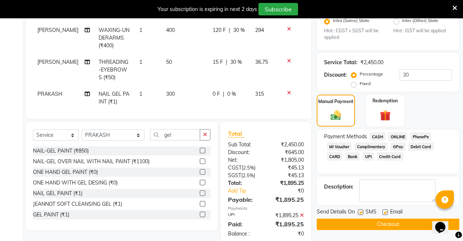
click at [362, 211] on label at bounding box center [360, 211] width 5 height 5
click at [362, 211] on input "checkbox" at bounding box center [360, 212] width 5 height 5
checkbox input "false"
click at [385, 212] on label at bounding box center [384, 211] width 5 height 5
click at [385, 212] on input "checkbox" at bounding box center [384, 212] width 5 height 5
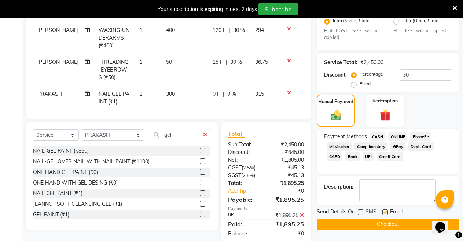
checkbox input "false"
click at [380, 221] on button "Checkout" at bounding box center [387, 223] width 142 height 11
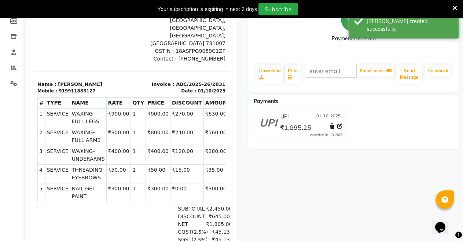
scroll to position [107, 0]
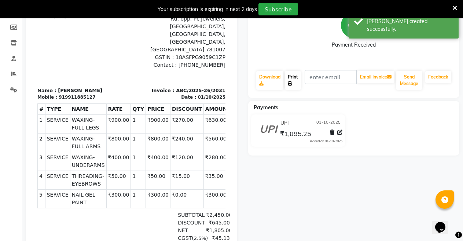
click at [291, 80] on link "Print" at bounding box center [293, 80] width 16 height 19
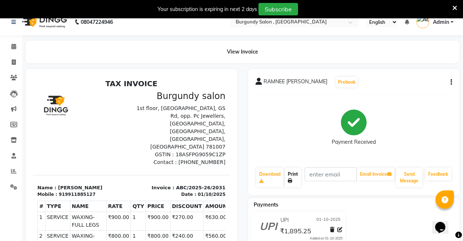
scroll to position [4, 0]
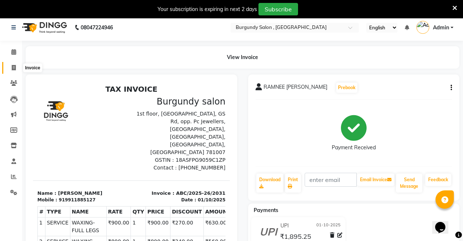
click at [11, 67] on span at bounding box center [13, 68] width 13 height 8
select select "service"
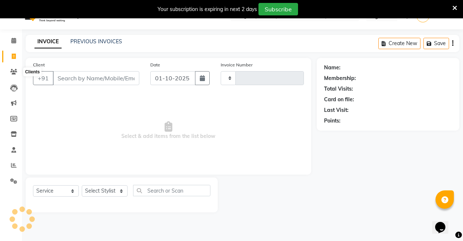
type input "2032"
select select "5345"
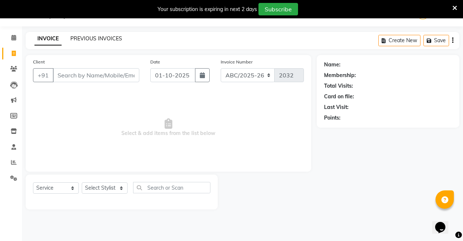
click at [82, 40] on link "PREVIOUS INVOICES" at bounding box center [96, 38] width 52 height 7
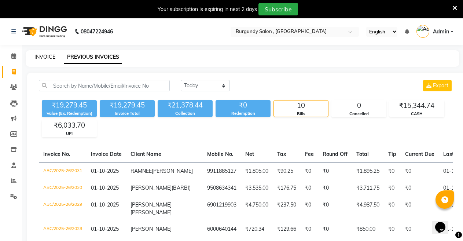
click at [48, 55] on link "INVOICE" at bounding box center [44, 56] width 21 height 7
select select "service"
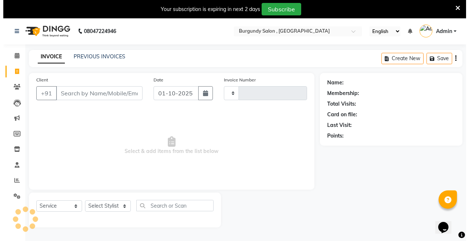
scroll to position [18, 0]
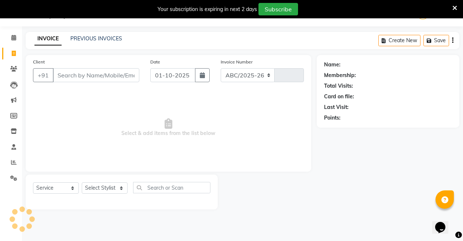
select select "5345"
type input "2032"
click at [100, 73] on input "Client" at bounding box center [96, 75] width 86 height 14
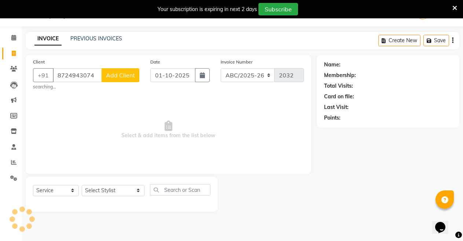
type input "8724943074"
click at [136, 95] on span "Select & add items from the list below" at bounding box center [168, 127] width 271 height 73
click at [128, 74] on span "Add Client" at bounding box center [120, 74] width 29 height 7
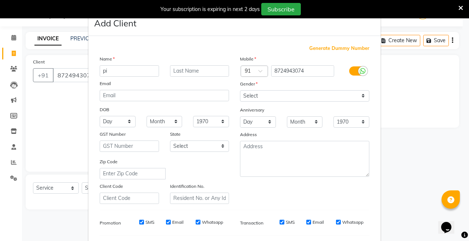
type input "p"
type input "PINKY"
click at [173, 68] on input "text" at bounding box center [199, 70] width 59 height 11
type input "d"
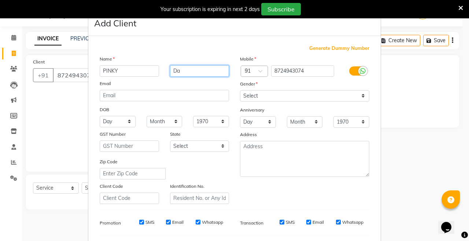
type input "D"
type input "DAS"
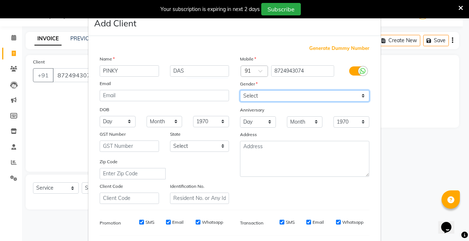
click at [362, 94] on select "Select Male Female Other Prefer Not To Say" at bounding box center [304, 95] width 129 height 11
select select "female"
click at [240, 90] on select "Select Male Female Other Prefer Not To Say" at bounding box center [304, 95] width 129 height 11
click at [68, 133] on ngb-modal-window "Add Client Generate Dummy Number Name PINKY DAS Email DOB Day 01 02 03 04 05 06…" at bounding box center [234, 120] width 469 height 241
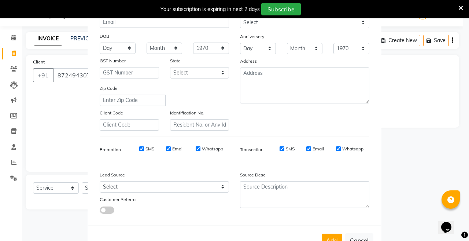
scroll to position [97, 0]
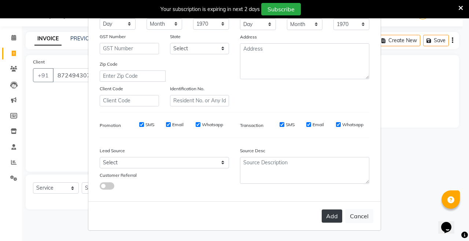
click at [323, 220] on button "Add" at bounding box center [332, 215] width 21 height 13
click at [323, 220] on div "Add Cancel" at bounding box center [234, 215] width 292 height 29
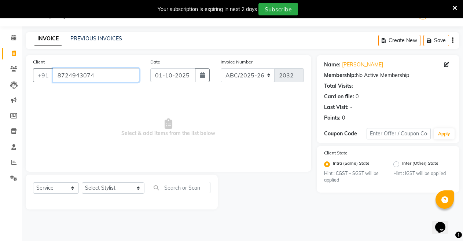
click at [131, 74] on input "8724943074" at bounding box center [96, 75] width 86 height 14
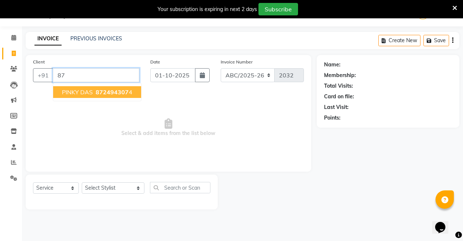
type input "8"
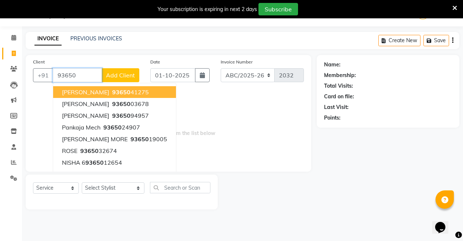
click at [132, 90] on ngb-highlight "93650 41275" at bounding box center [130, 91] width 38 height 7
type input "9365041275"
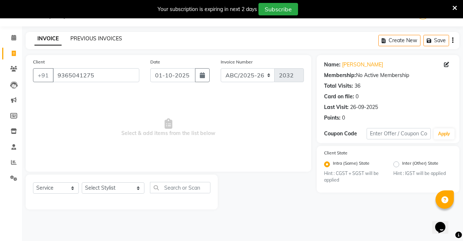
click at [86, 38] on link "PREVIOUS INVOICES" at bounding box center [96, 38] width 52 height 7
click at [90, 73] on input "9365041275" at bounding box center [96, 75] width 86 height 14
click at [98, 39] on link "PREVIOUS INVOICES" at bounding box center [96, 38] width 52 height 7
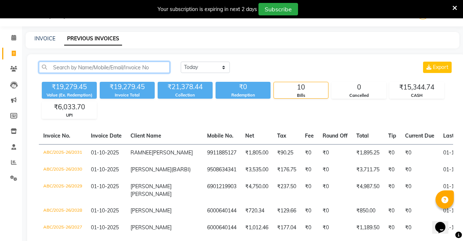
click at [98, 66] on input "text" at bounding box center [104, 67] width 131 height 11
paste input "9365041275"
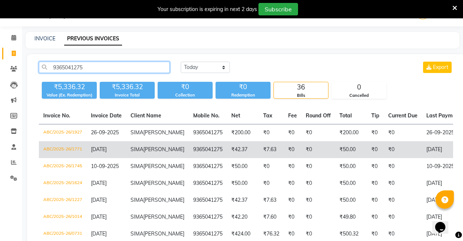
type input "9365041275"
click at [335, 158] on td "₹50.00" at bounding box center [351, 149] width 32 height 17
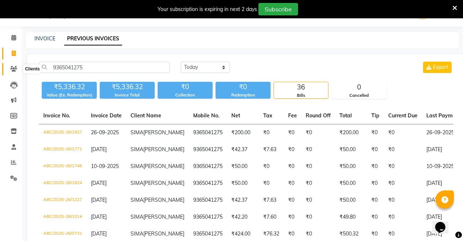
click at [14, 71] on span at bounding box center [13, 69] width 13 height 8
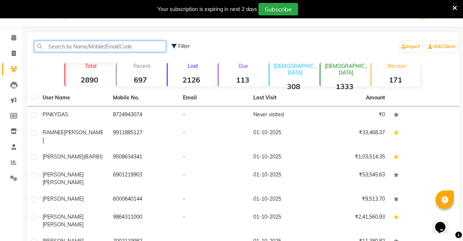
click at [85, 47] on input "text" at bounding box center [100, 46] width 132 height 11
paste input "9365041275"
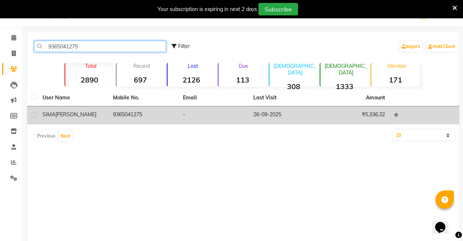
type input "9365041275"
click at [155, 112] on td "9365041275" at bounding box center [143, 115] width 70 height 18
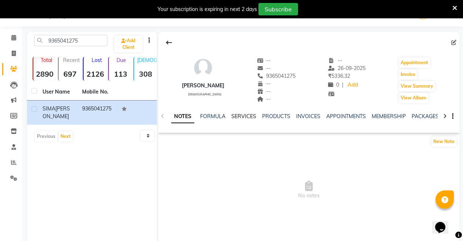
click at [242, 114] on link "SERVICES" at bounding box center [243, 116] width 25 height 7
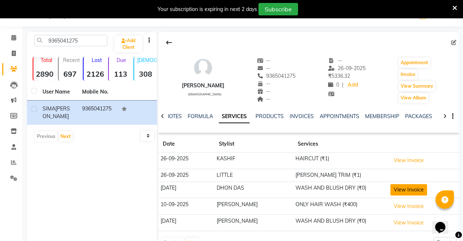
click at [413, 187] on button "View Invoice" at bounding box center [408, 189] width 37 height 11
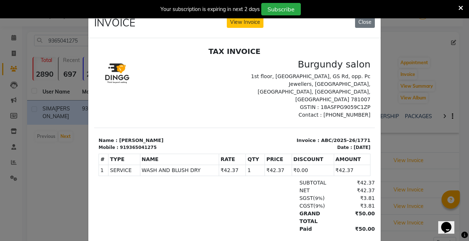
scroll to position [6, 0]
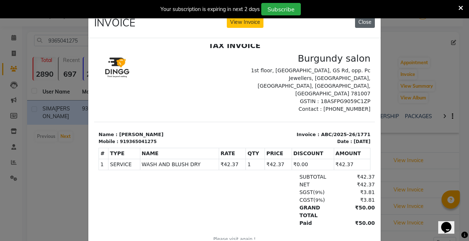
click at [364, 21] on button "Close" at bounding box center [365, 21] width 20 height 11
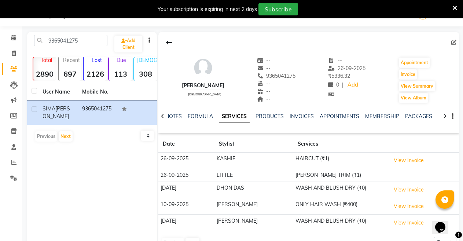
click at [299, 222] on td "WASH AND BLUSH DRY (₹0)" at bounding box center [340, 222] width 95 height 16
click at [321, 222] on td "WASH AND BLUSH DRY (₹0)" at bounding box center [340, 222] width 95 height 16
click at [397, 224] on button "View Invoice" at bounding box center [408, 222] width 37 height 11
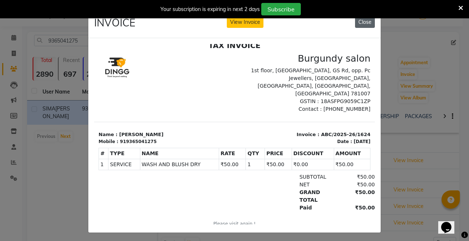
click at [359, 19] on button "Close" at bounding box center [365, 21] width 20 height 11
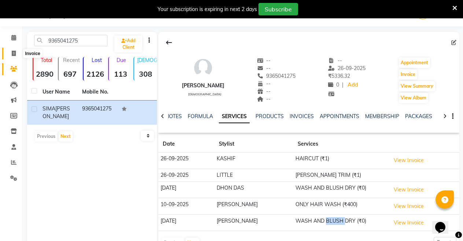
click at [13, 54] on icon at bounding box center [14, 53] width 4 height 5
select select "service"
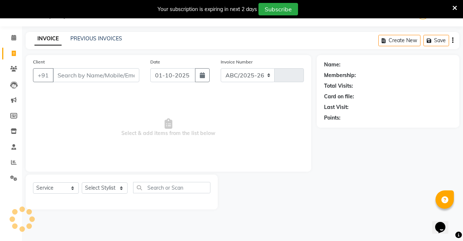
select select "5345"
type input "2032"
click at [97, 78] on input "Client" at bounding box center [96, 75] width 86 height 14
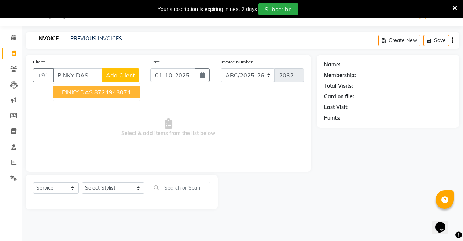
click at [107, 92] on ngb-highlight "8724943074" at bounding box center [112, 91] width 37 height 7
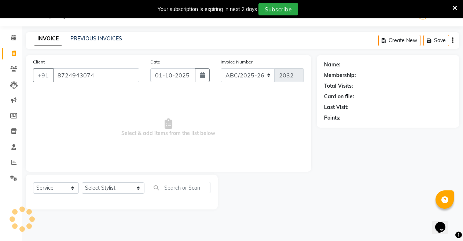
type input "8724943074"
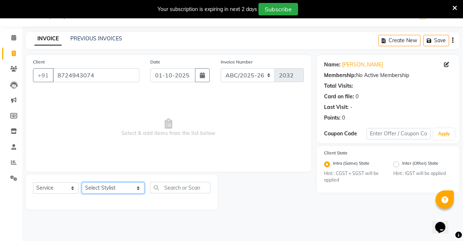
click at [121, 189] on select "Select Stylist ANIL ANJANA BARSHA DEEPSHIKHA DHON DAS DHON / NITUMONI EDWARD ED…" at bounding box center [113, 187] width 63 height 11
select select "54266"
click at [82, 182] on select "Select Stylist ANIL ANJANA BARSHA DEEPSHIKHA DHON DAS DHON / NITUMONI EDWARD ED…" at bounding box center [113, 187] width 63 height 11
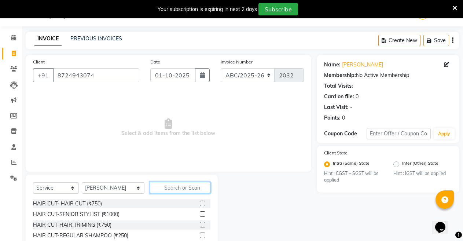
click at [165, 186] on input "text" at bounding box center [180, 187] width 61 height 11
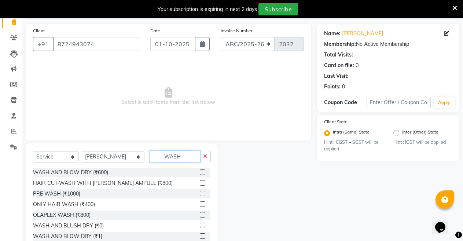
scroll to position [70, 0]
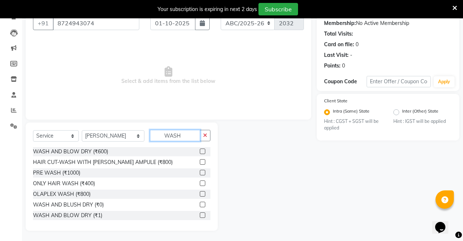
type input "WASH"
click at [200, 204] on label at bounding box center [202, 203] width 5 height 5
click at [200, 204] on input "checkbox" at bounding box center [202, 204] width 5 height 5
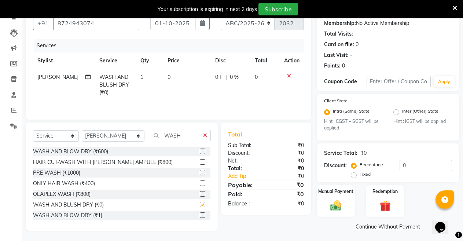
checkbox input "false"
click at [167, 74] on td "0" at bounding box center [187, 85] width 48 height 32
select select "54266"
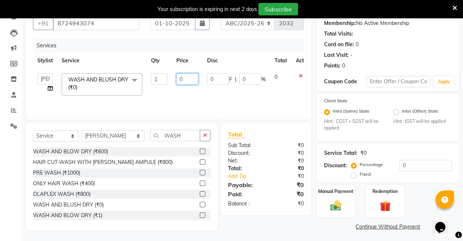
click at [188, 78] on input "0" at bounding box center [187, 78] width 22 height 11
type input "50"
click at [266, 130] on div "Total Sub Total: ₹0 Discount: ₹0 Net: ₹0 Total: ₹0 Add Tip ₹0 Payable: ₹0 Paid:…" at bounding box center [266, 168] width 90 height 92
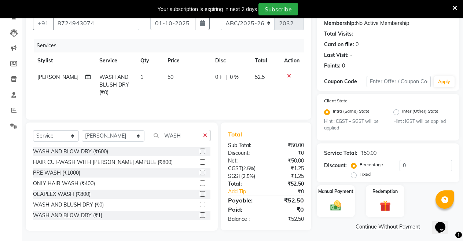
click at [167, 75] on span "50" at bounding box center [170, 77] width 6 height 7
select select "54266"
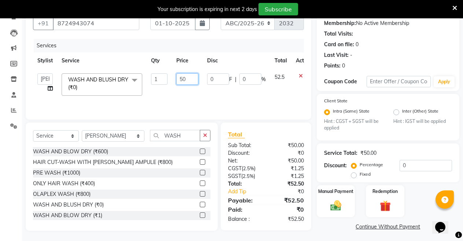
click at [187, 76] on input "50" at bounding box center [187, 78] width 22 height 11
type input "5"
type input "49"
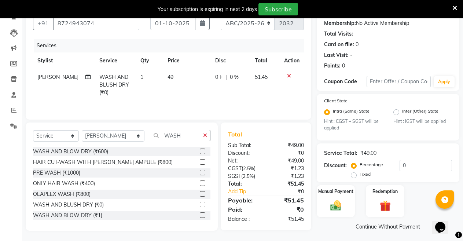
click at [318, 230] on link "Continue Without Payment" at bounding box center [388, 227] width 140 height 8
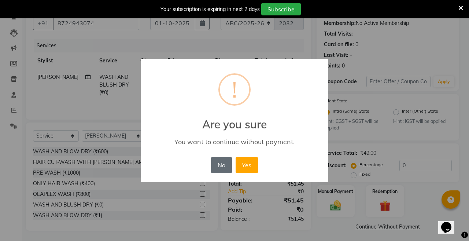
click at [227, 164] on button "No" at bounding box center [221, 165] width 21 height 16
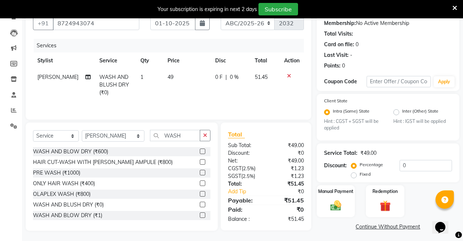
click at [167, 79] on span "49" at bounding box center [170, 77] width 6 height 7
select select "54266"
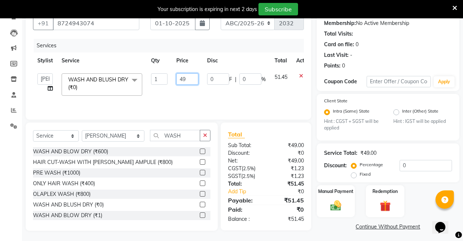
click at [188, 79] on input "49" at bounding box center [187, 78] width 22 height 11
type input "48"
click at [315, 231] on div "Client +91 8724943074 Date 01-10-2025 Invoice Number ABC/2025-26 SER/24-25 V/20…" at bounding box center [168, 117] width 296 height 229
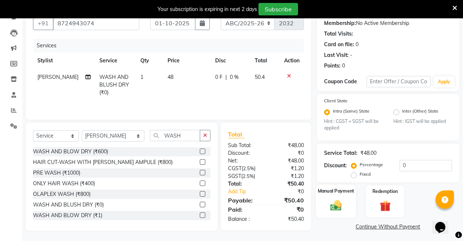
click at [333, 205] on img at bounding box center [335, 205] width 19 height 13
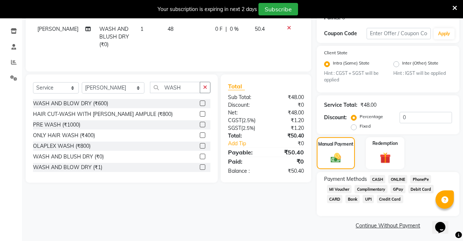
scroll to position [119, 0]
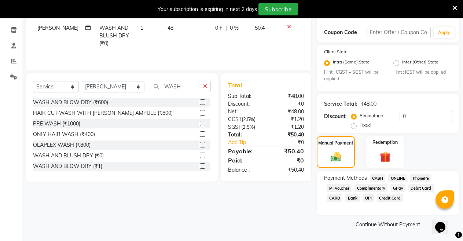
click at [168, 26] on td "48" at bounding box center [187, 36] width 48 height 32
select select "54266"
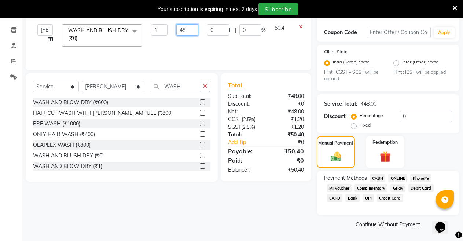
click at [185, 28] on input "48" at bounding box center [187, 29] width 22 height 11
type input "4"
type input "50"
click at [248, 205] on div "Client +91 8724943074 Date 01-10-2025 Invoice Number ABC/2025-26 SER/24-25 V/20…" at bounding box center [168, 92] width 296 height 276
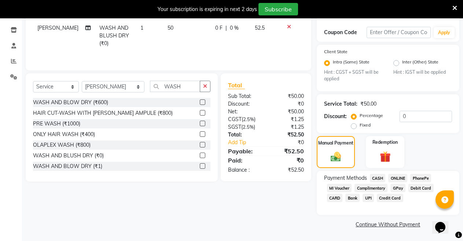
click at [366, 197] on span "UPI" at bounding box center [367, 197] width 11 height 8
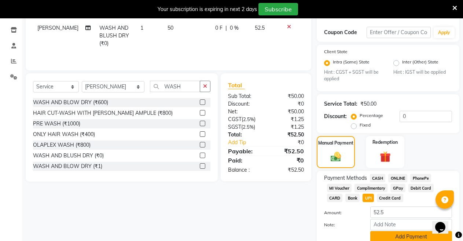
click at [403, 234] on button "Add Payment" at bounding box center [411, 236] width 82 height 11
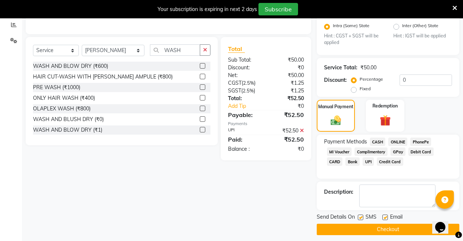
scroll to position [161, 0]
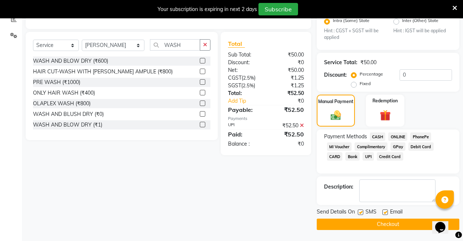
click at [384, 211] on label at bounding box center [384, 211] width 5 height 5
click at [384, 211] on input "checkbox" at bounding box center [384, 212] width 5 height 5
checkbox input "false"
click at [359, 211] on label at bounding box center [360, 211] width 5 height 5
click at [359, 211] on input "checkbox" at bounding box center [360, 212] width 5 height 5
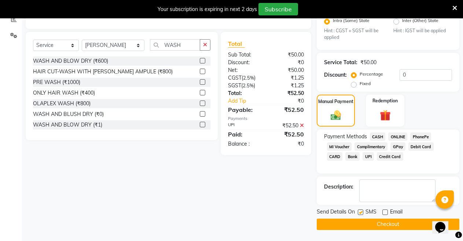
checkbox input "false"
click at [362, 221] on button "Checkout" at bounding box center [387, 223] width 142 height 11
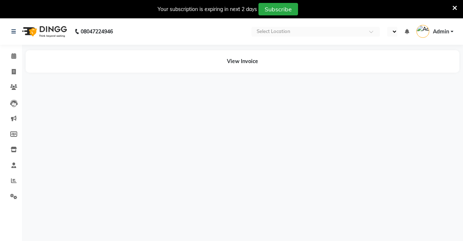
select select "en"
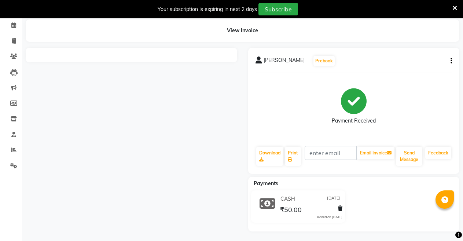
scroll to position [32, 0]
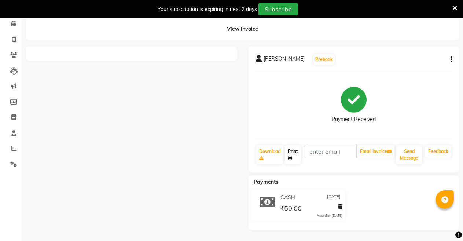
click at [292, 151] on link "Print" at bounding box center [293, 154] width 16 height 19
click at [290, 156] on icon at bounding box center [290, 158] width 4 height 4
